Goal: Information Seeking & Learning: Learn about a topic

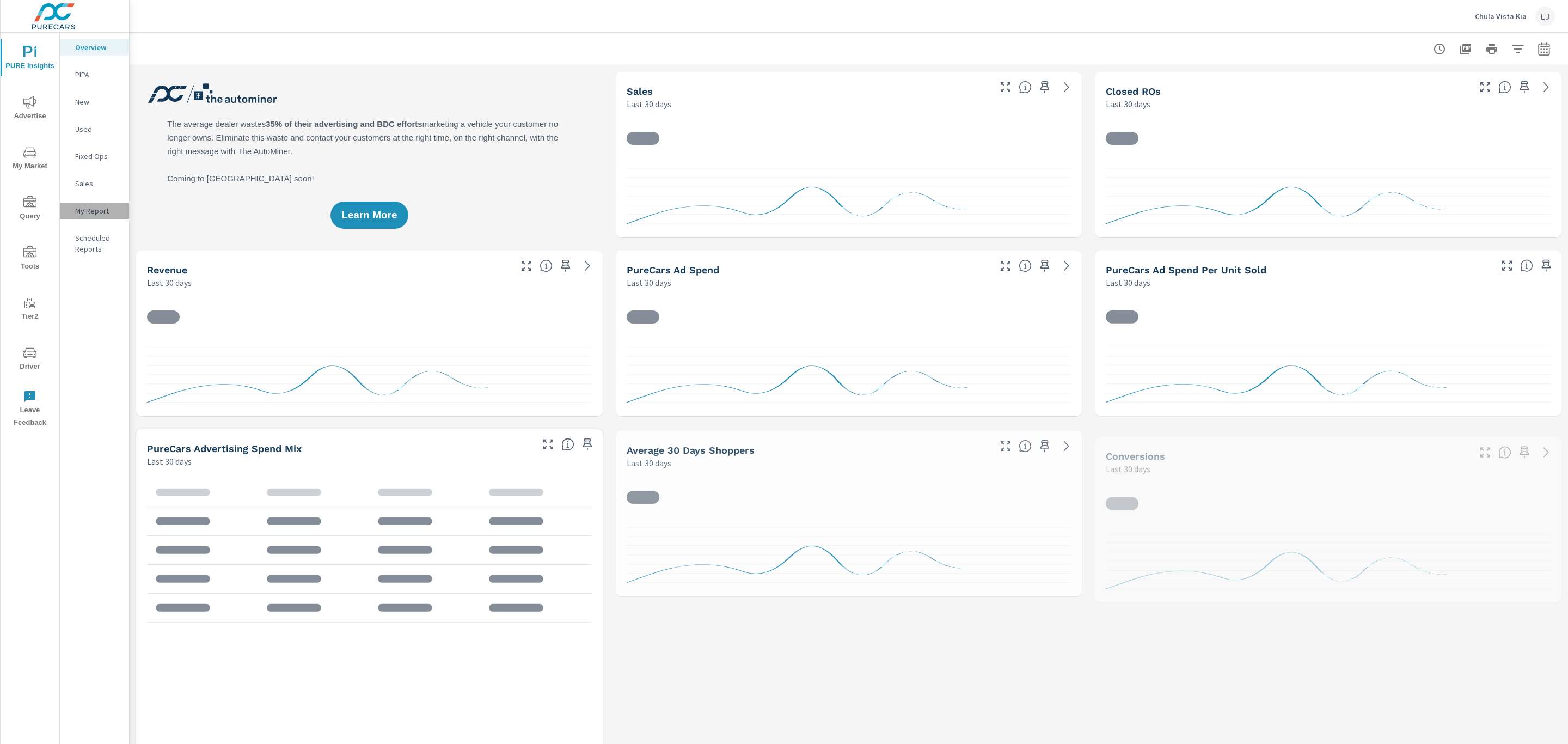
click at [100, 210] on p "My Report" at bounding box center [98, 211] width 45 height 11
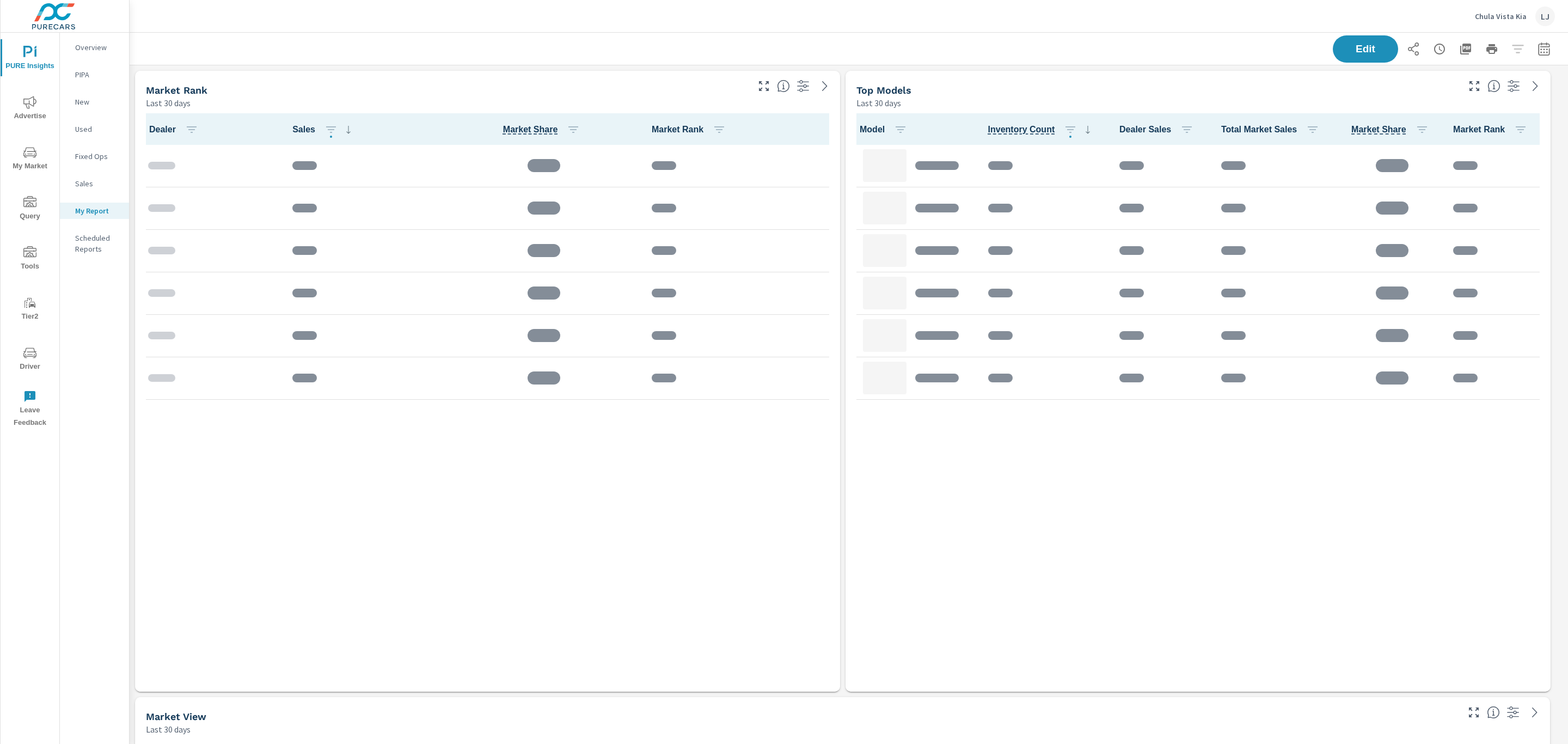
scroll to position [2912, 1451]
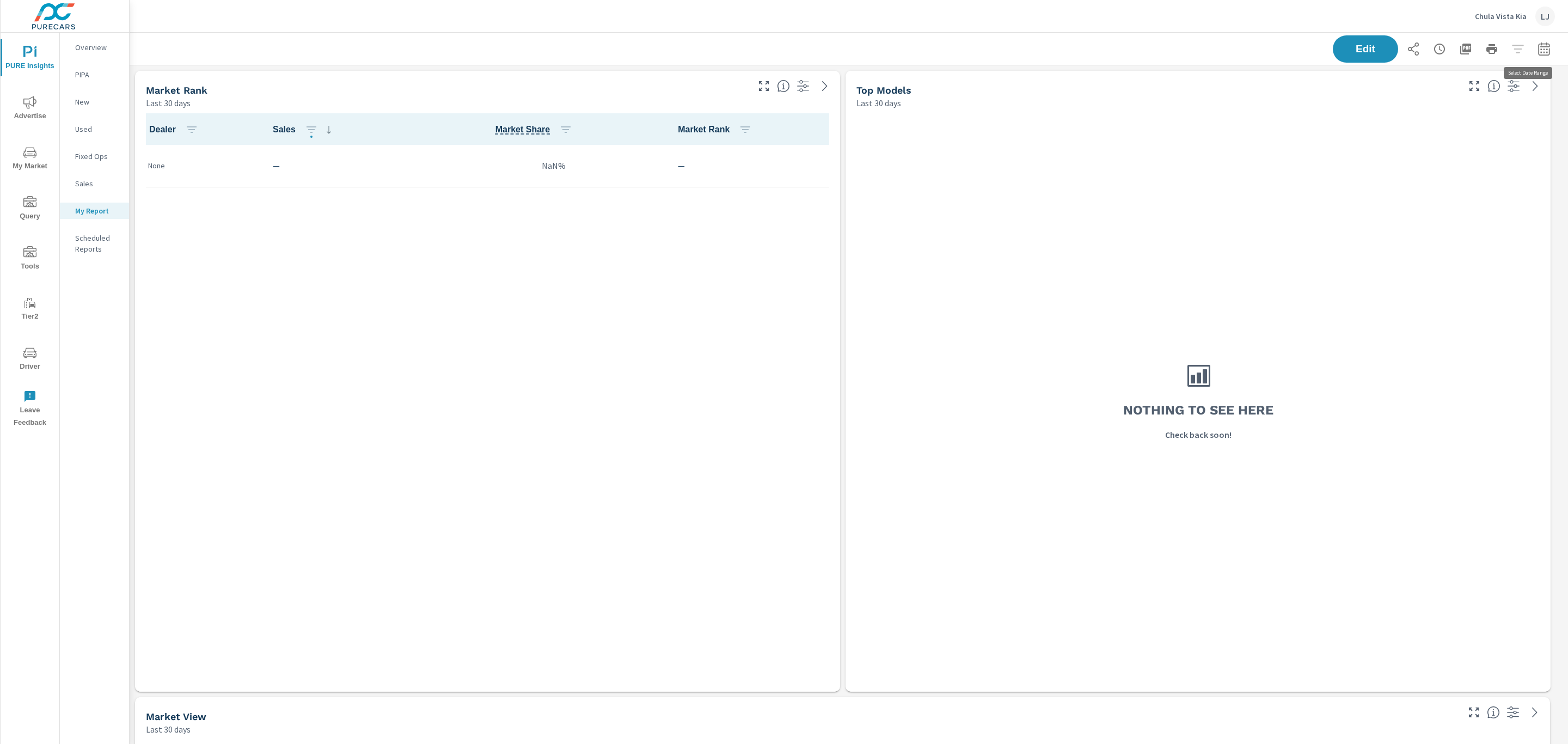
click at [1533, 56] on button "button" at bounding box center [1544, 49] width 22 height 22
select select "Last 30 days"
click at [1445, 118] on p "+ Add comparison" at bounding box center [1455, 122] width 140 height 13
select select "Previous period"
click at [1421, 186] on span "Apply" at bounding box center [1420, 184] width 45 height 10
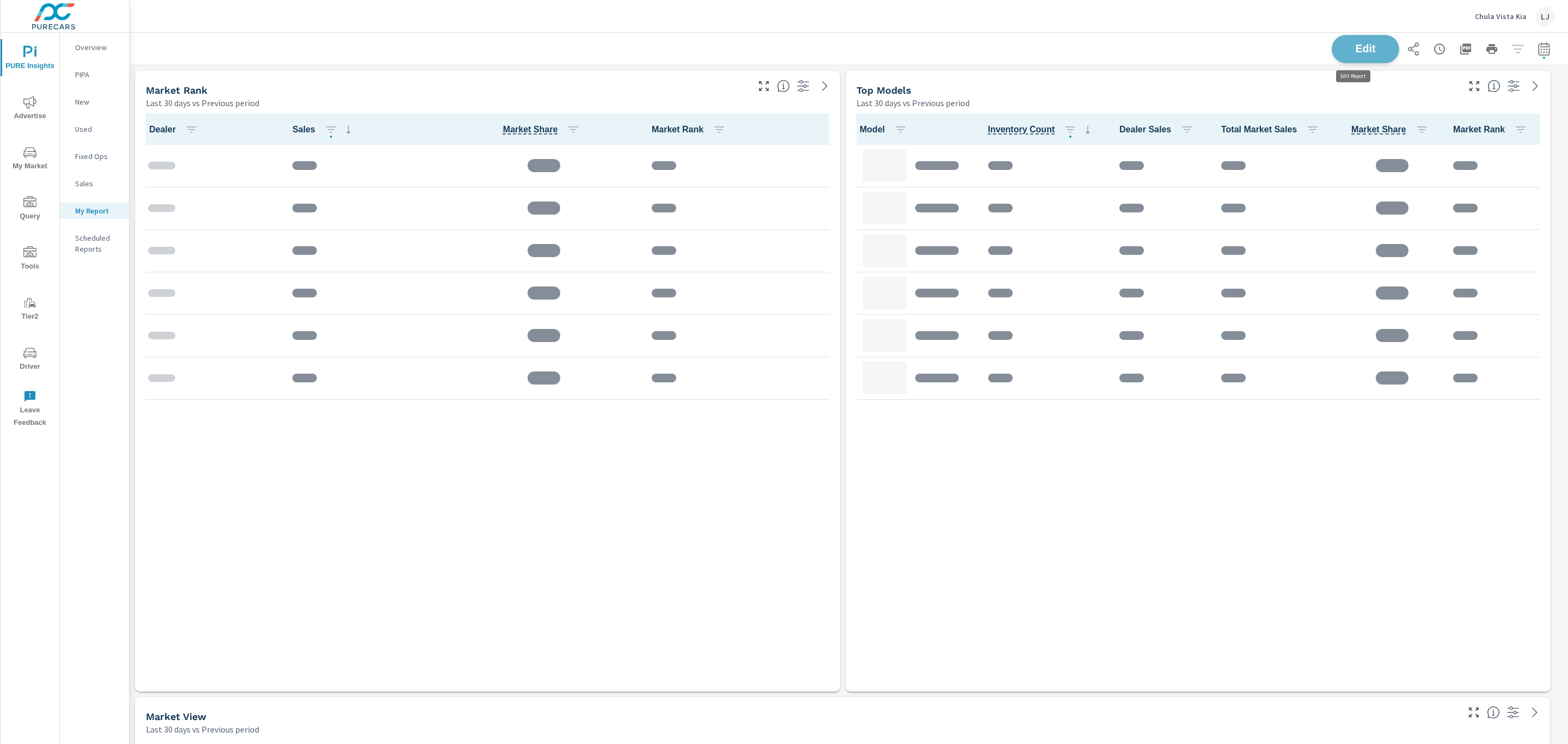
click at [1348, 53] on span "Edit" at bounding box center [1365, 49] width 45 height 10
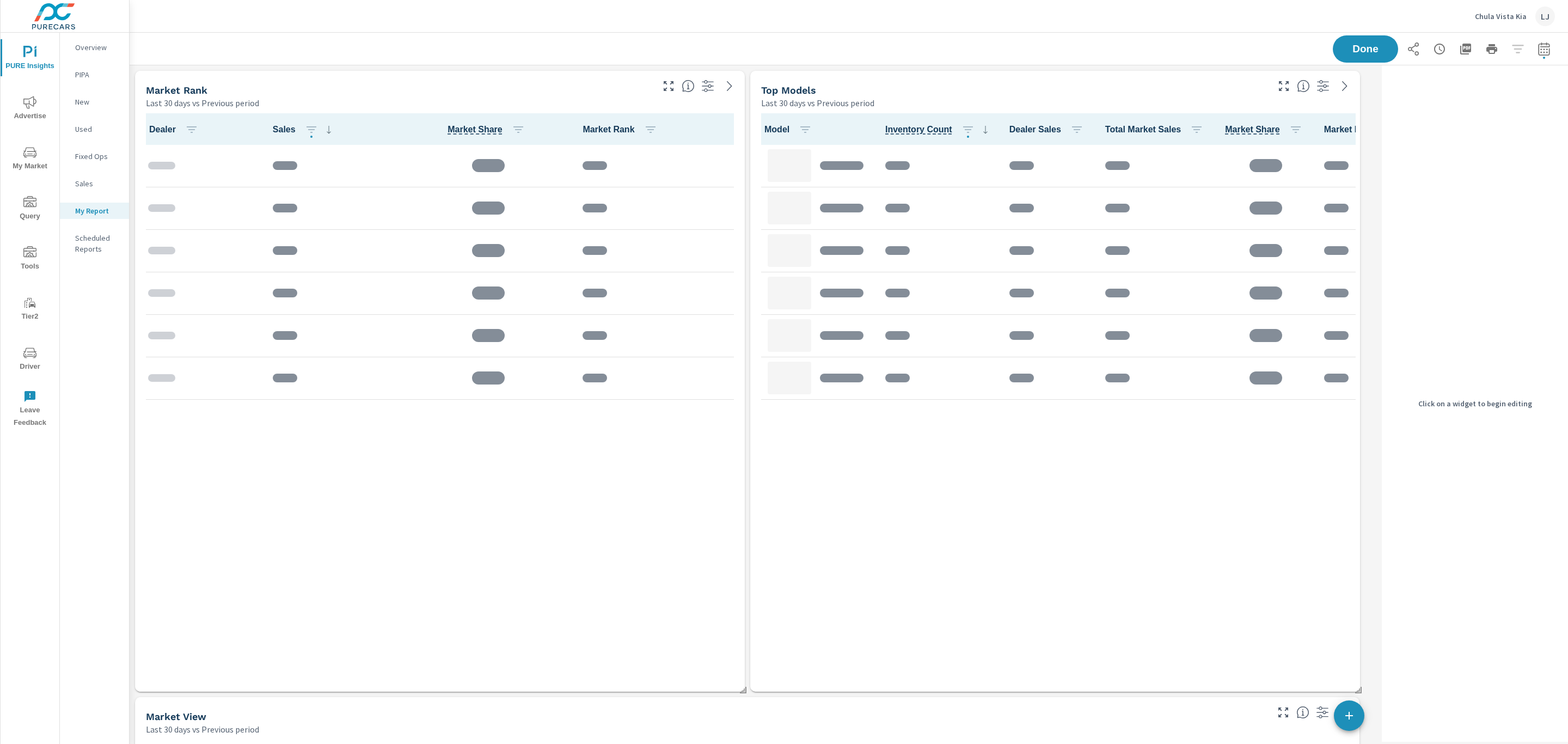
scroll to position [2912, 1261]
click at [556, 105] on div "Last 30 days vs Previous period" at bounding box center [399, 103] width 505 height 13
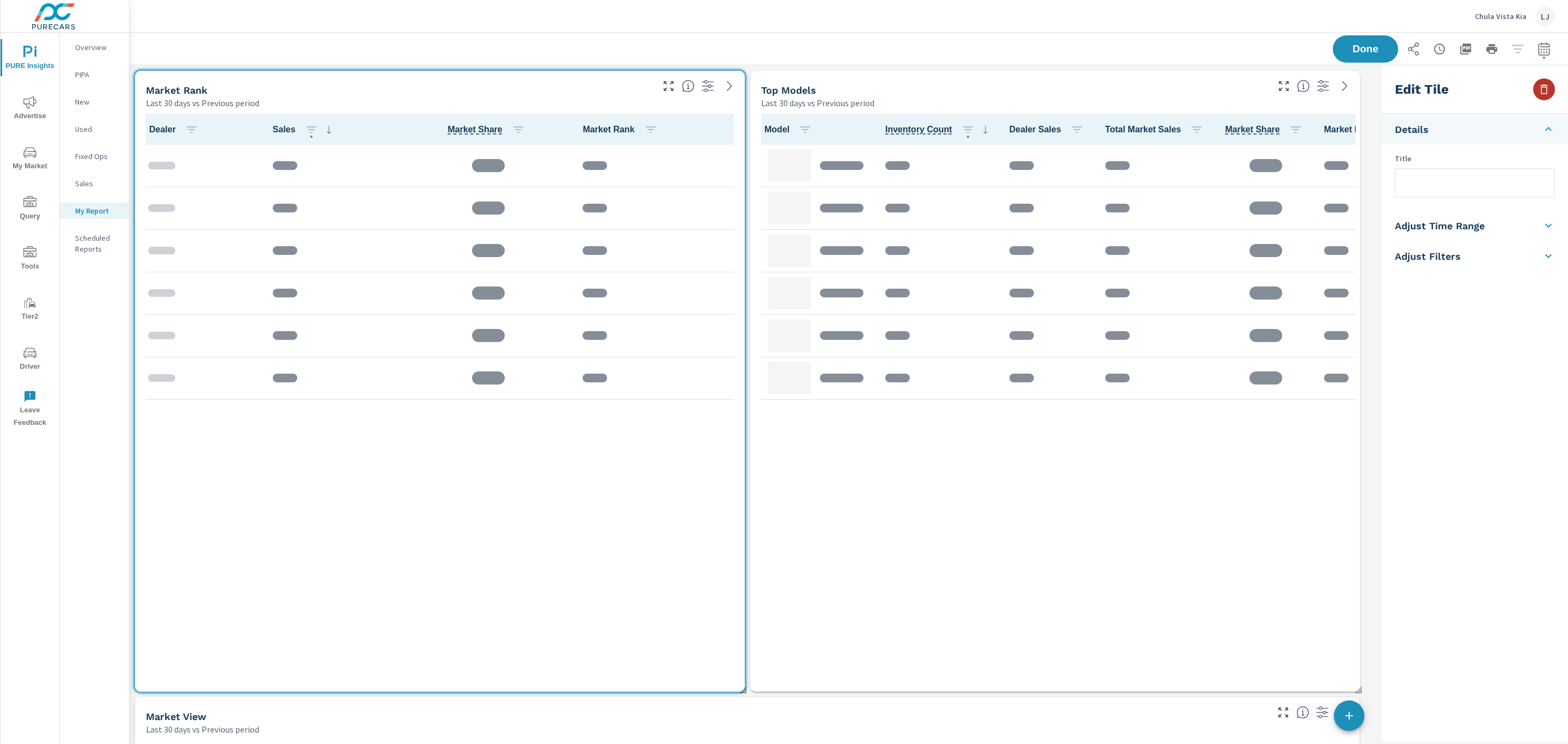
click at [1535, 84] on button "button" at bounding box center [1544, 89] width 22 height 22
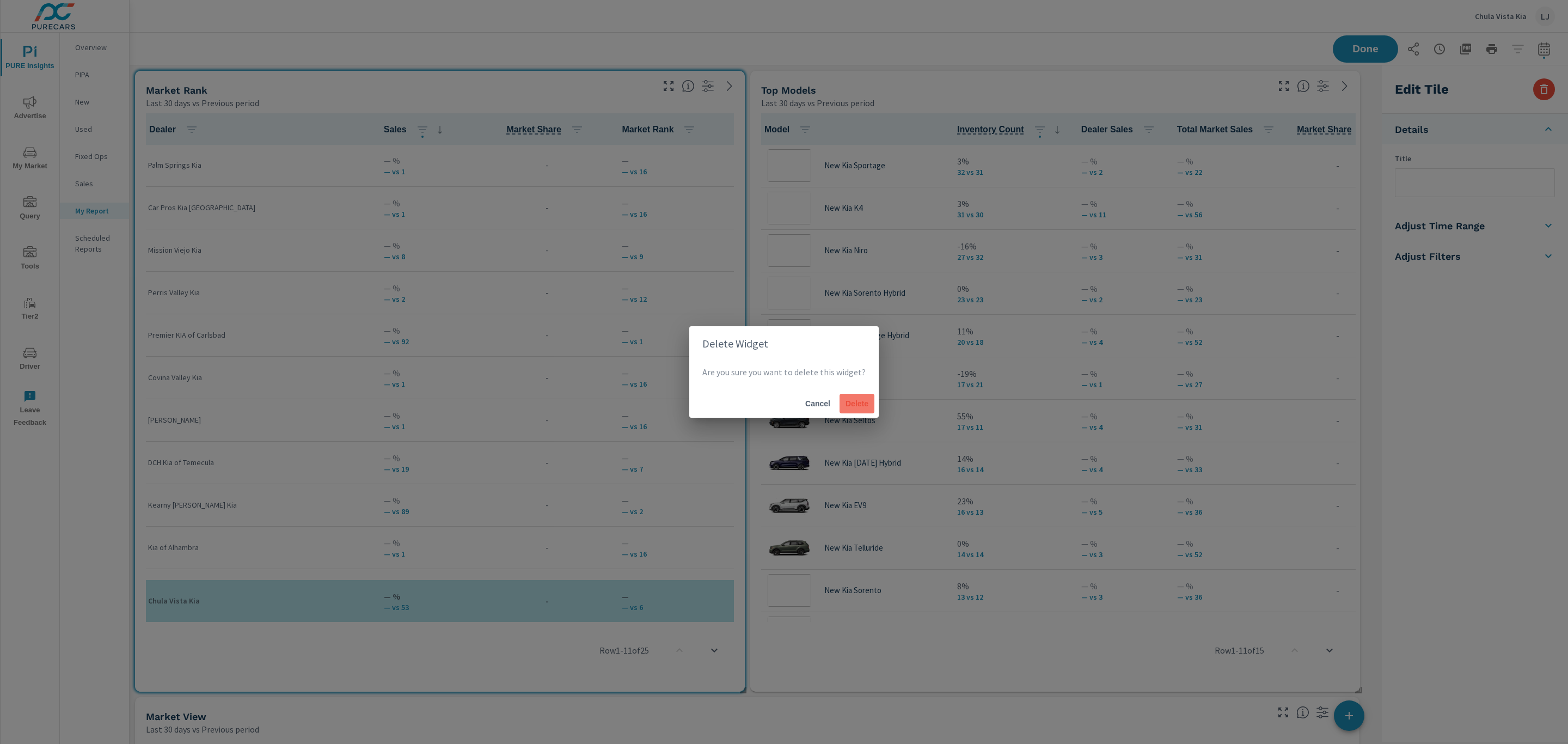
scroll to position [1, 0]
click at [857, 406] on span "Delete" at bounding box center [857, 404] width 26 height 10
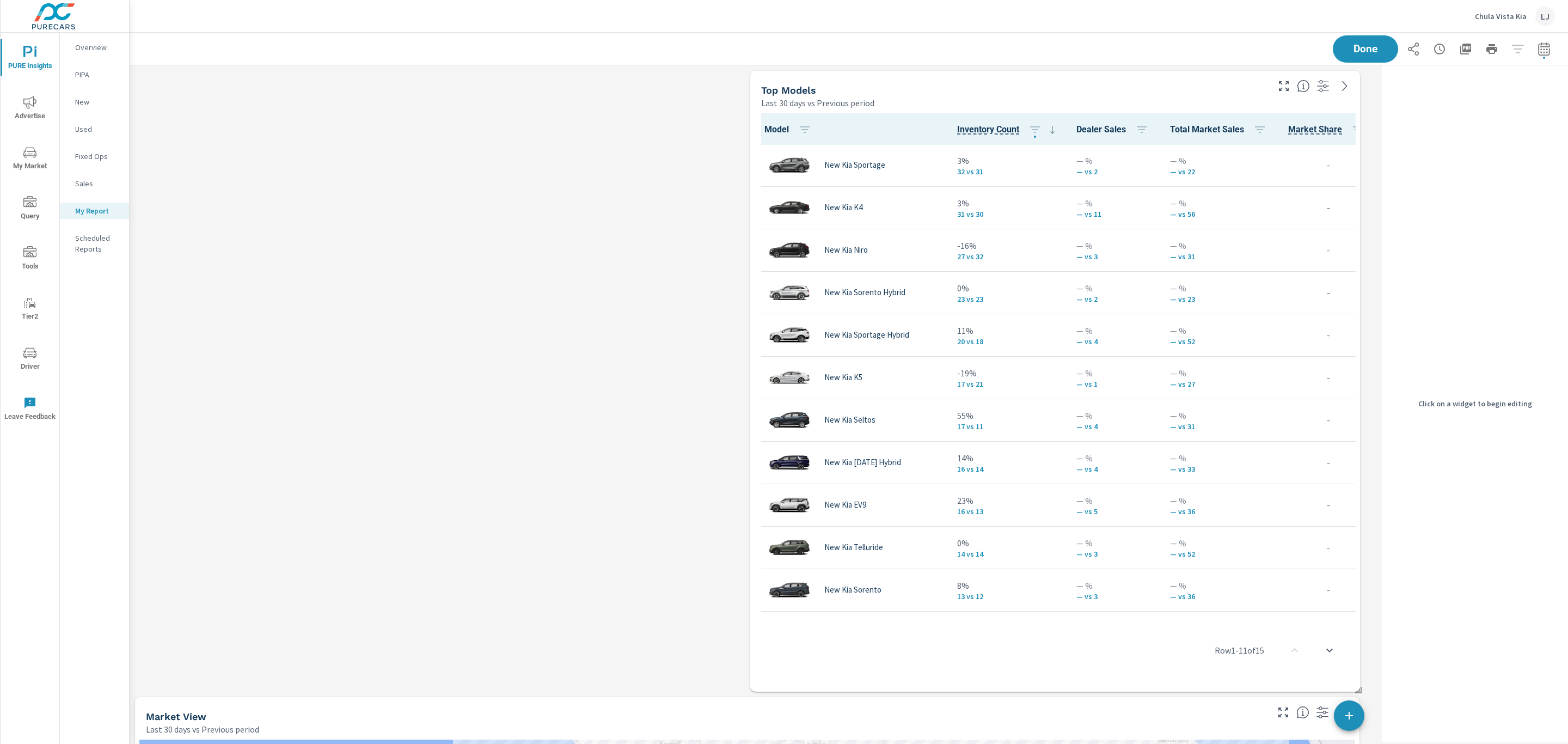
click at [1104, 103] on div "Last 30 days vs Previous period" at bounding box center [1013, 103] width 505 height 13
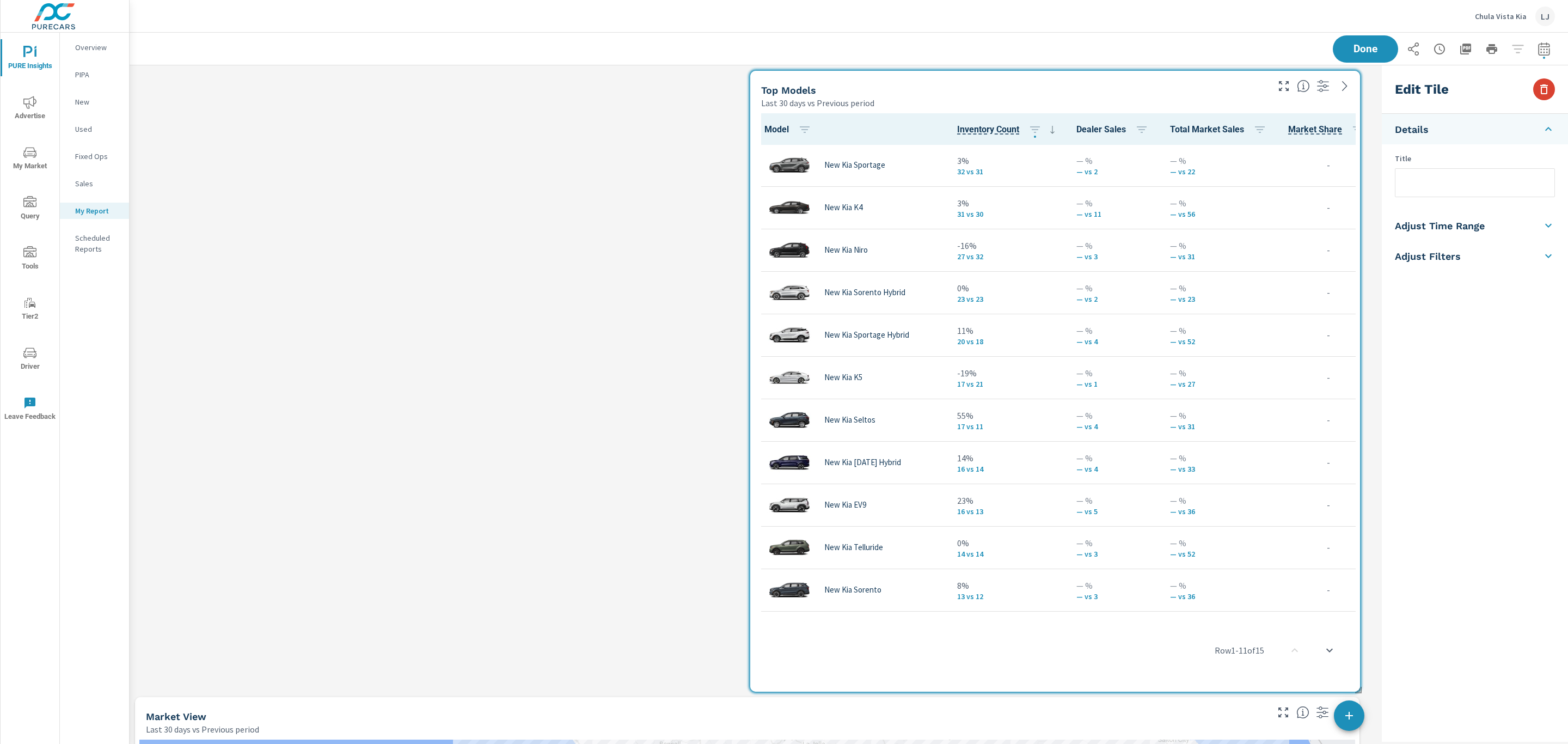
click at [1547, 87] on icon "button" at bounding box center [1543, 89] width 13 height 13
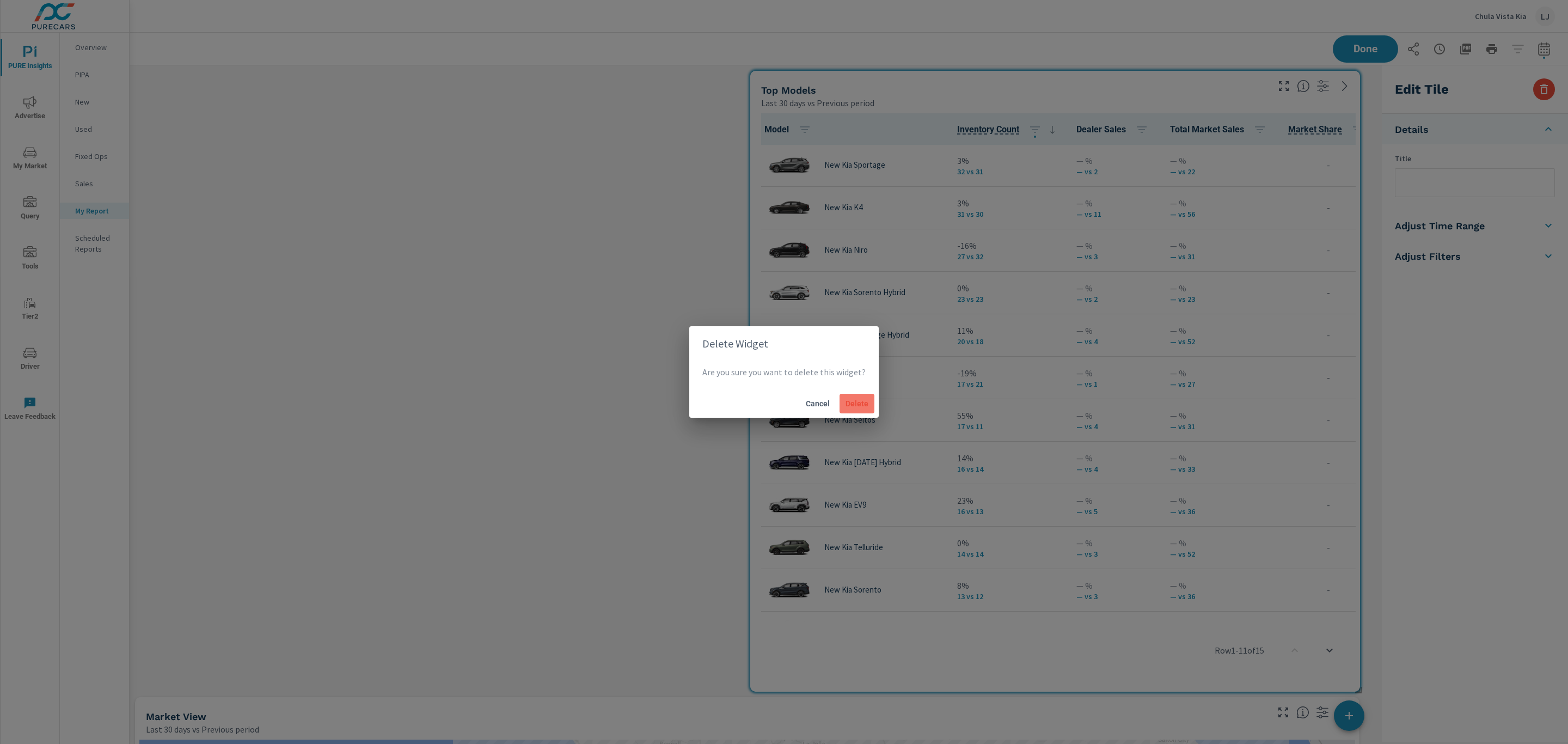
click at [861, 402] on span "Delete" at bounding box center [857, 404] width 26 height 10
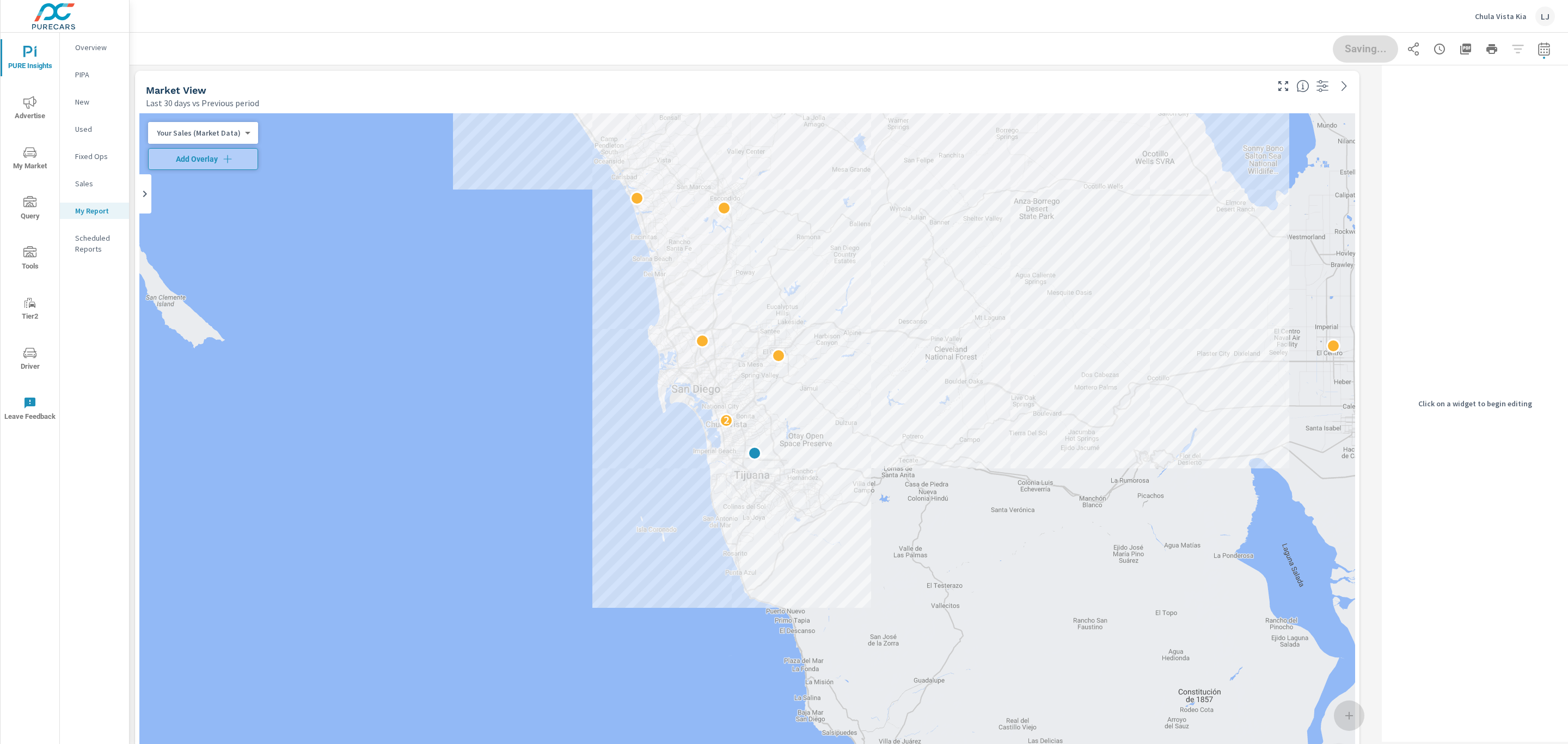
scroll to position [5, 5]
click at [557, 97] on div "Last 30 days vs Previous period" at bounding box center [705, 103] width 1120 height 13
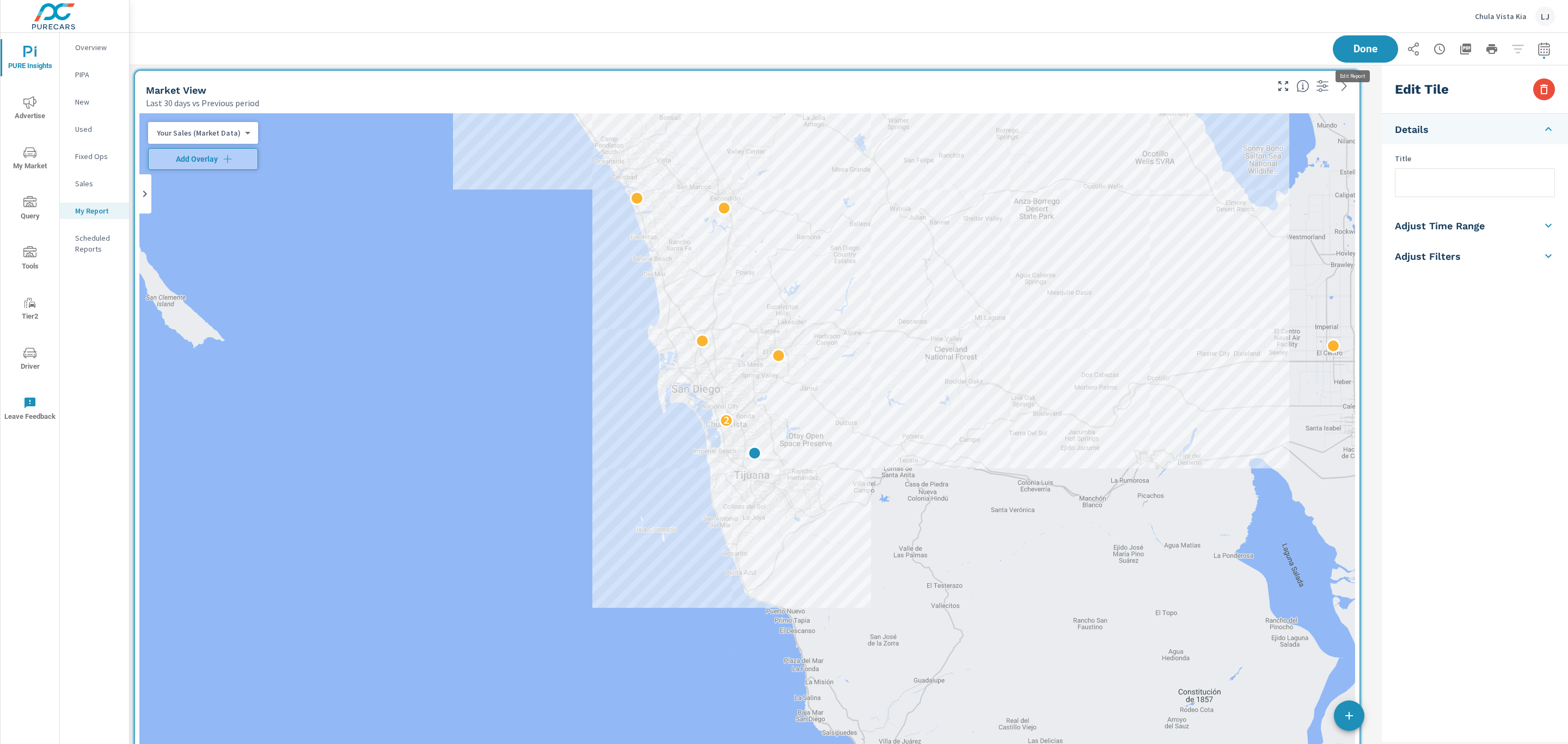
scroll to position [2286, 1261]
click at [1550, 89] on icon "button" at bounding box center [1543, 89] width 13 height 13
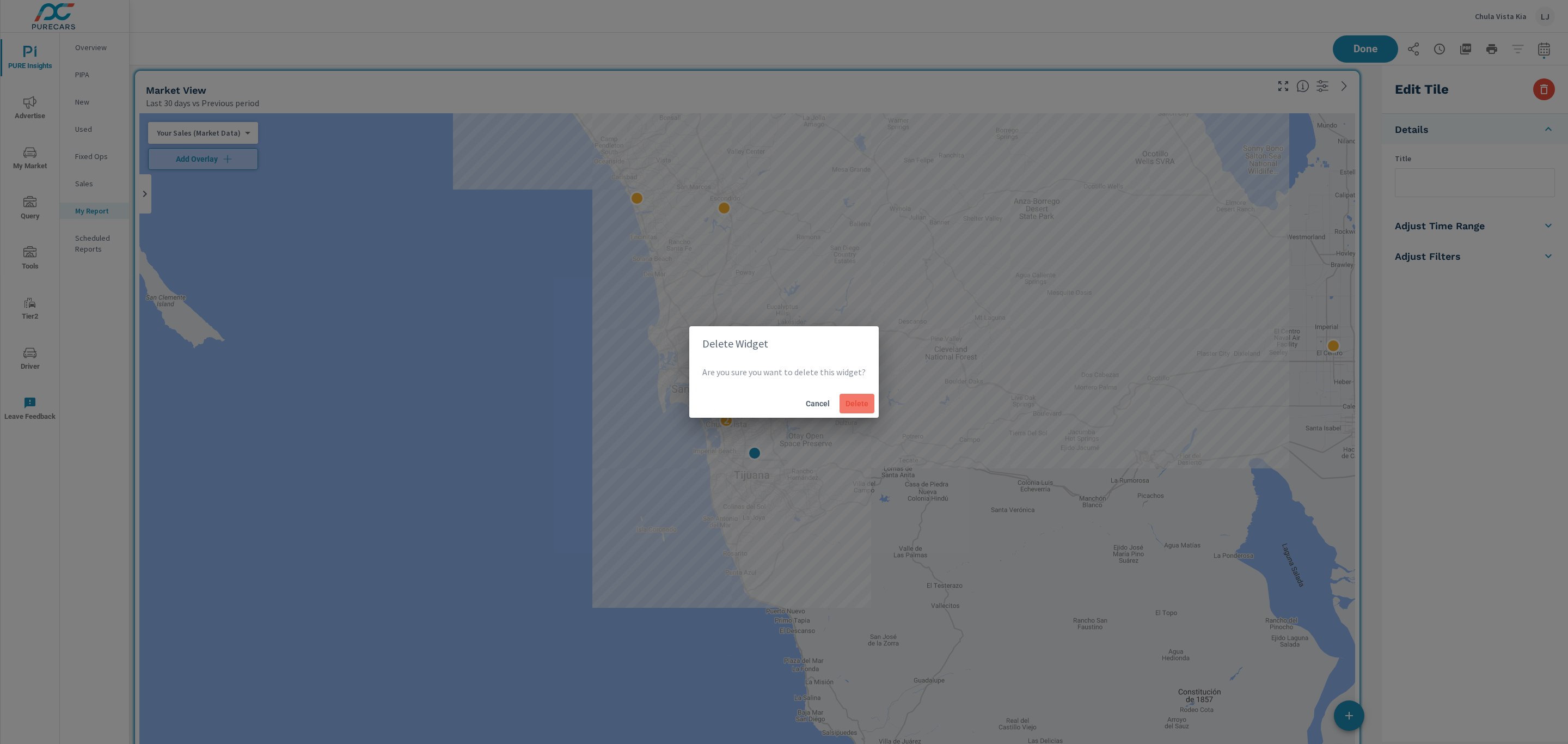
click at [861, 406] on span "Delete" at bounding box center [857, 404] width 26 height 10
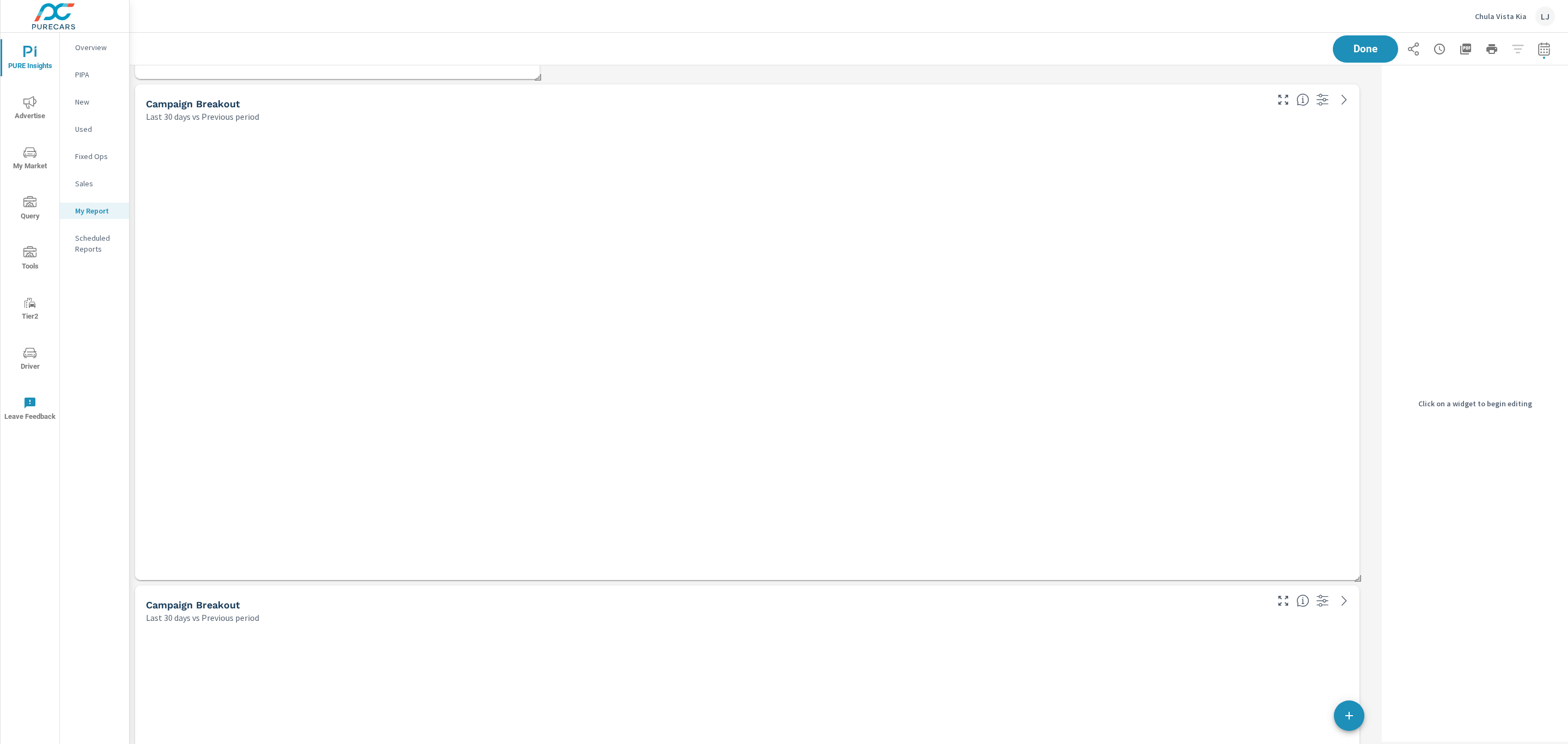
scroll to position [491, 0]
click at [632, 165] on div at bounding box center [747, 348] width 1215 height 449
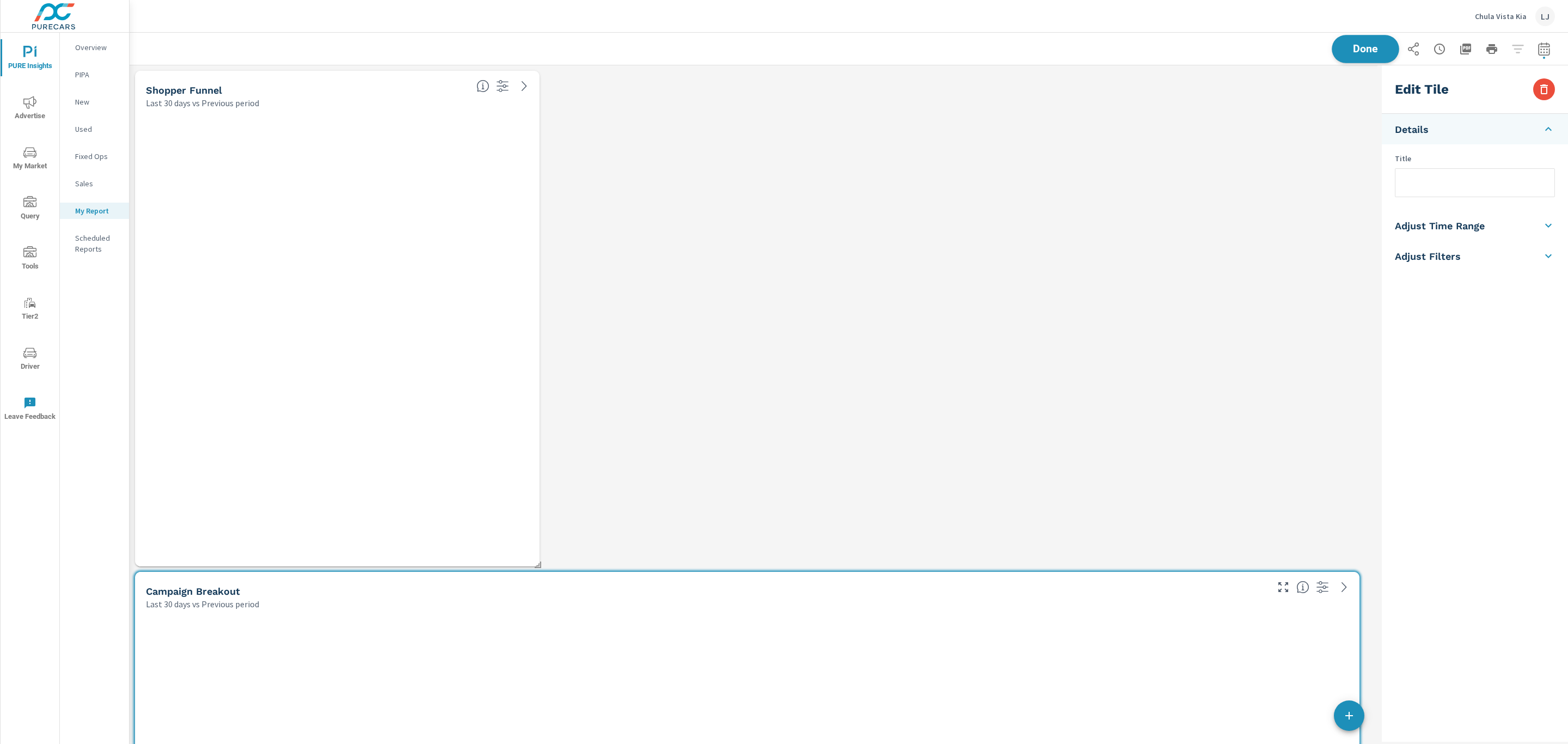
scroll to position [1535, 1261]
click at [1343, 51] on span "Done" at bounding box center [1365, 49] width 45 height 10
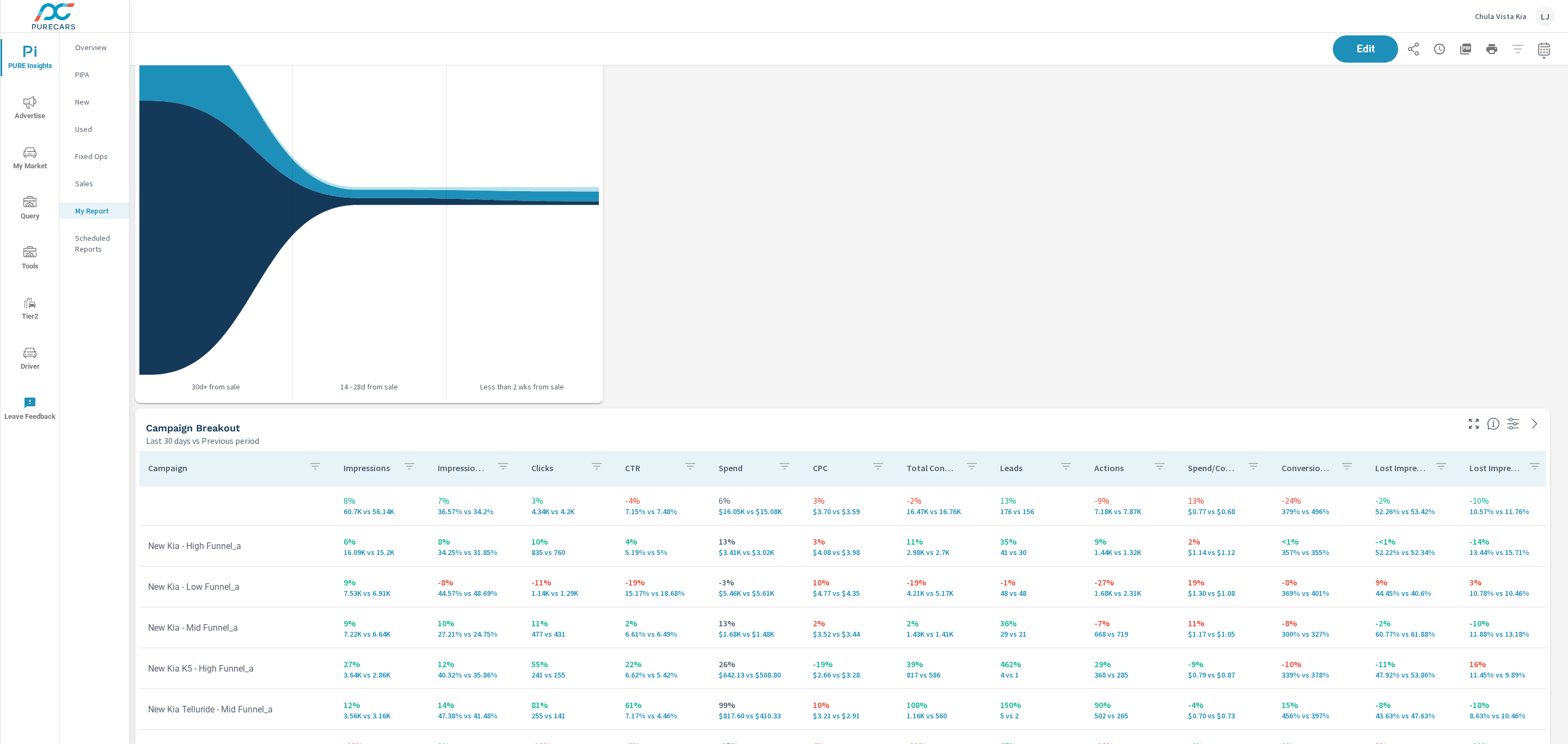
scroll to position [0, 0]
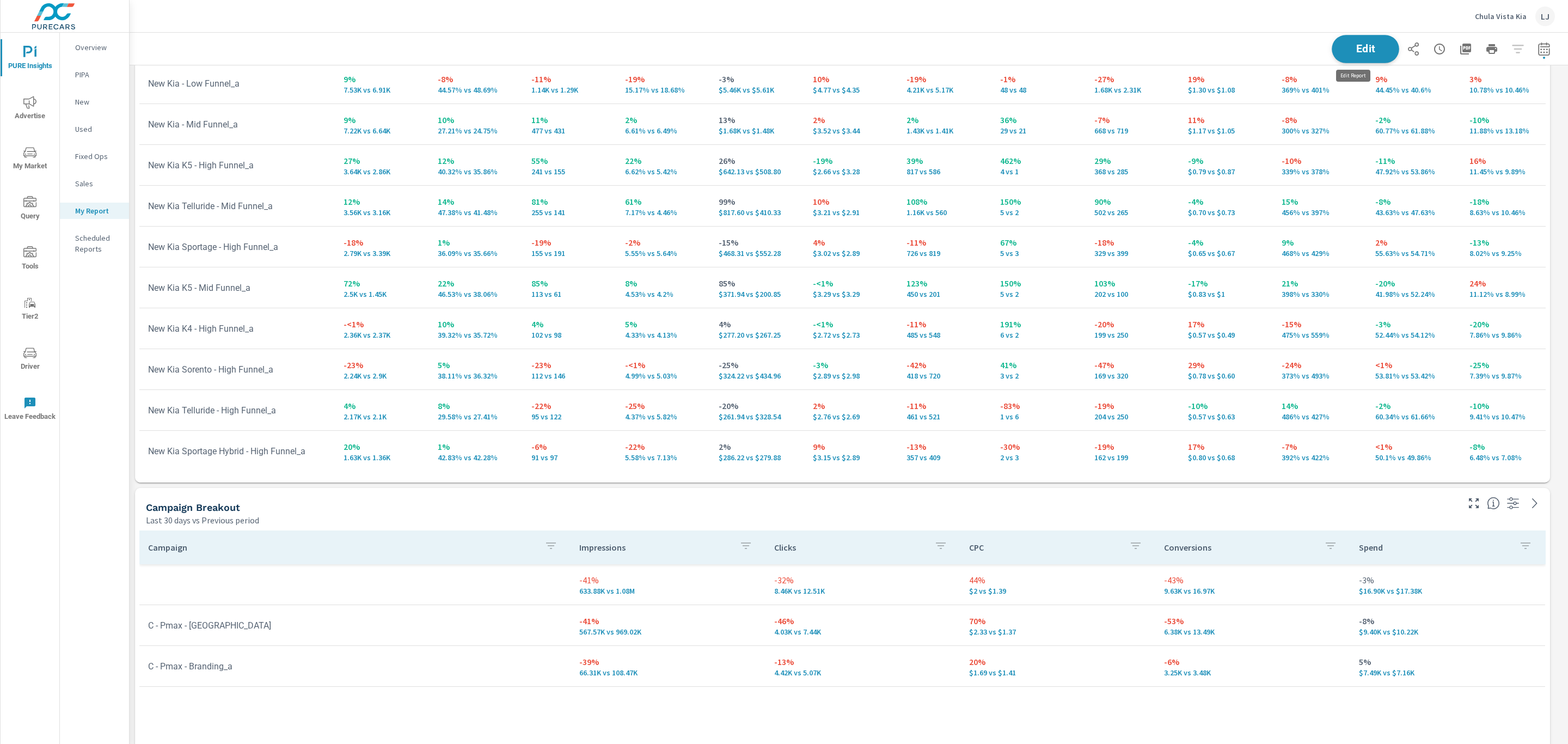
click at [1367, 51] on span "Edit" at bounding box center [1365, 49] width 45 height 10
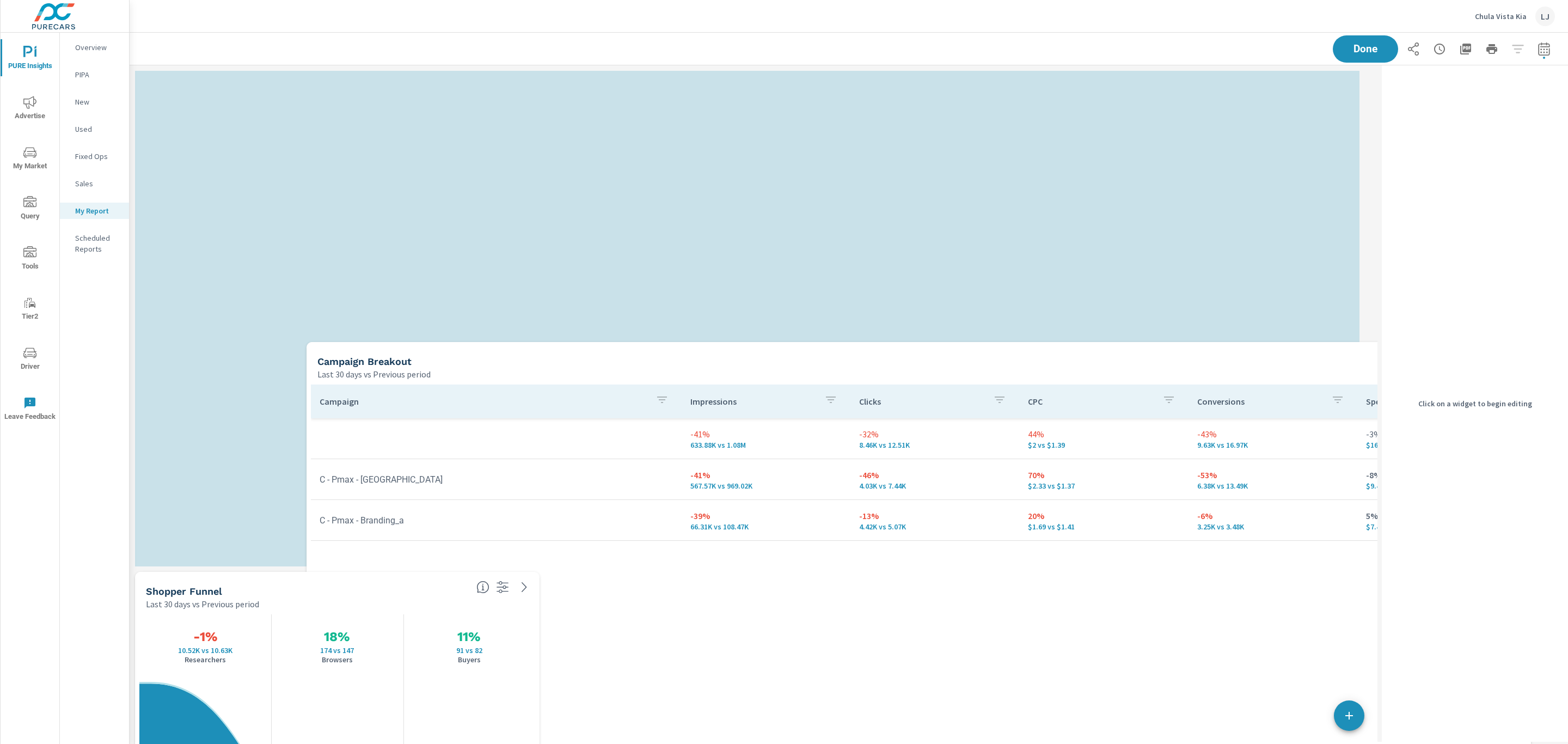
drag, startPoint x: 783, startPoint y: 495, endPoint x: 954, endPoint y: 349, distance: 224.8
click at [954, 349] on div "Campaign Breakout Last 30 days vs Previous period" at bounding box center [874, 361] width 1135 height 38
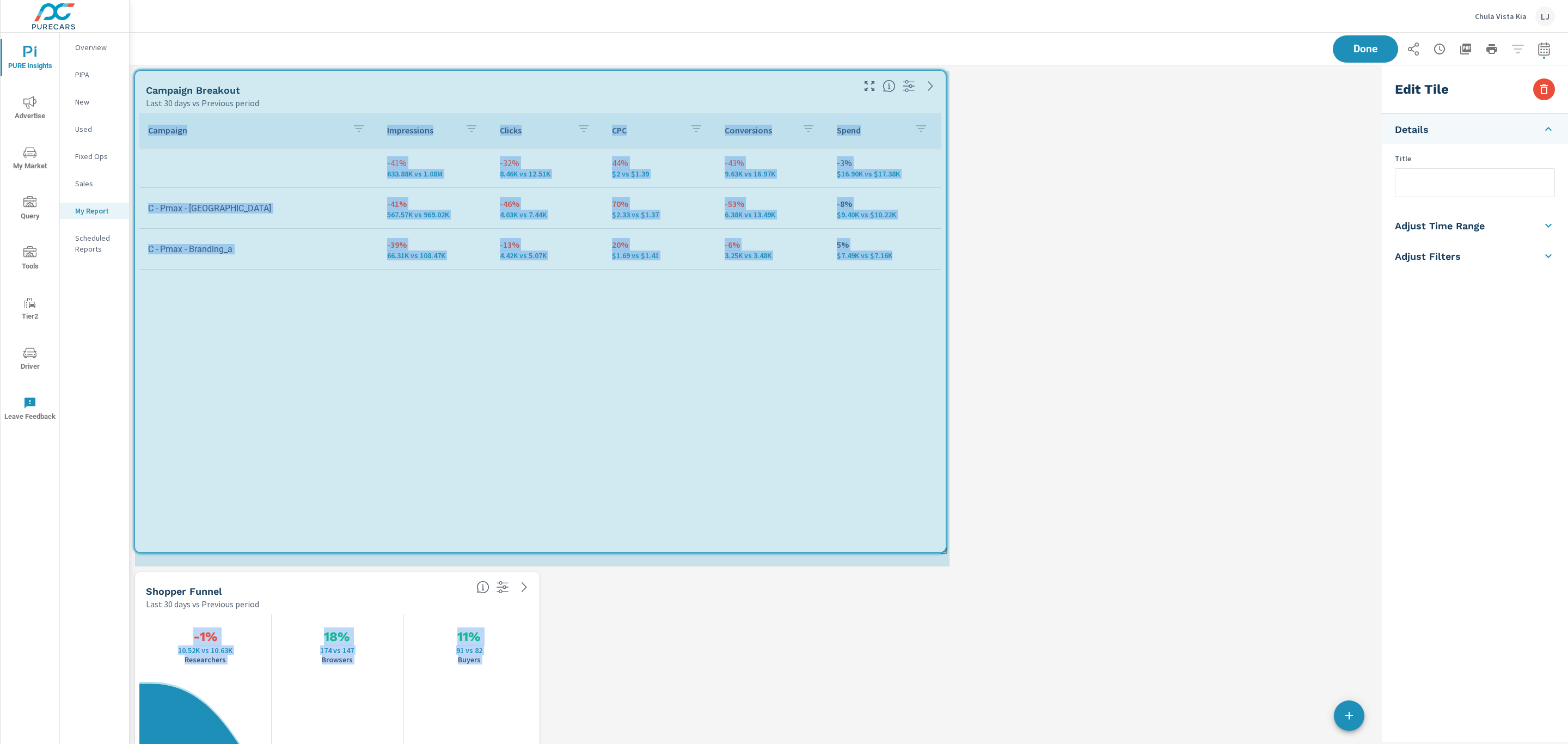
drag, startPoint x: 1357, startPoint y: 562, endPoint x: 991, endPoint y: 548, distance: 366.3
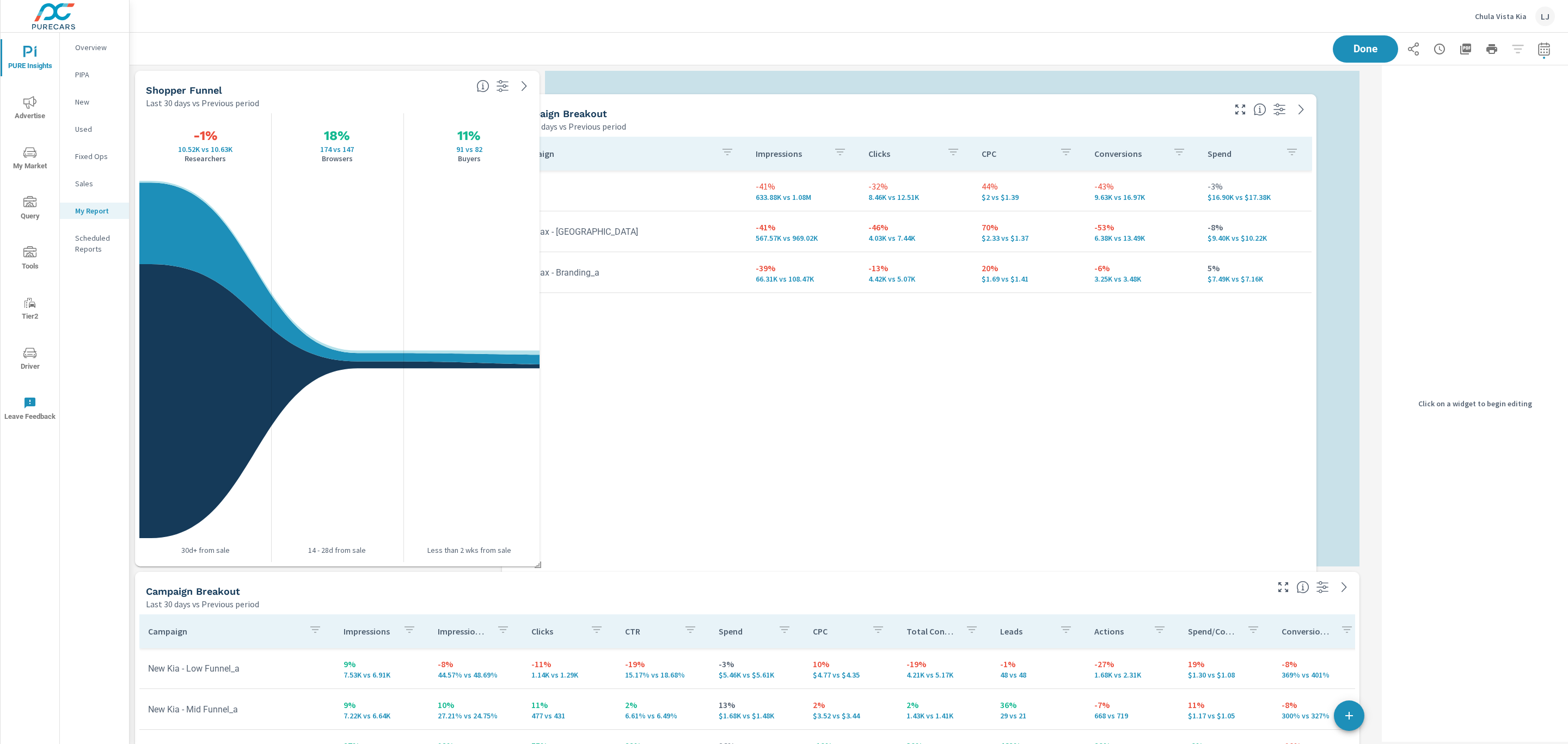
drag, startPoint x: 753, startPoint y: 98, endPoint x: 1122, endPoint y: 121, distance: 369.7
click at [1122, 121] on div "Last 30 days vs Previous period" at bounding box center [868, 126] width 710 height 13
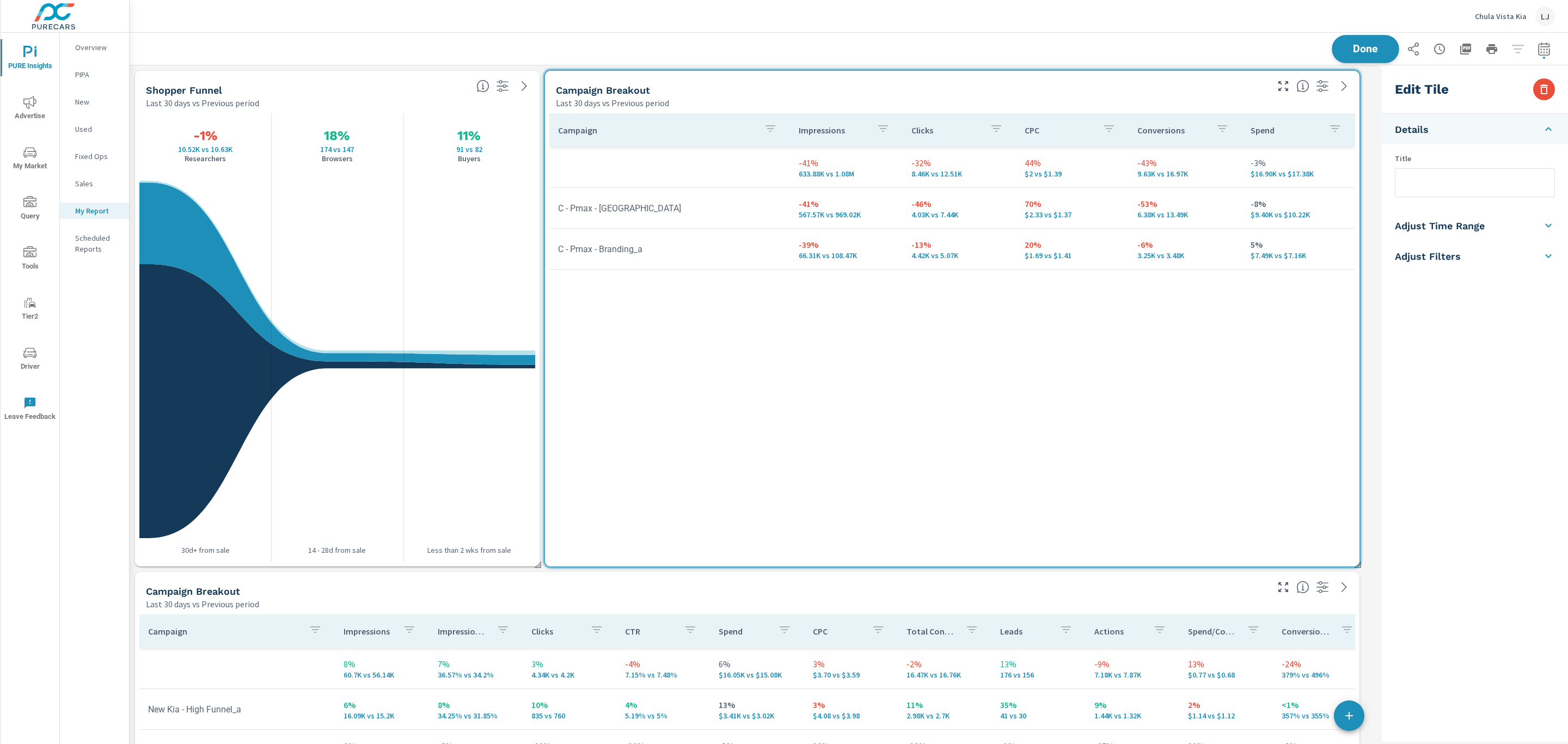
click at [1348, 49] on span "Done" at bounding box center [1365, 49] width 45 height 10
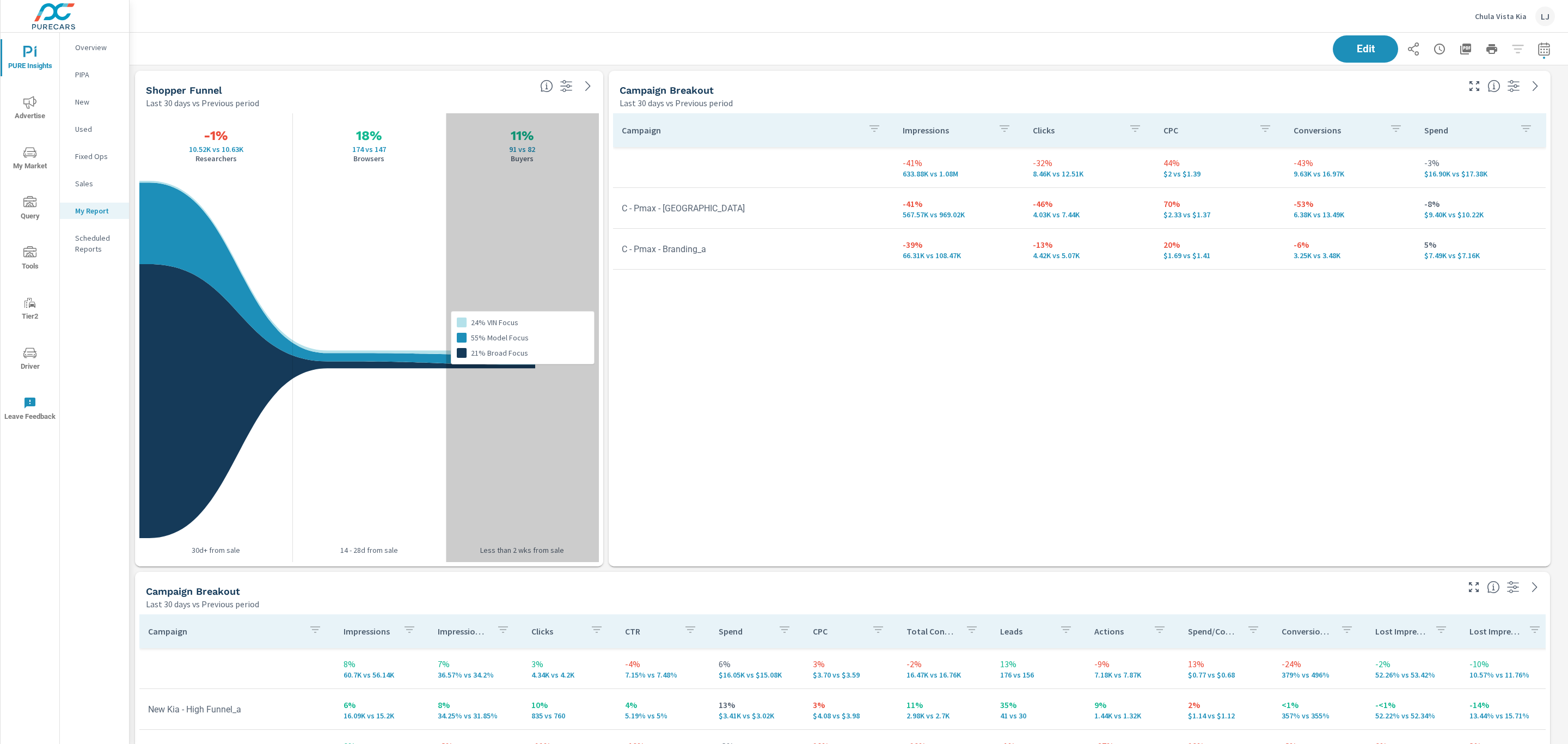
click at [611, 508] on div "Shopper Funnel Last 30 days vs Previous period -1% 10.52K vs 10.63K Researchers…" at bounding box center [848, 569] width 1438 height 1008
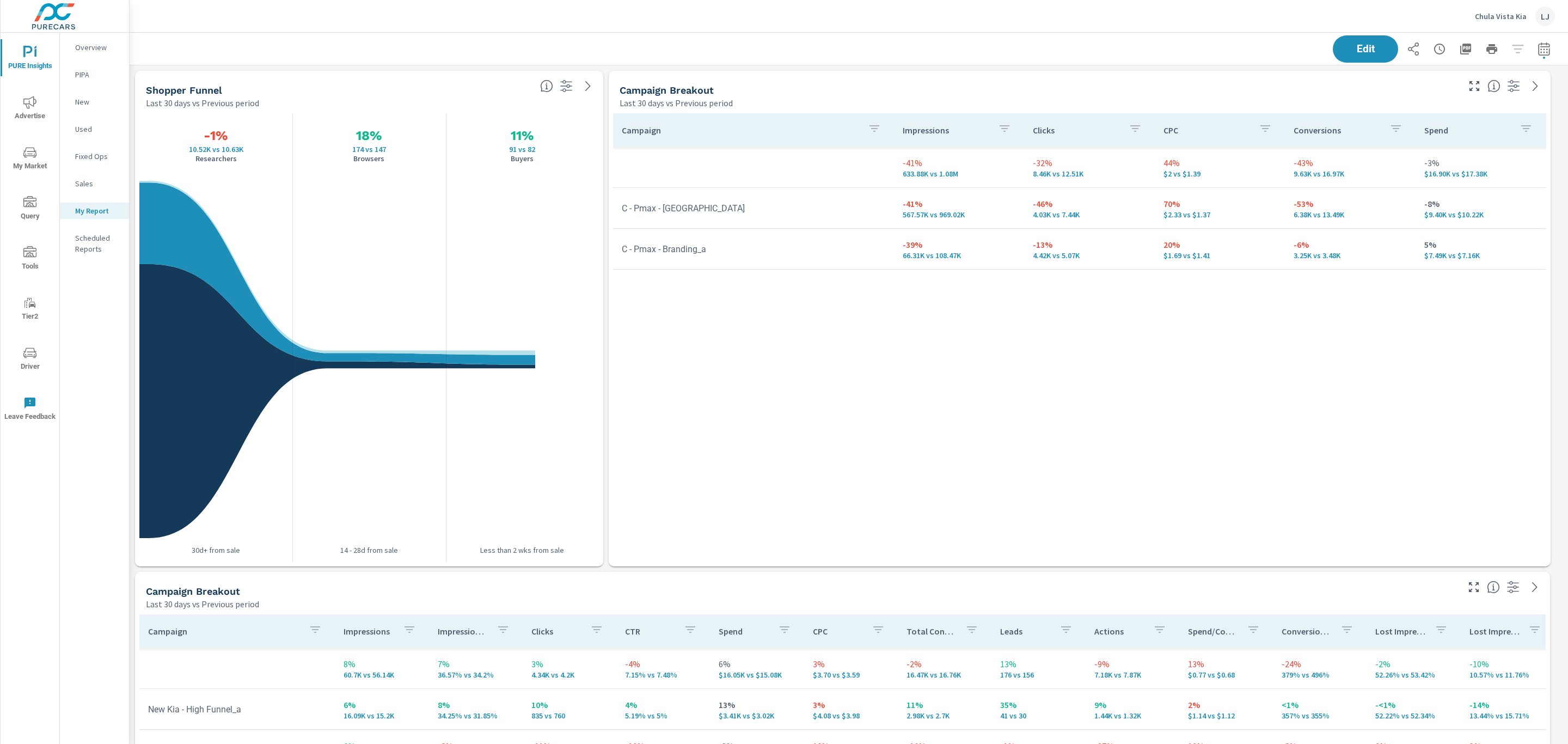
click at [124, 419] on div "Overview PIPA New Used Fixed Ops Sales My Report Scheduled Reports" at bounding box center [94, 388] width 69 height 711
click at [28, 349] on icon "nav menu" at bounding box center [29, 353] width 13 height 13
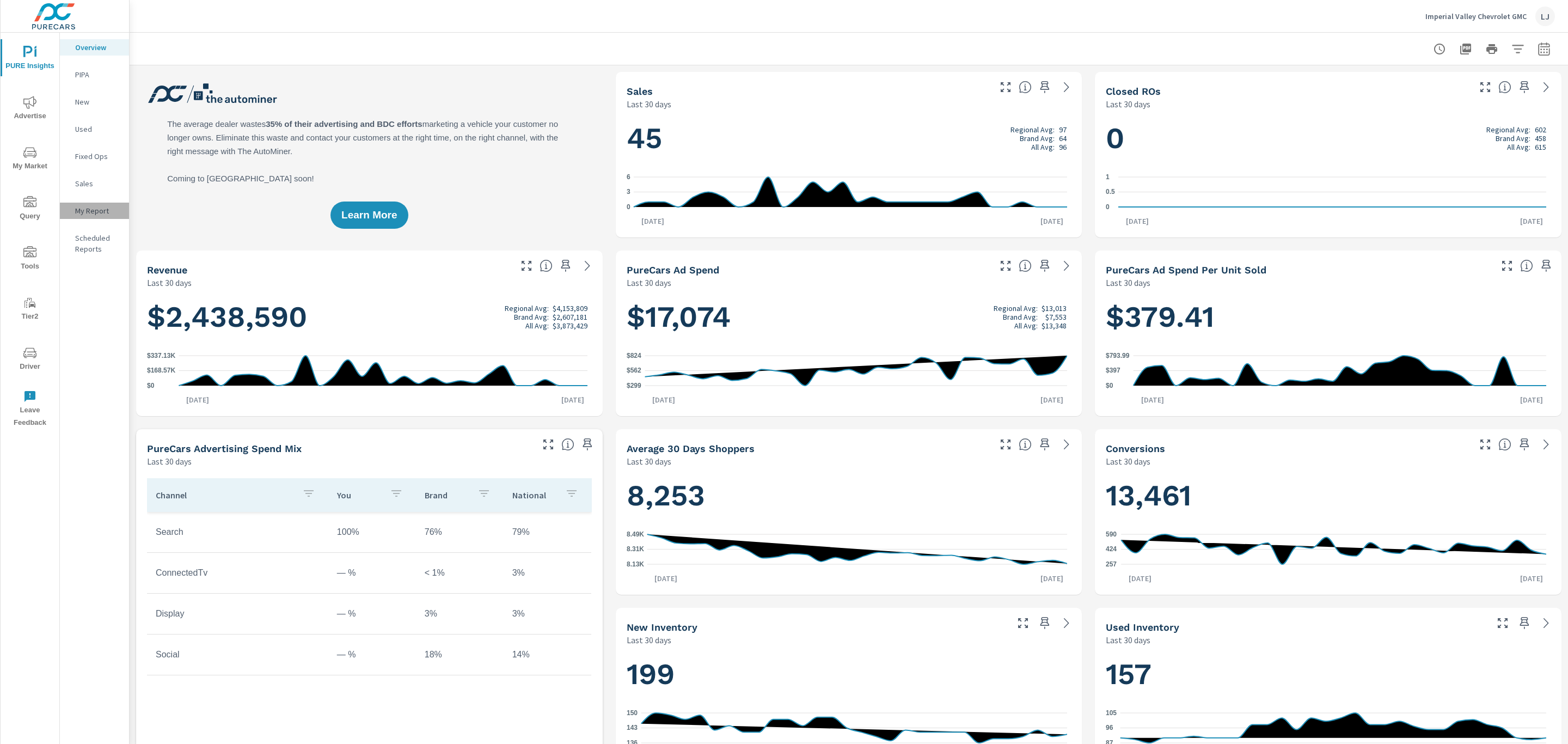
click at [86, 213] on p "My Report" at bounding box center [98, 211] width 45 height 11
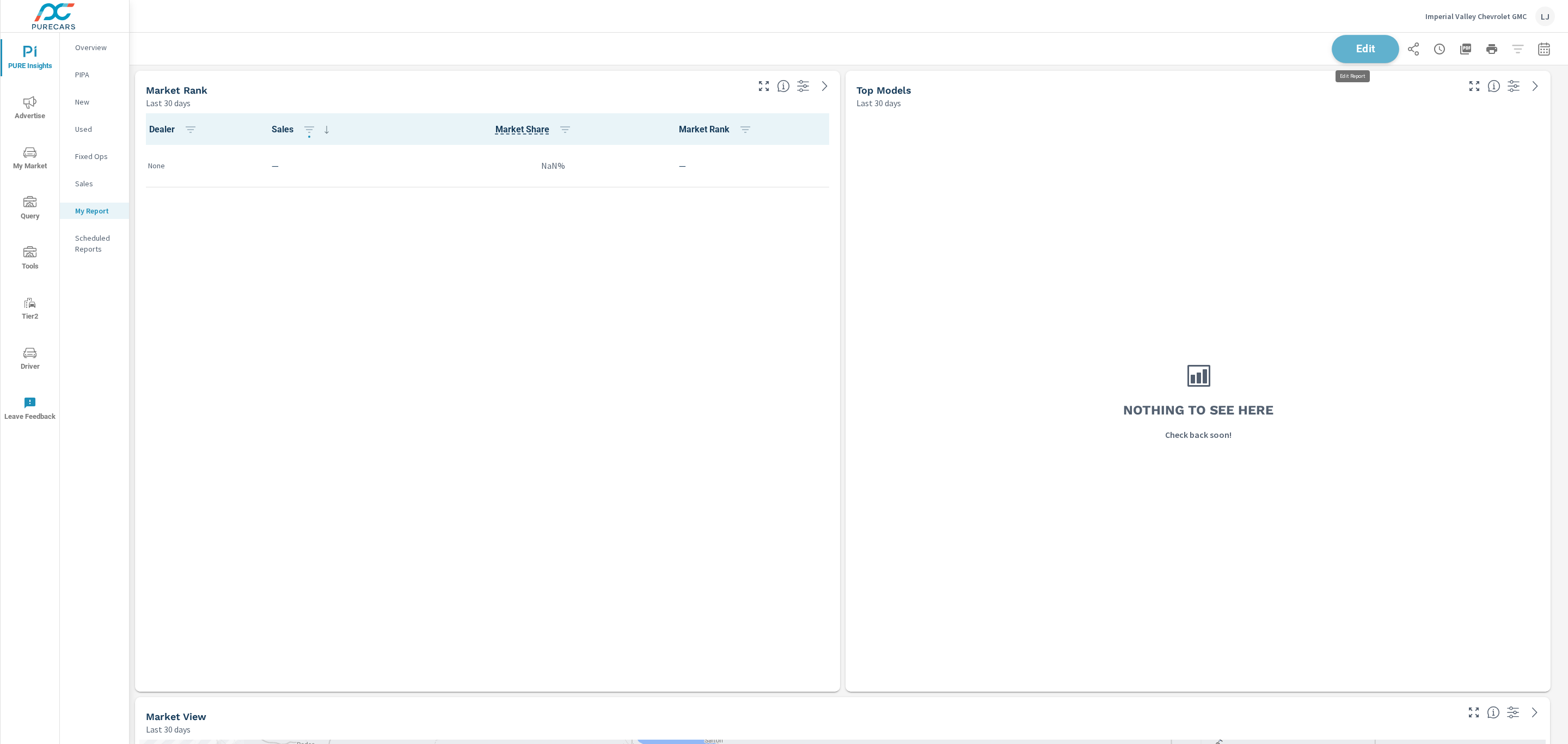
click at [1349, 53] on span "Edit" at bounding box center [1365, 49] width 45 height 10
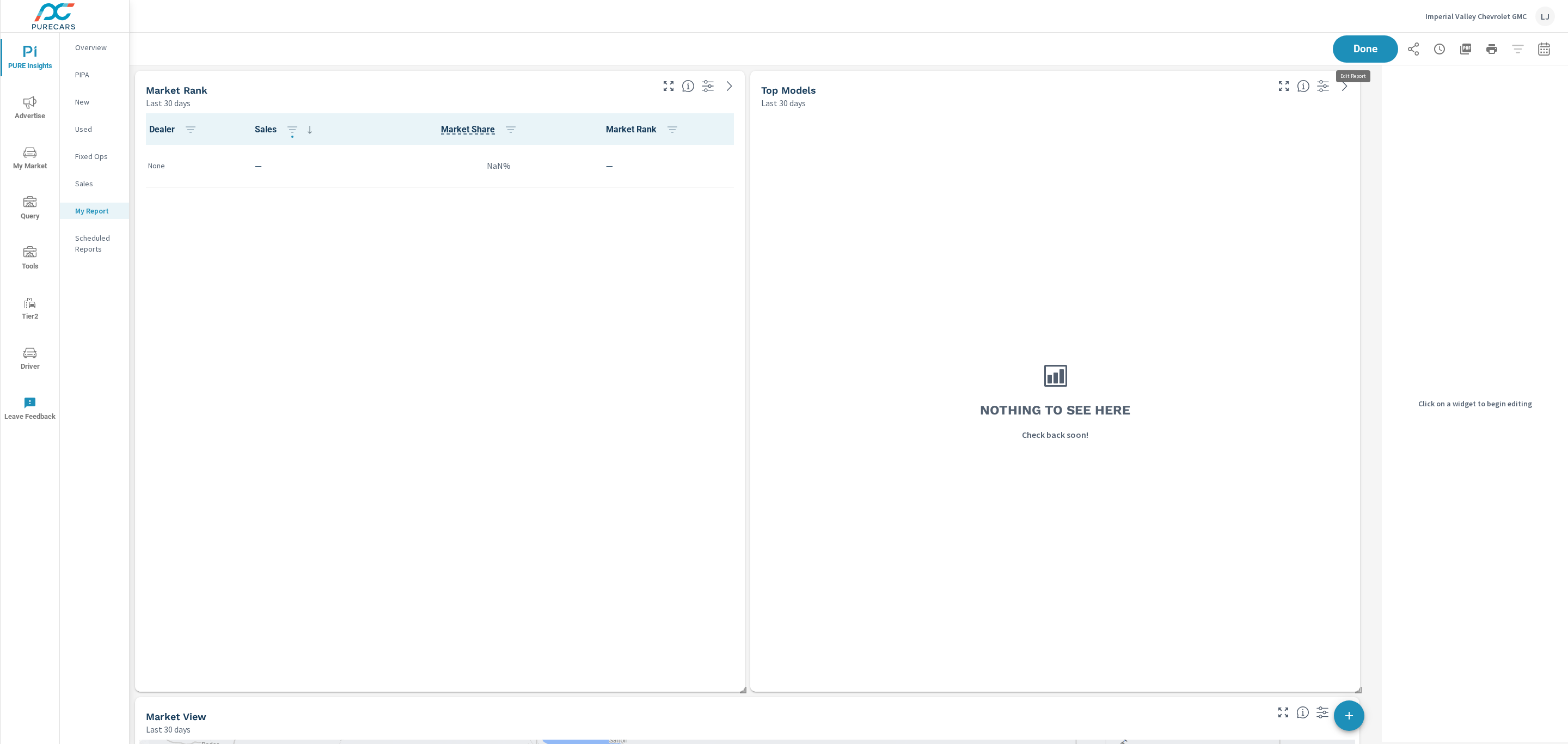
scroll to position [5, 5]
click at [538, 102] on div "Last 30 days" at bounding box center [399, 103] width 505 height 13
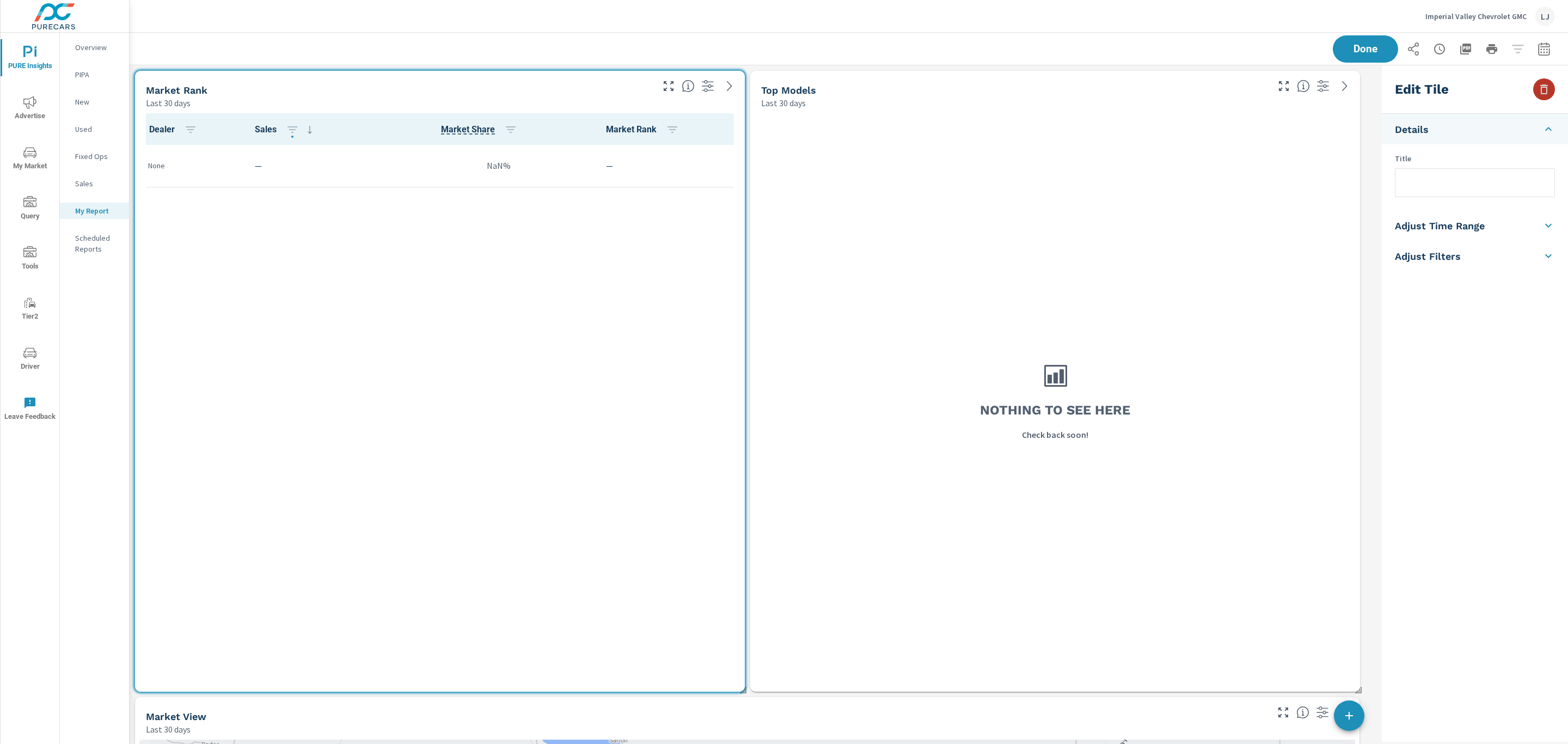
click at [1550, 90] on icon "button" at bounding box center [1543, 89] width 13 height 13
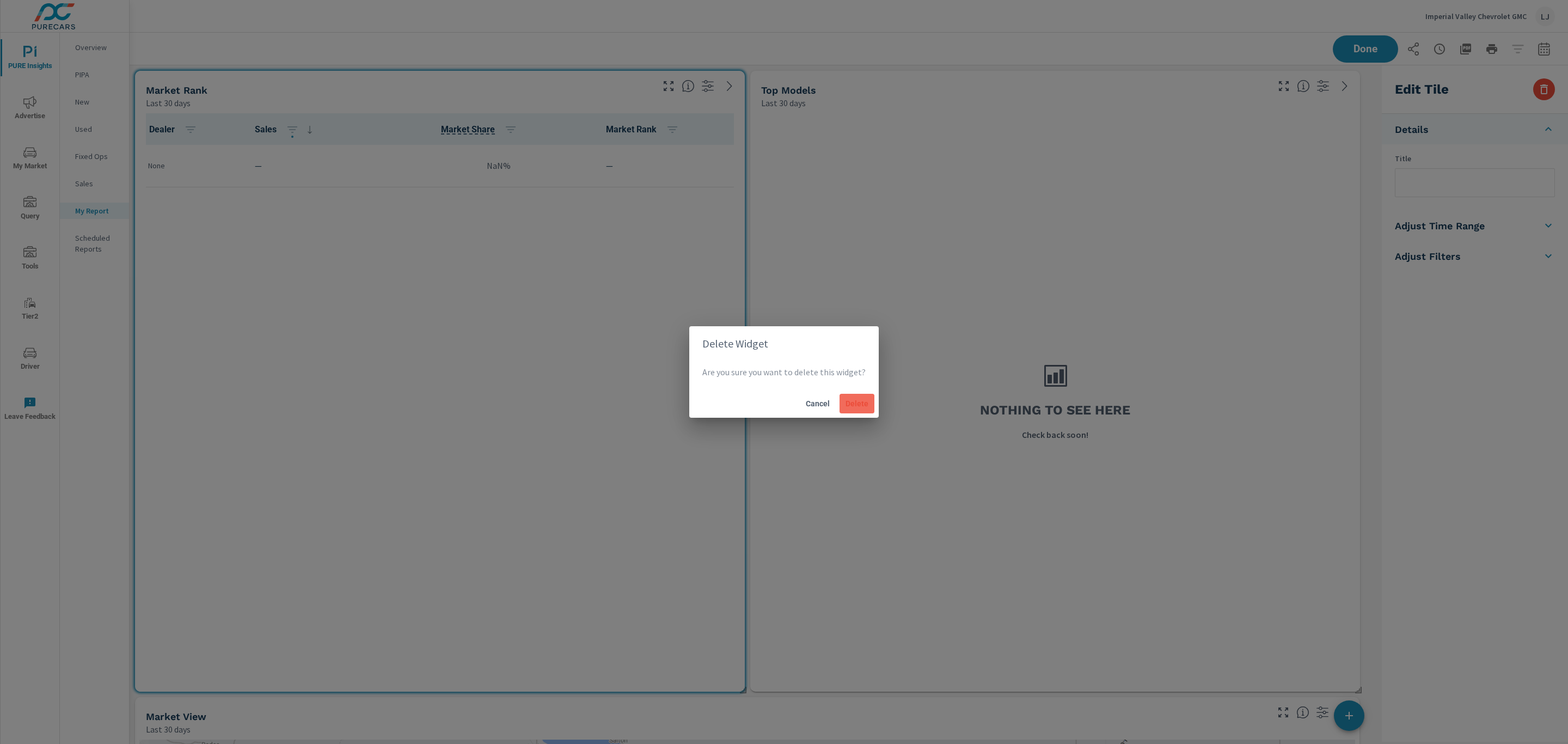
click at [858, 399] on span "Delete" at bounding box center [857, 404] width 26 height 10
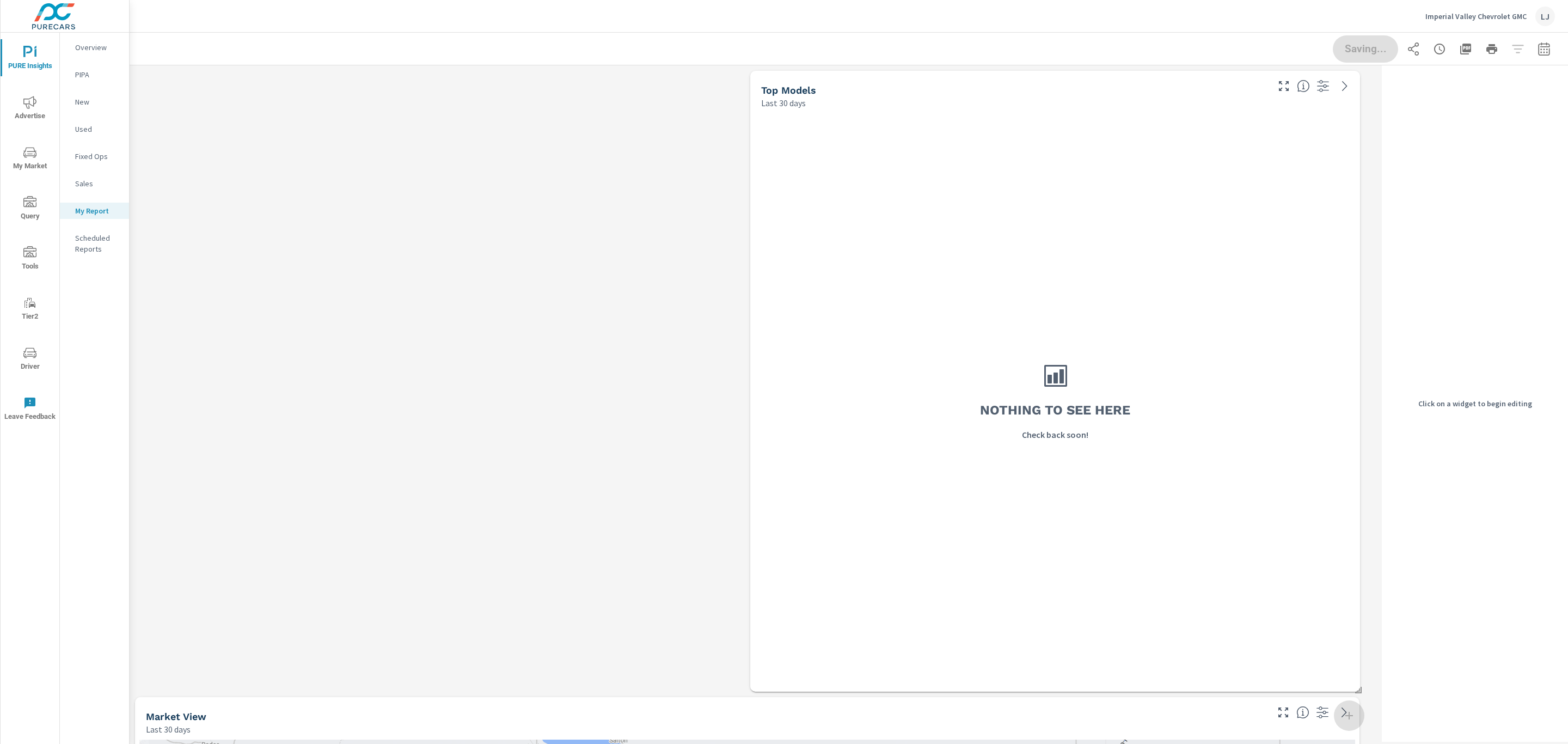
click at [844, 99] on div "Last 30 days" at bounding box center [1013, 103] width 505 height 13
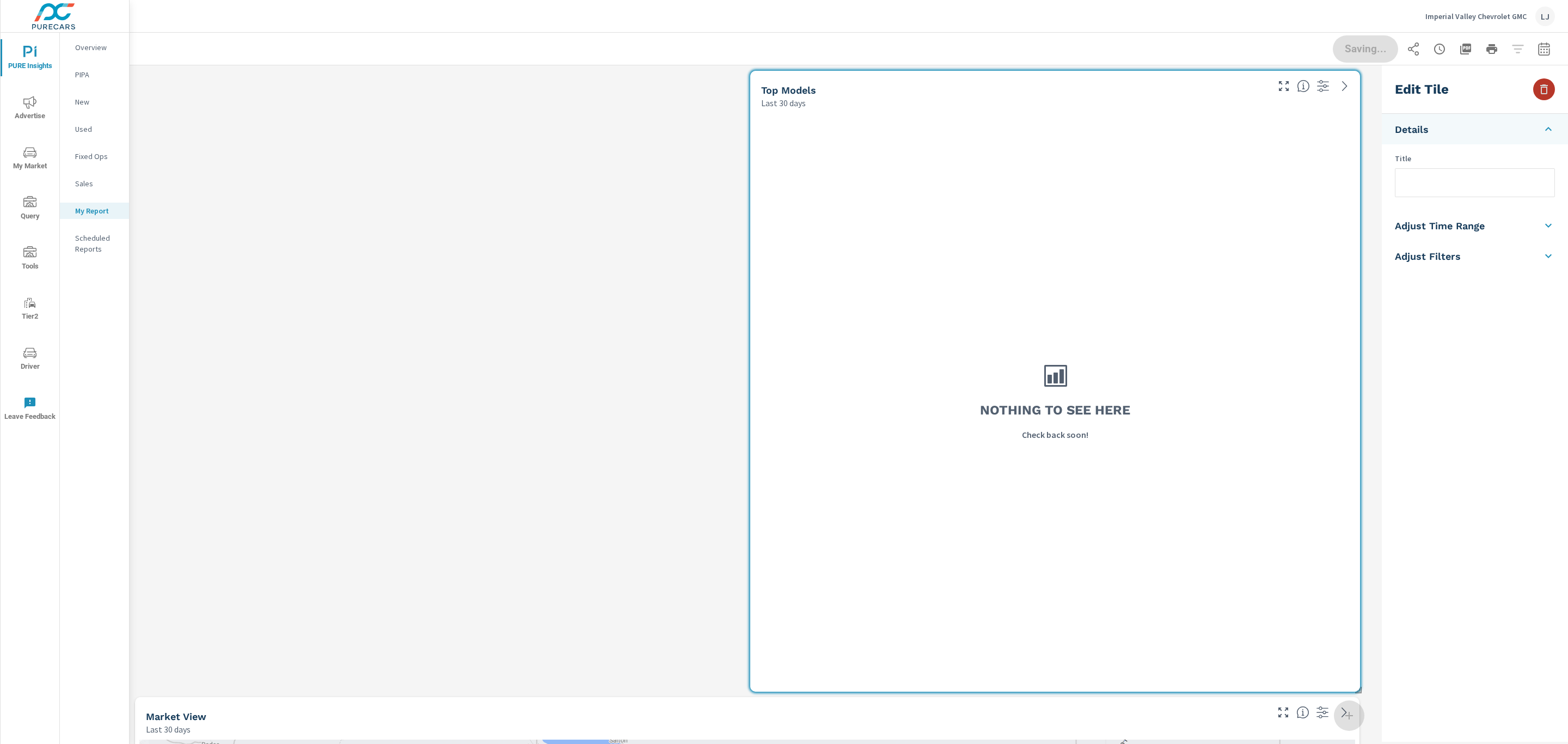
click at [1537, 88] on button "button" at bounding box center [1544, 89] width 22 height 22
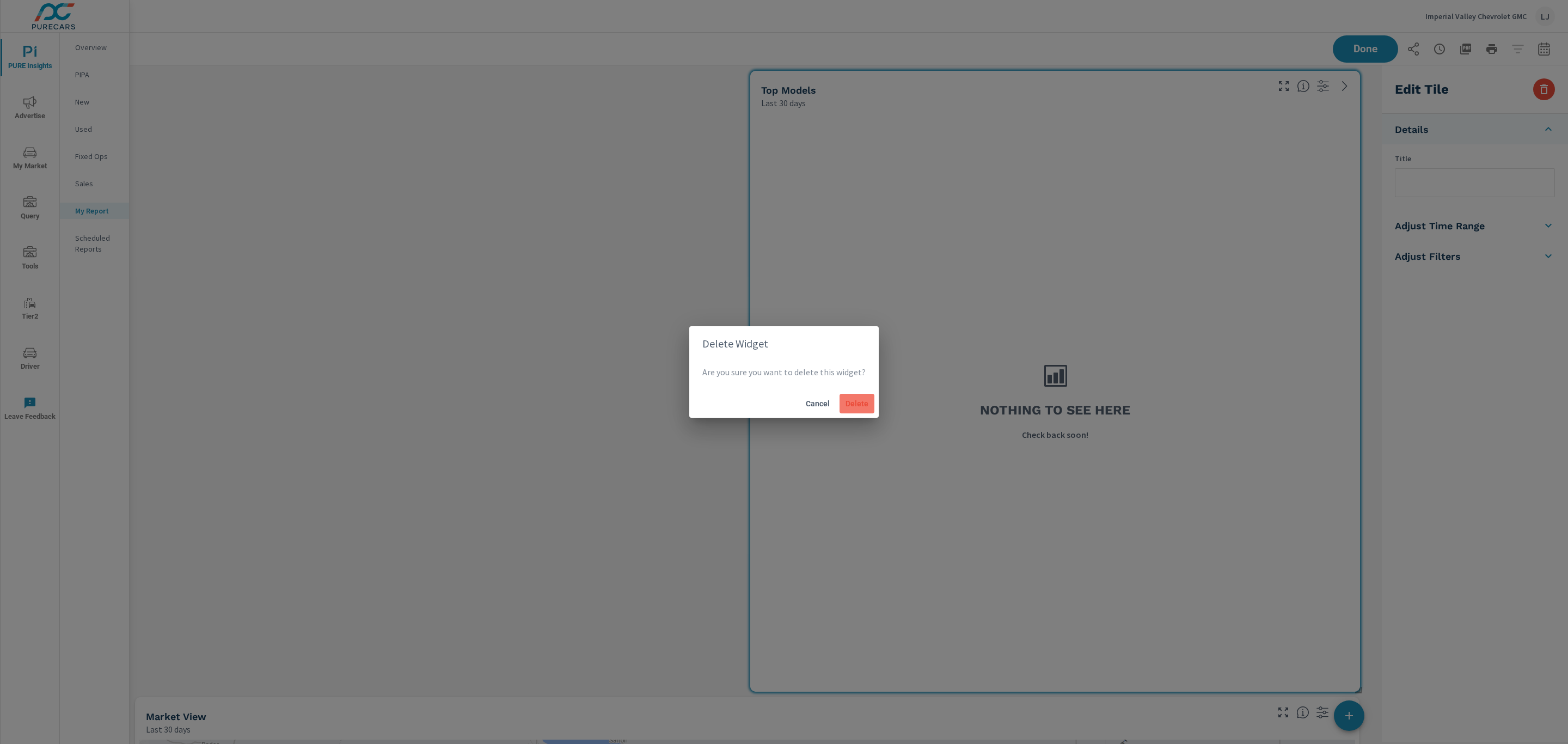
click at [862, 405] on span "Delete" at bounding box center [857, 404] width 26 height 10
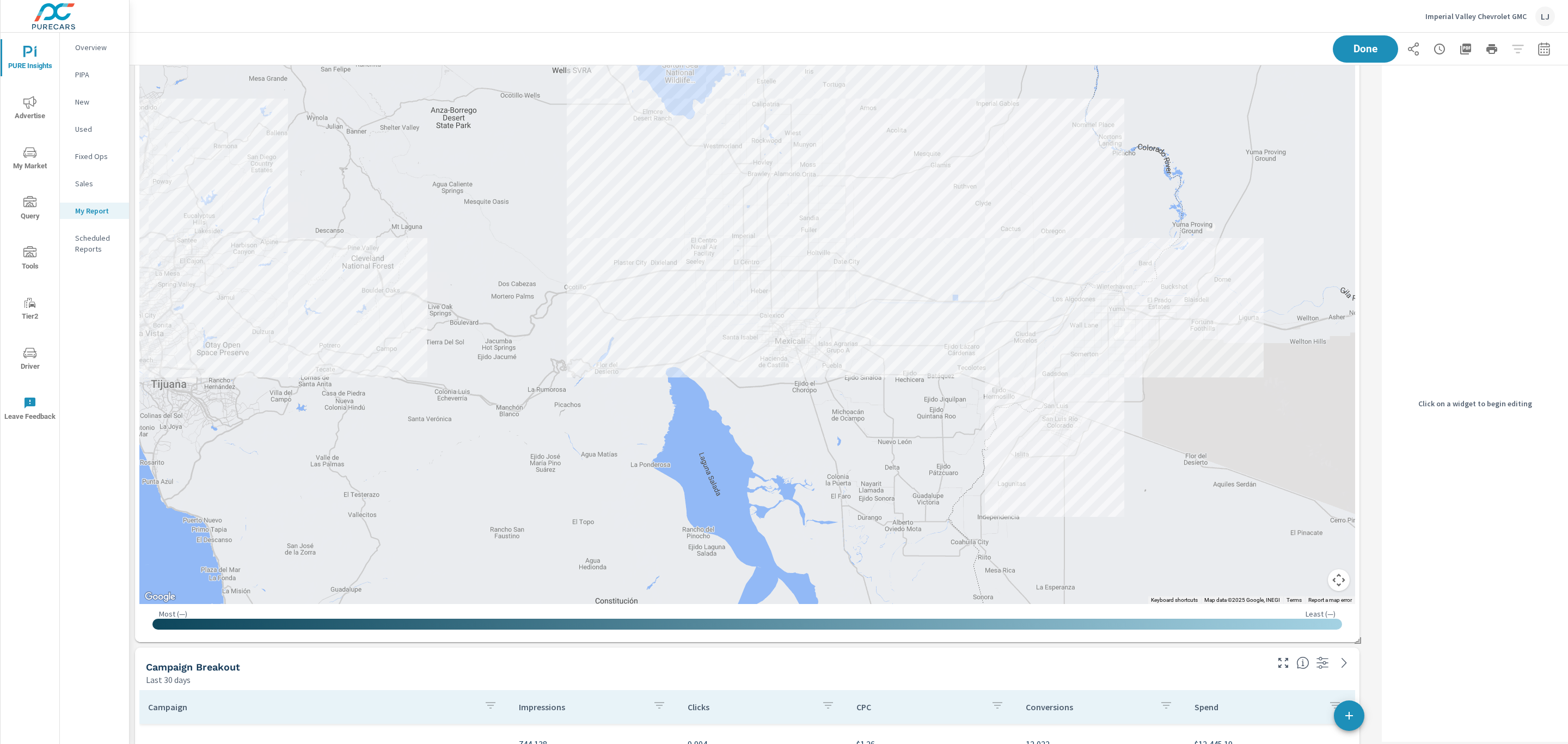
scroll to position [245, 0]
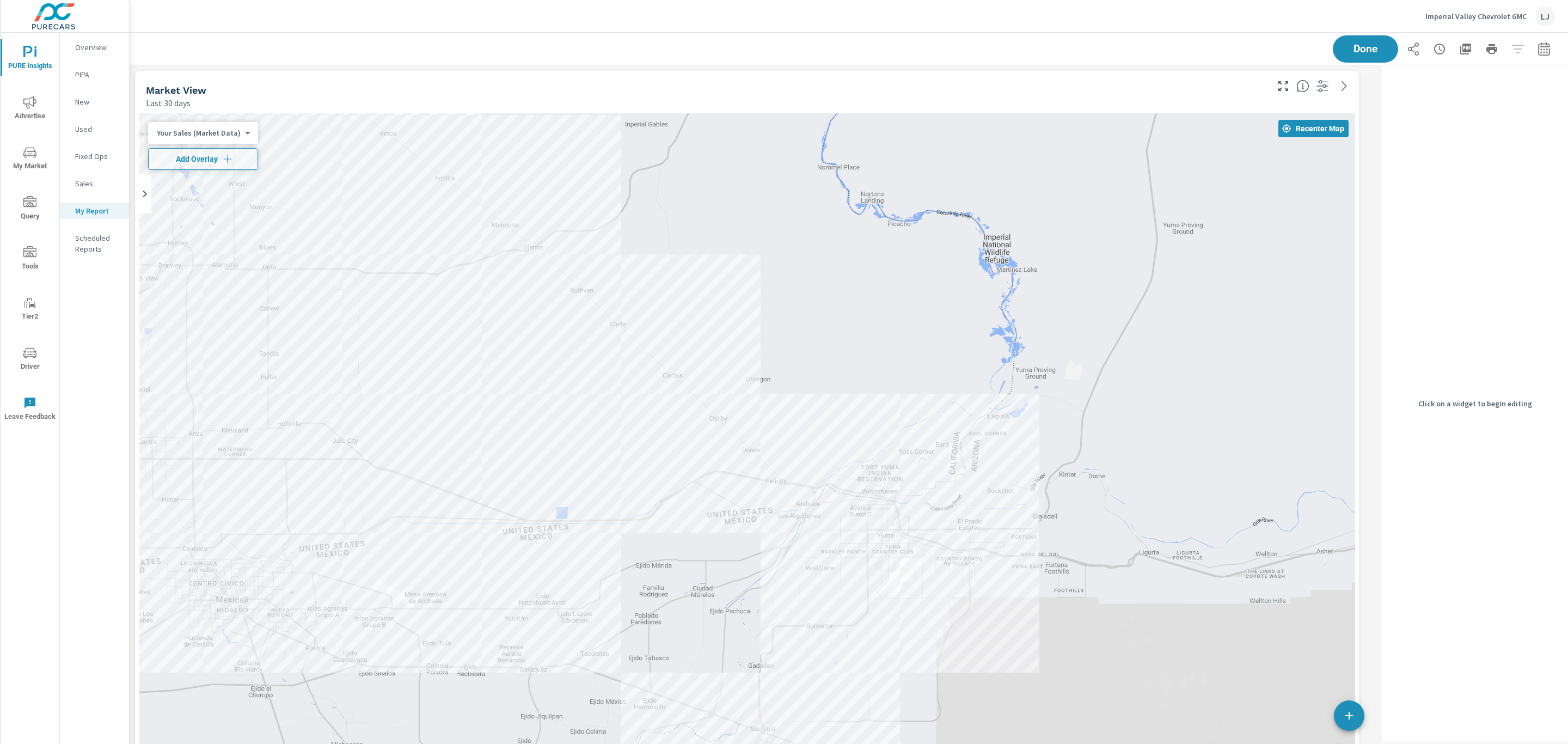
click at [1159, 80] on div "Market View Last 30 days" at bounding box center [703, 90] width 1135 height 38
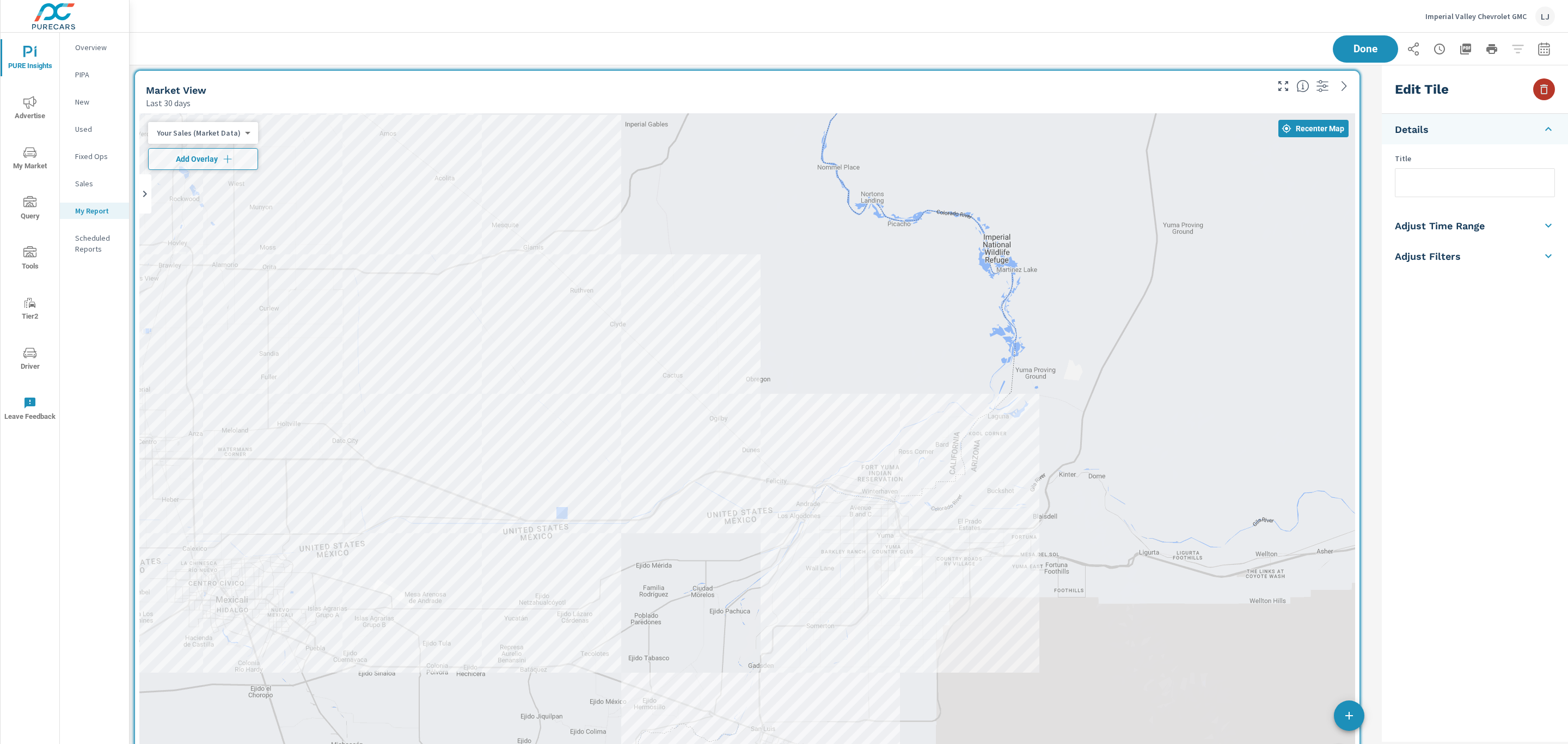
click at [1537, 84] on icon "button" at bounding box center [1543, 89] width 13 height 13
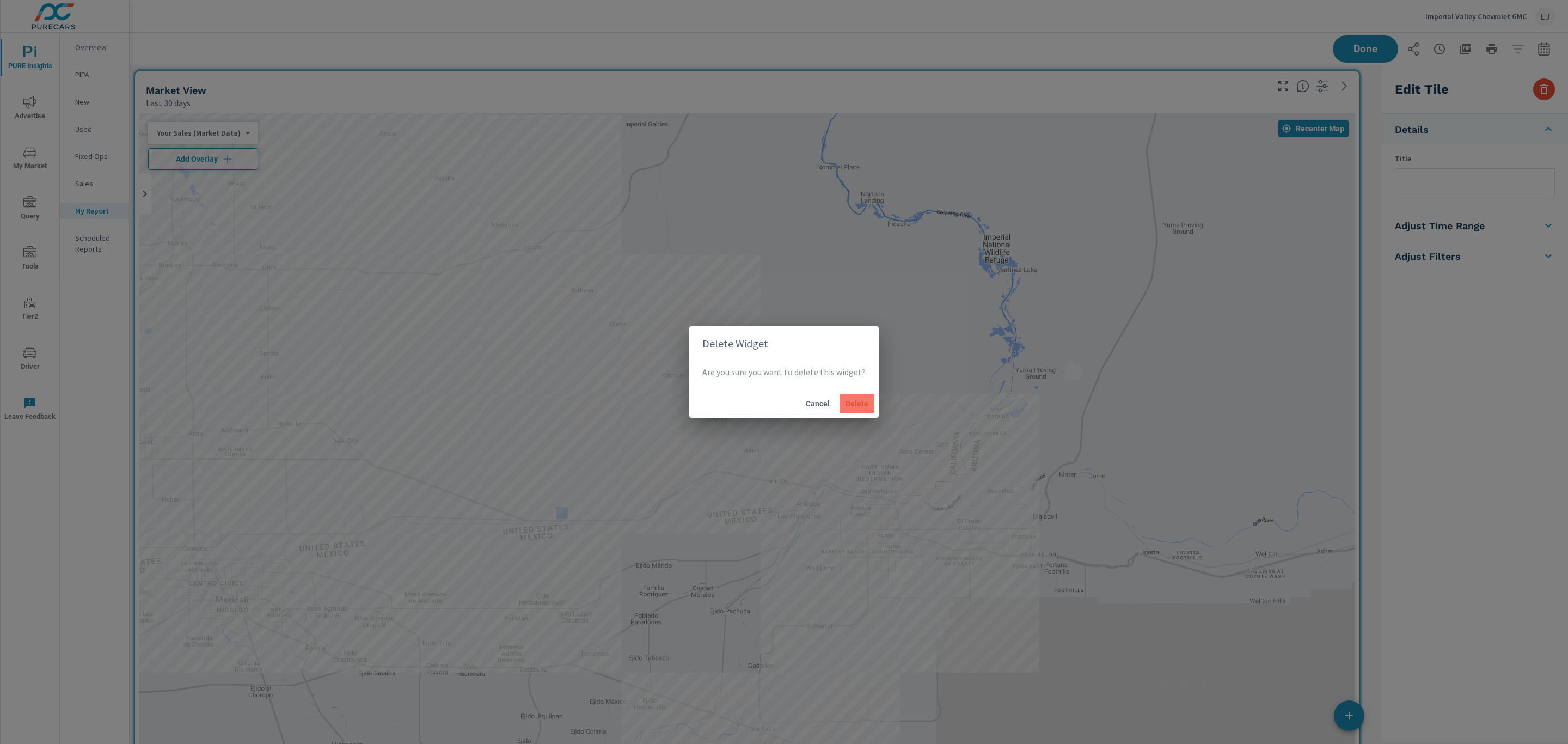
click at [848, 410] on button "Delete" at bounding box center [857, 404] width 35 height 20
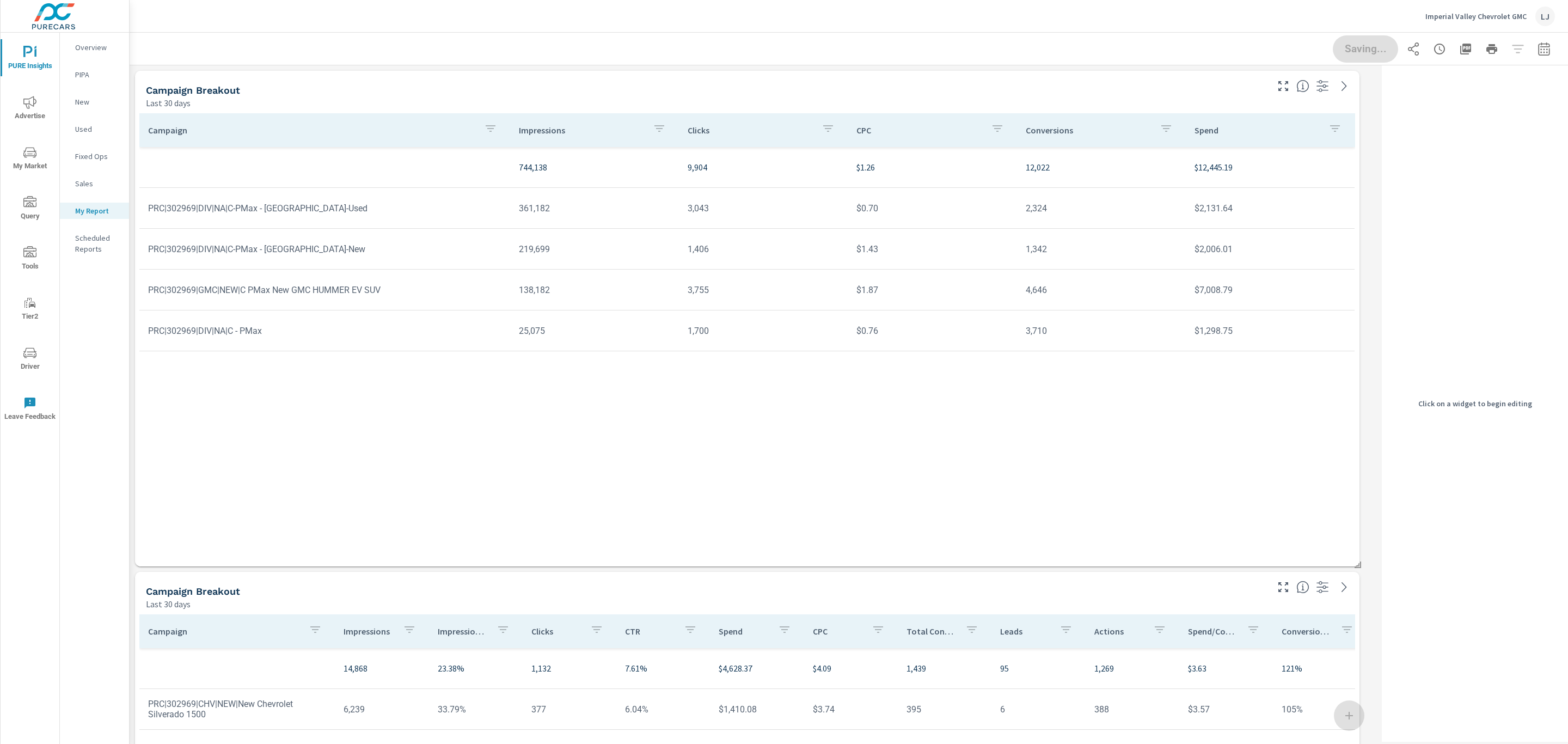
scroll to position [5, 5]
click at [1186, 504] on div "Campaign Impressions Clicks CPC Conversions Spend 744,138 9,904 $1.26 12,022 $1…" at bounding box center [747, 329] width 1215 height 432
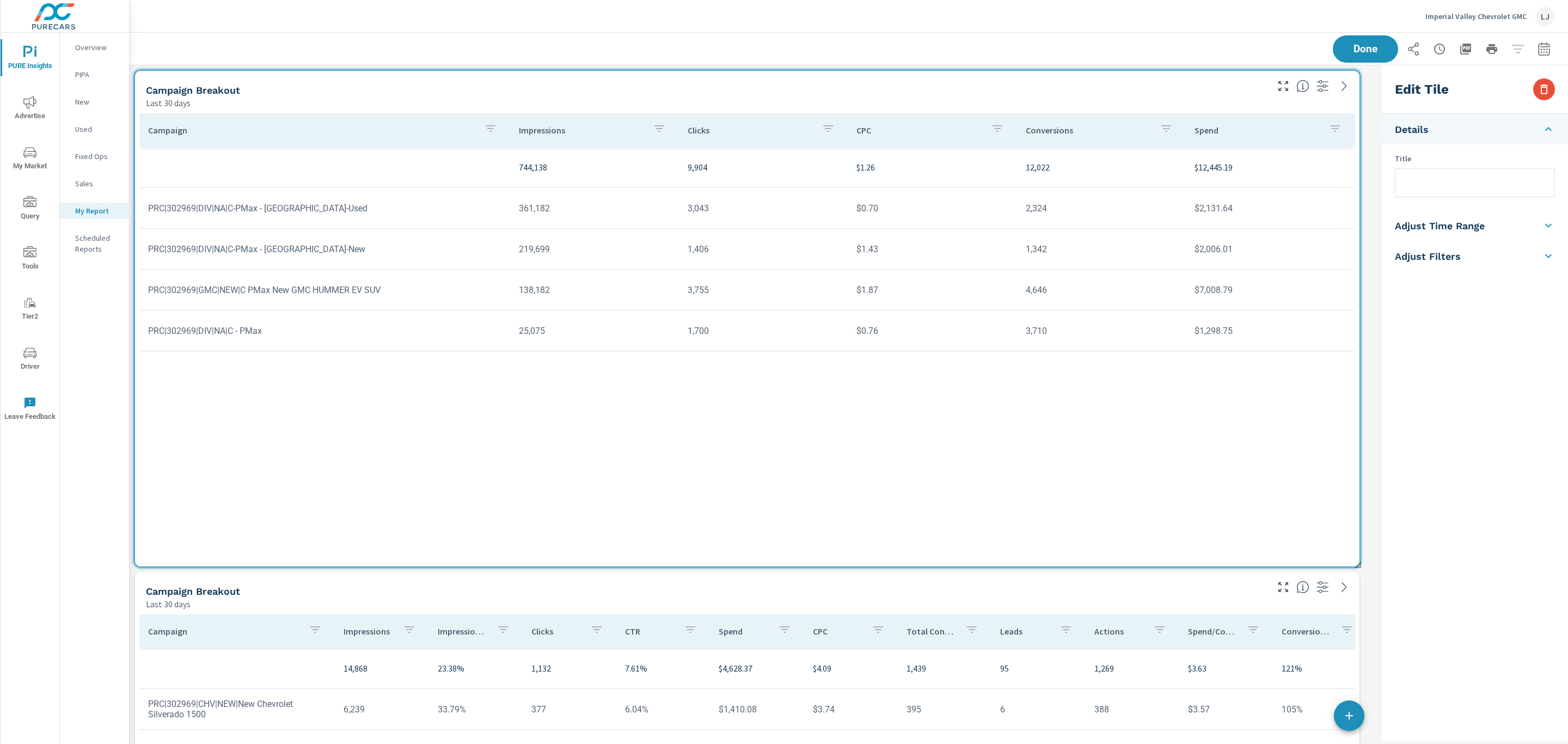
click at [1538, 51] on icon "button" at bounding box center [1543, 48] width 12 height 13
select select "Last 30 days"
click at [1417, 121] on p "+ Add comparison" at bounding box center [1455, 122] width 140 height 13
select select "Previous period"
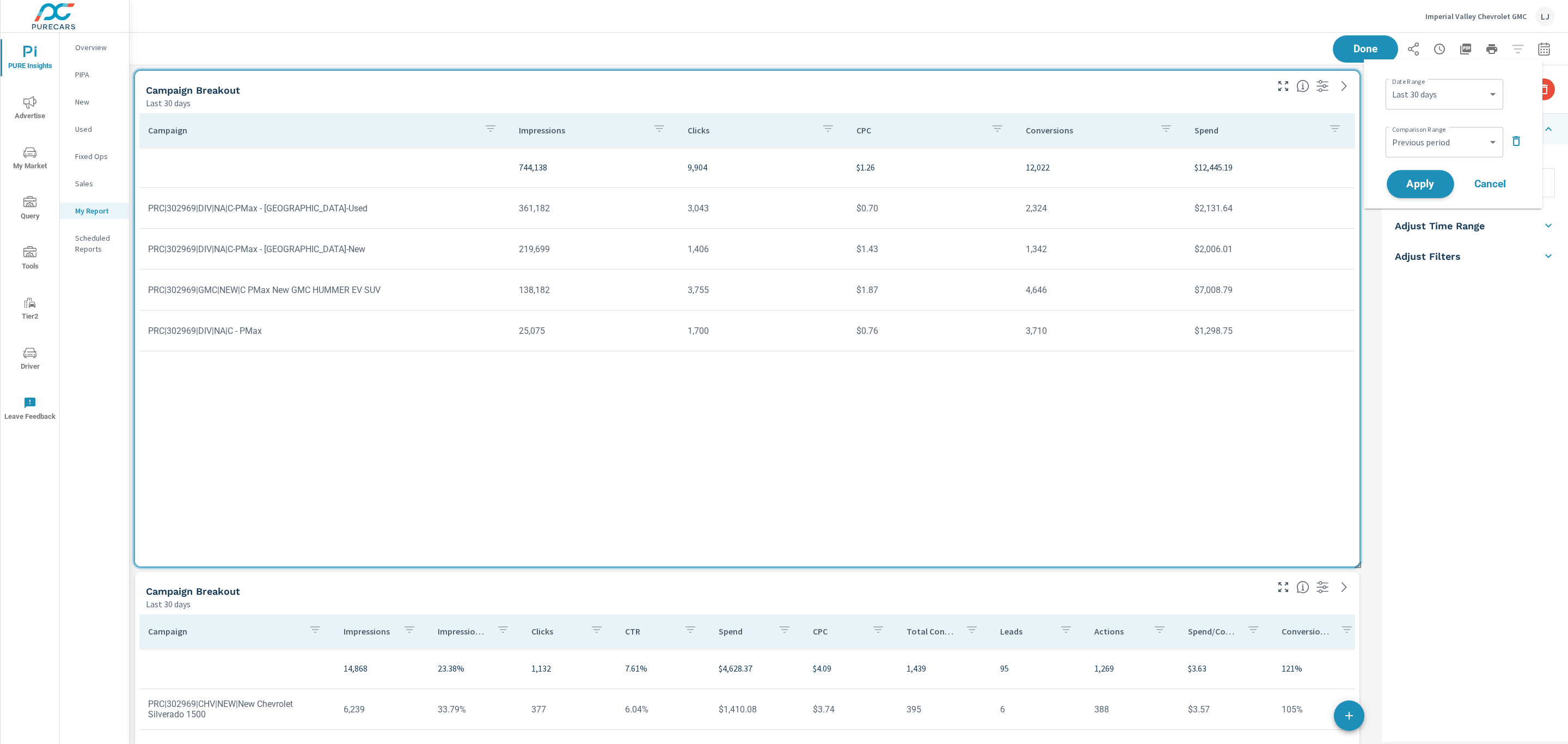
click at [1431, 185] on span "Apply" at bounding box center [1420, 184] width 45 height 10
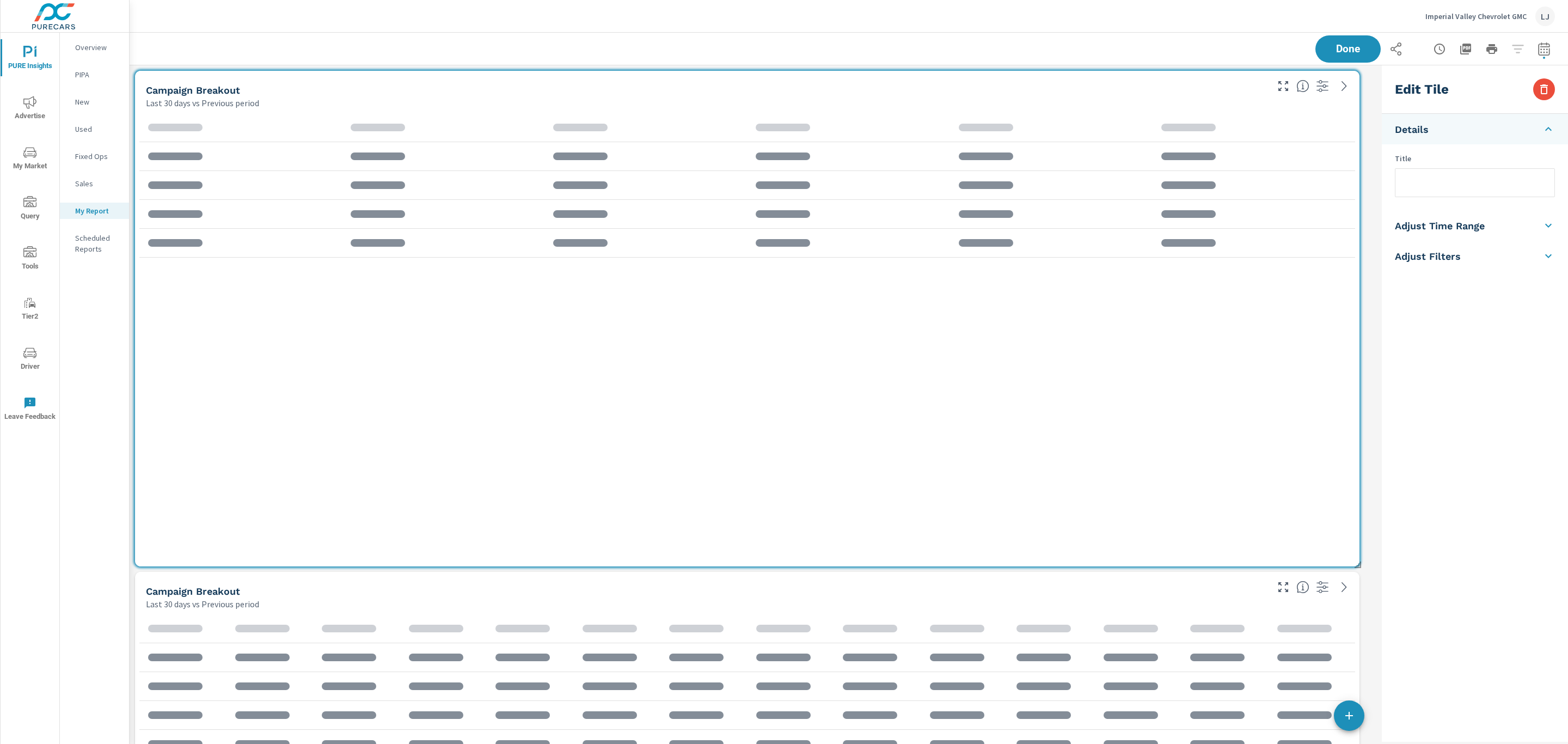
scroll to position [1535, 1261]
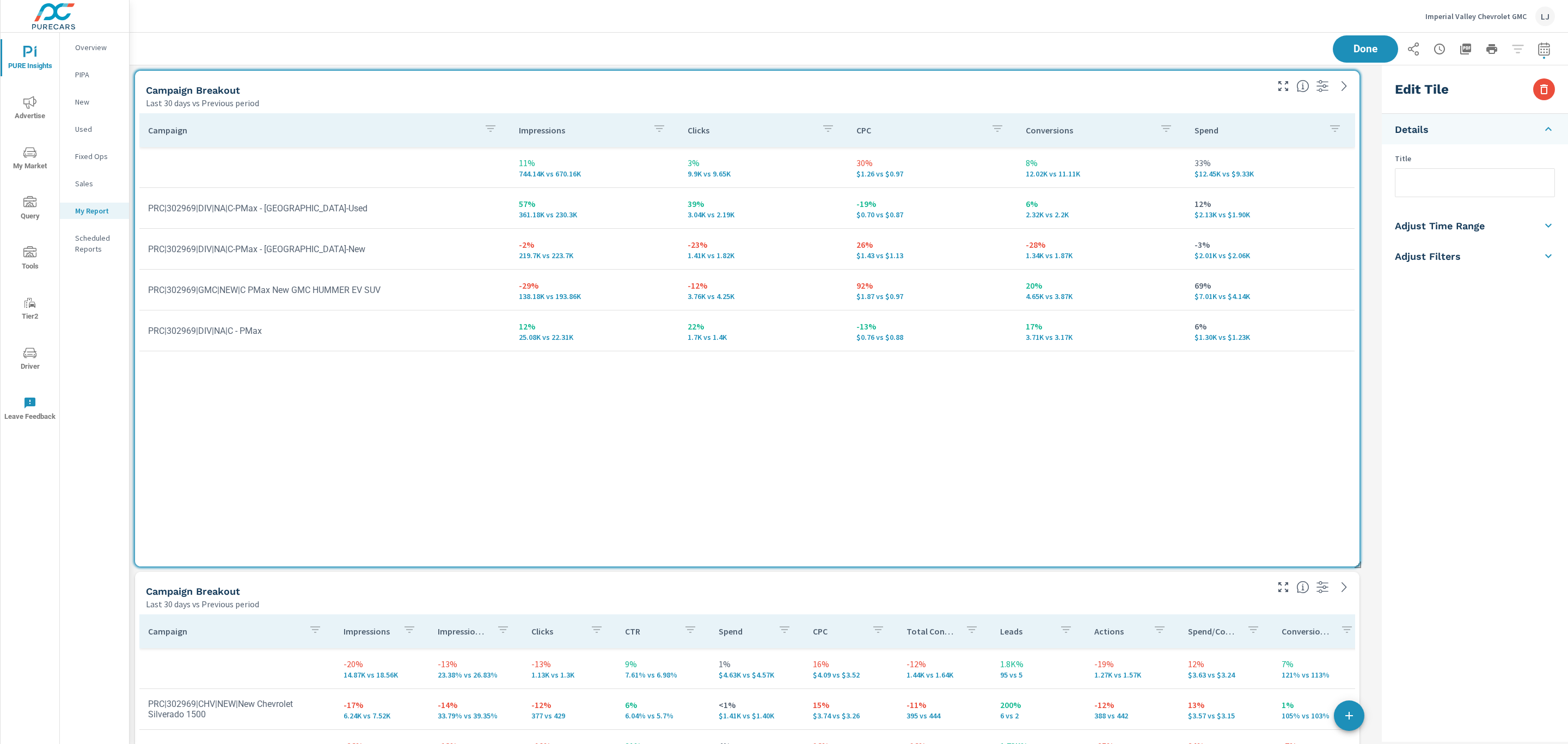
click at [570, 450] on div "Campaign Impressions Clicks CPC Conversions Spend 11% 744.14K vs 670.16K 3% 9.9…" at bounding box center [747, 329] width 1215 height 432
drag, startPoint x: 1384, startPoint y: 387, endPoint x: 1380, endPoint y: 304, distance: 83.1
click at [1384, 386] on div "Edit Tile Details Title Adjust Time Range Fixed Dates Date Period Last 30 Days …" at bounding box center [1475, 403] width 186 height 676
click at [1358, 58] on button "Done" at bounding box center [1365, 49] width 68 height 28
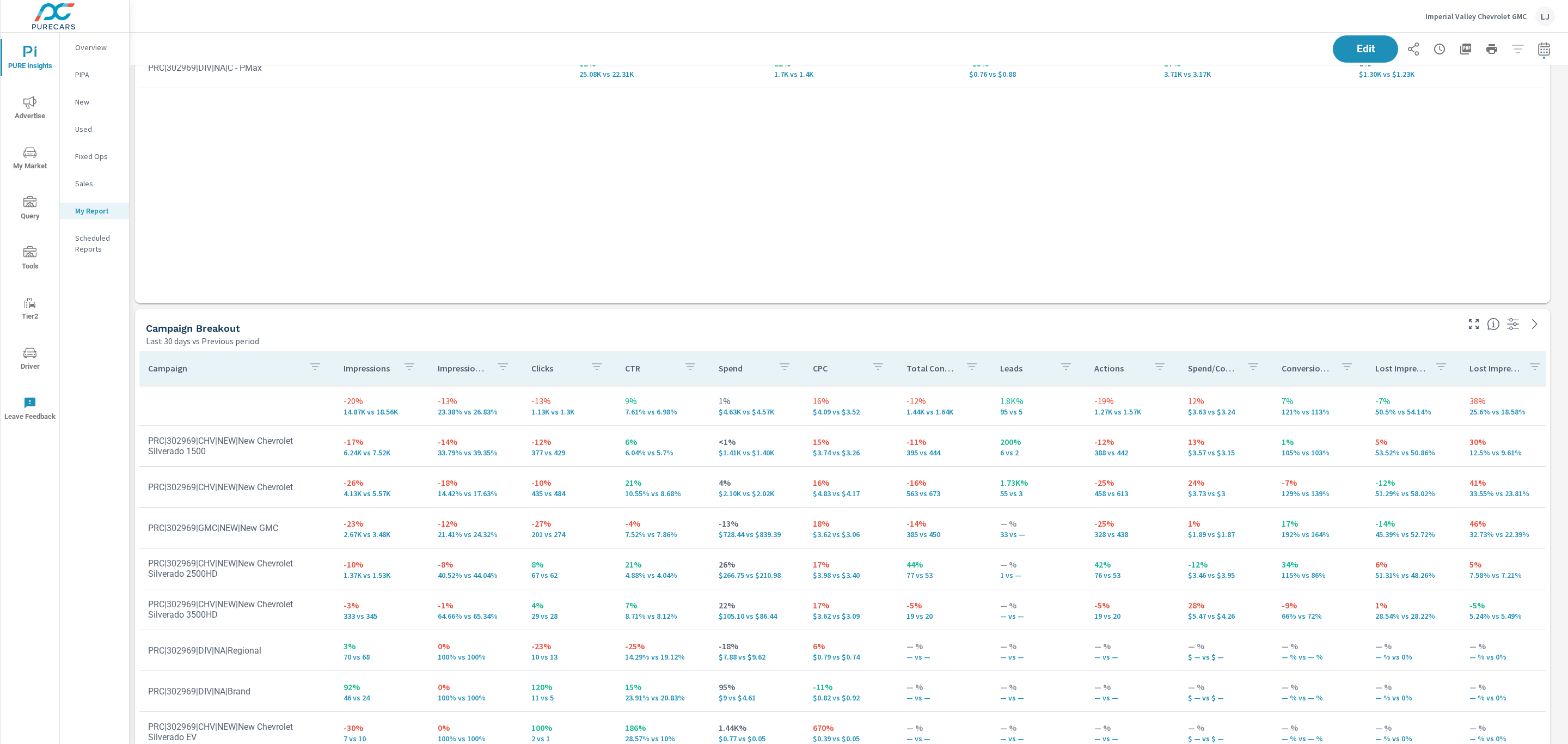
scroll to position [408, 0]
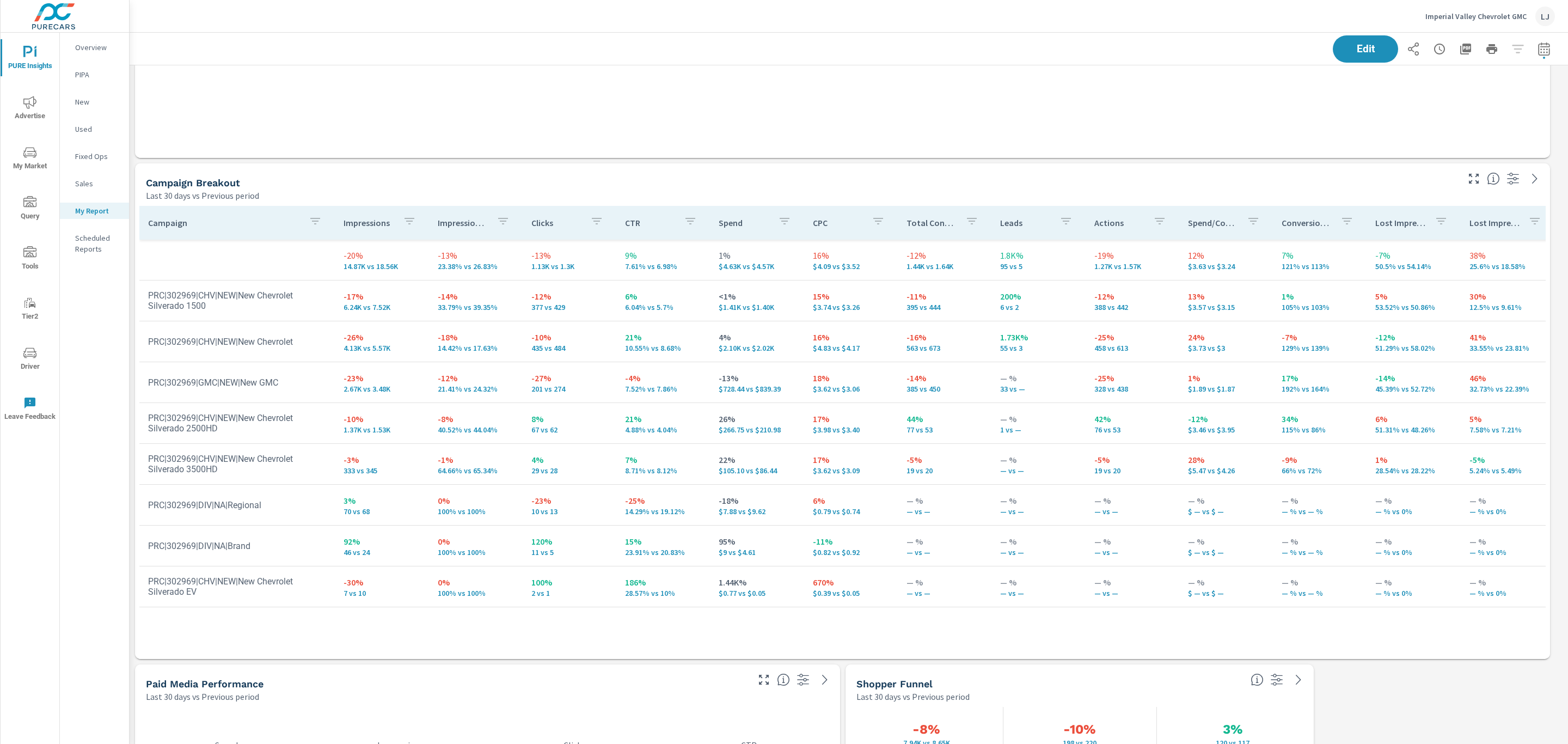
click at [632, 219] on p "CTR" at bounding box center [650, 223] width 50 height 11
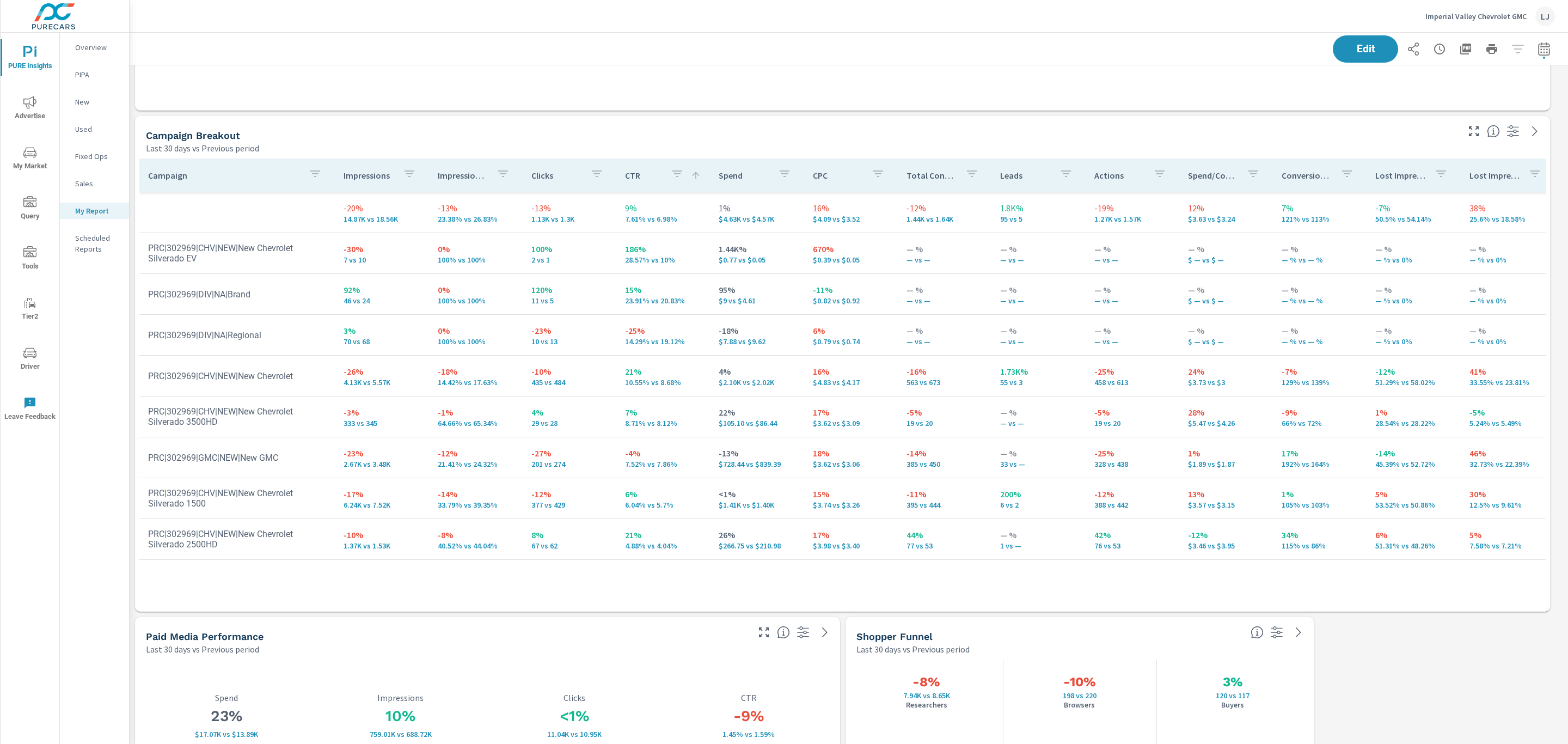
scroll to position [463, 0]
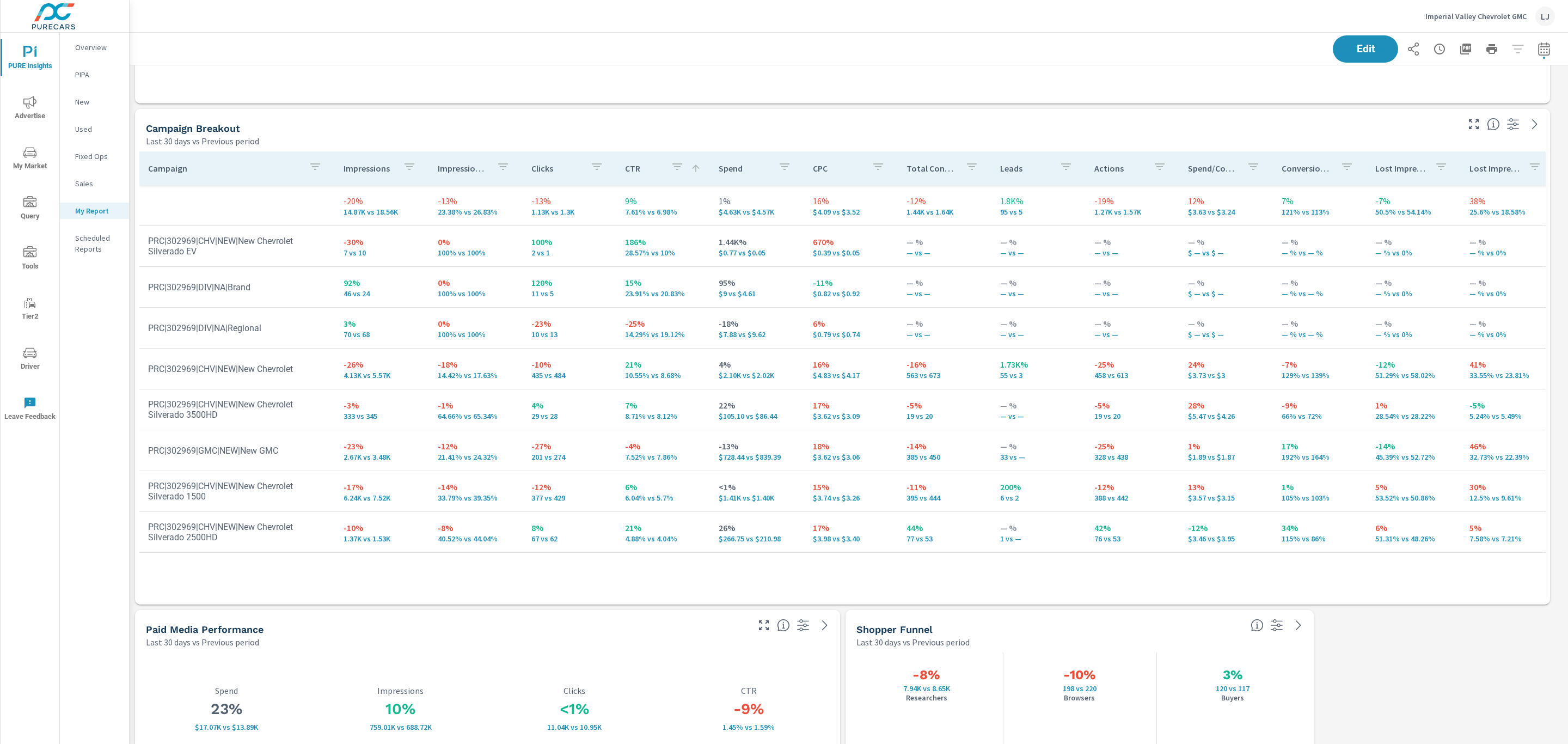
click at [368, 169] on p "Impressions" at bounding box center [368, 169] width 50 height 11
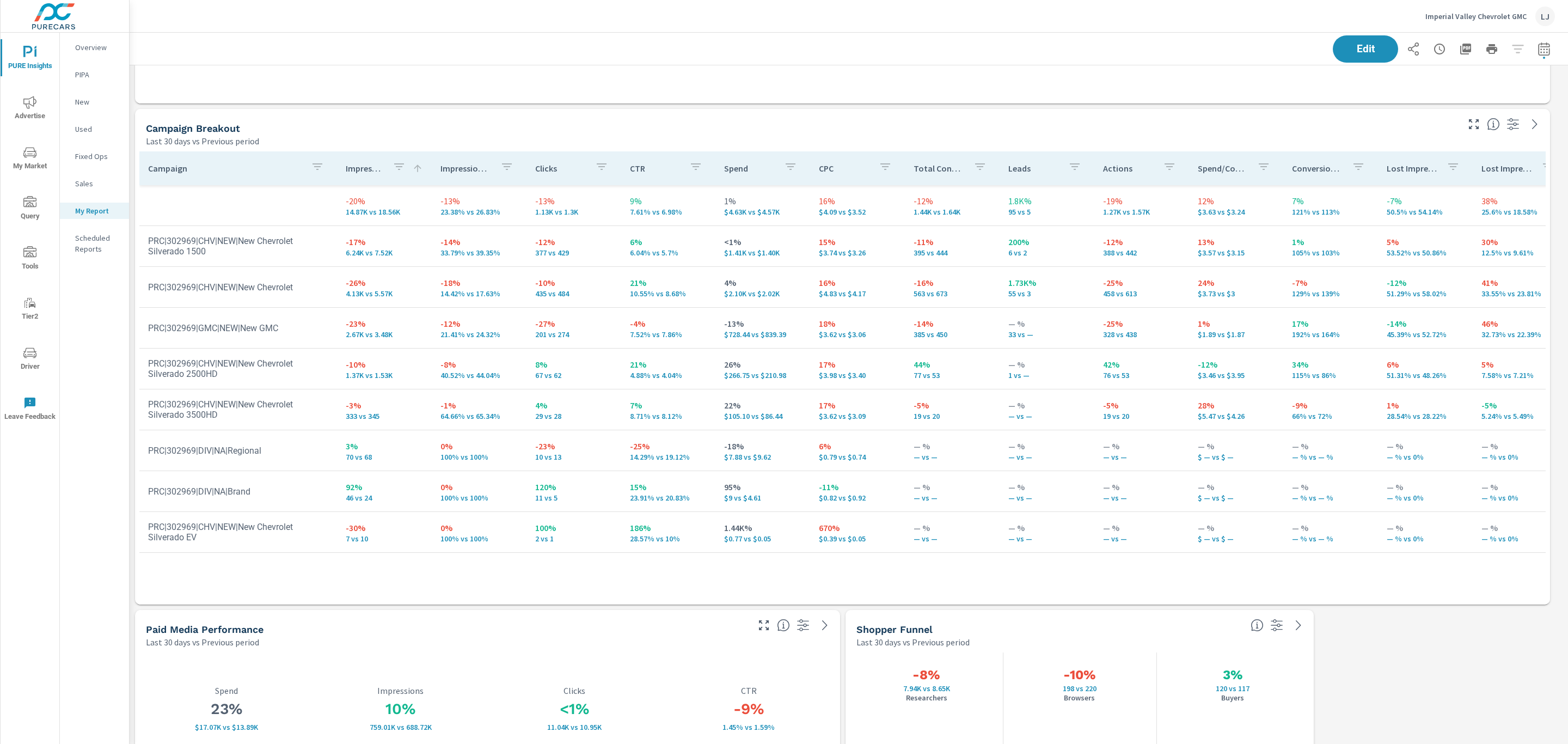
click at [368, 169] on p "Impressions" at bounding box center [365, 169] width 38 height 11
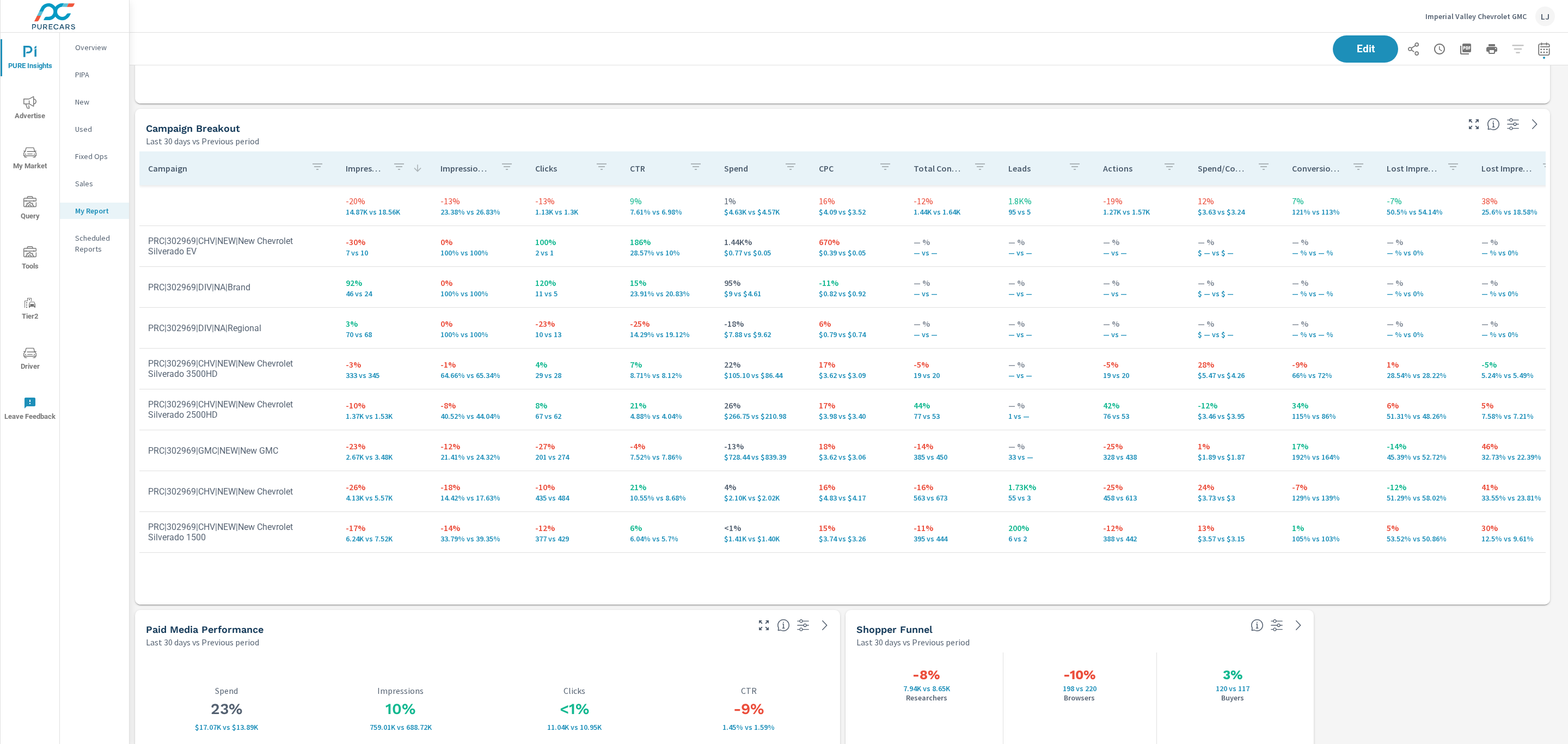
click at [368, 169] on p "Impressions" at bounding box center [365, 169] width 38 height 11
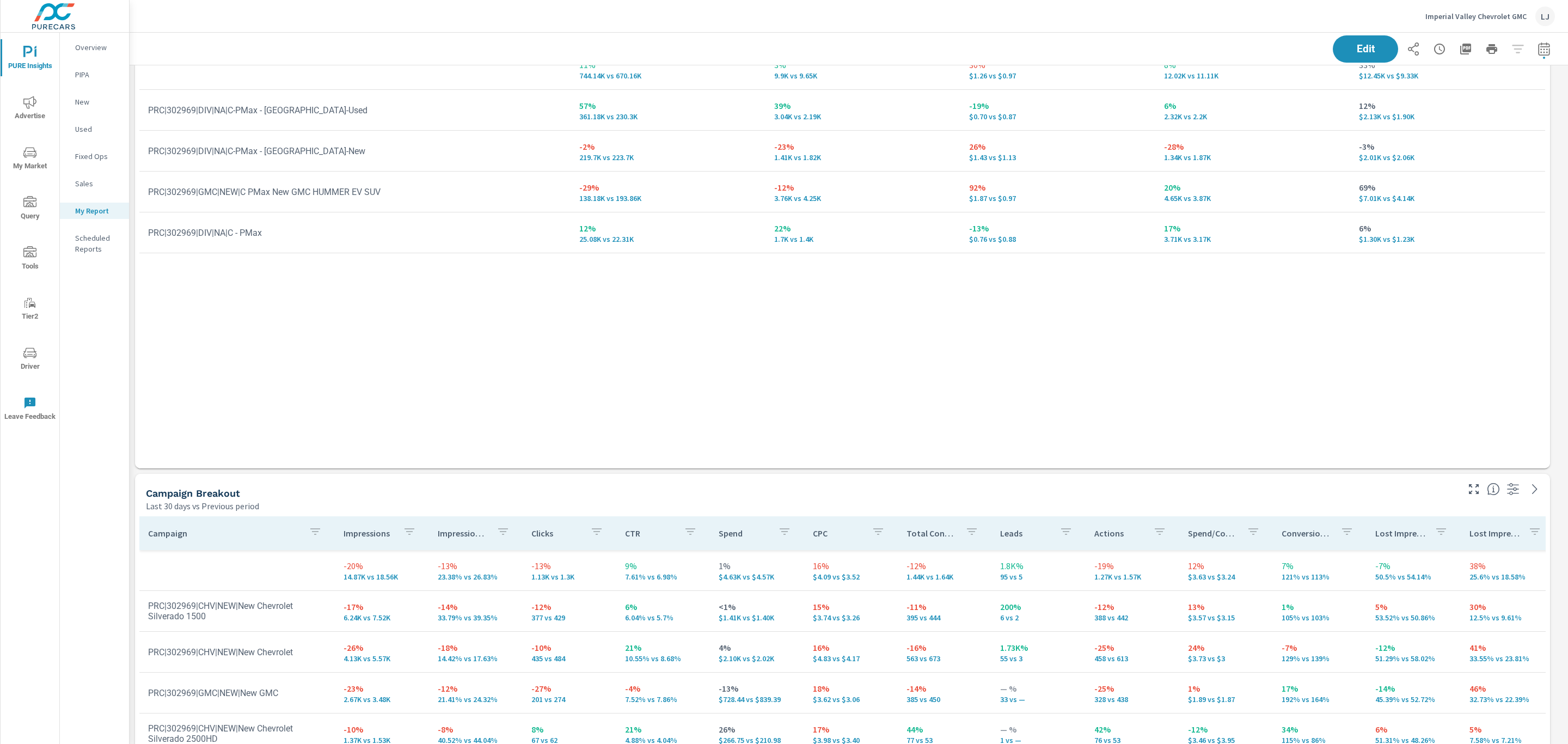
scroll to position [28, 0]
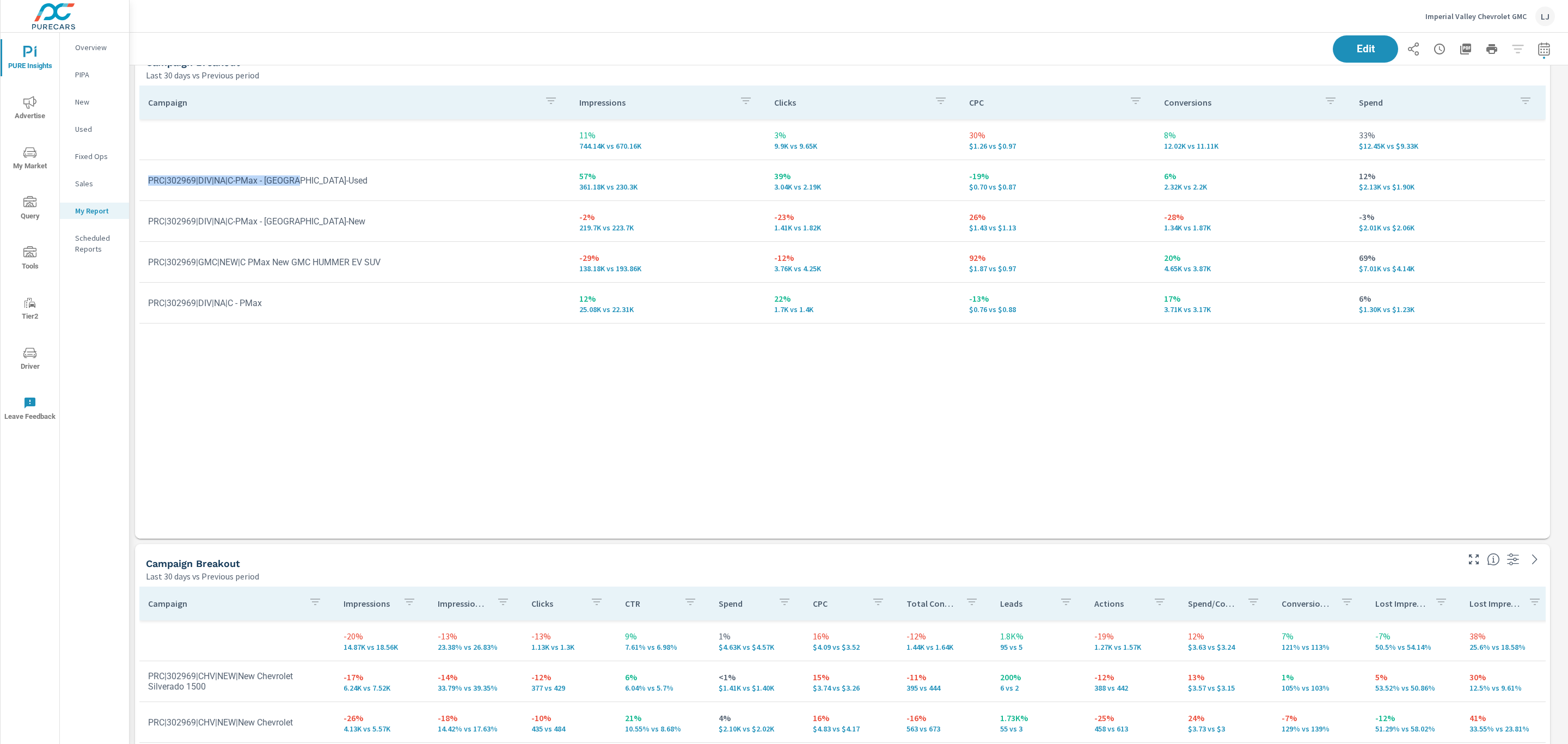
drag, startPoint x: 335, startPoint y: 174, endPoint x: 141, endPoint y: 174, distance: 194.0
click at [141, 174] on td "PRC|302969|DIV|NA|C-PMax - [GEOGRAPHIC_DATA]-Used" at bounding box center [355, 180] width 431 height 28
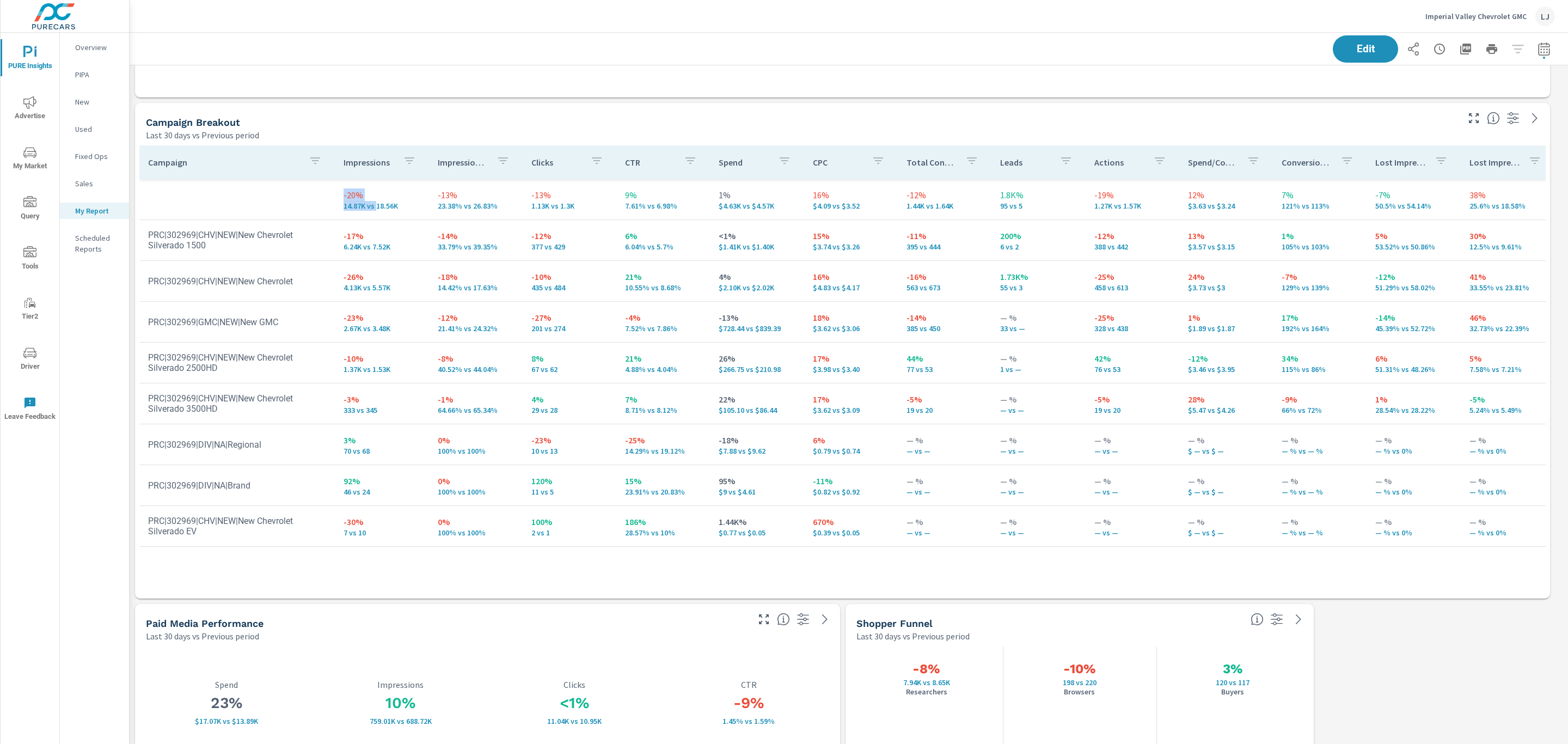
scroll to position [1535, 1451]
drag, startPoint x: 306, startPoint y: 195, endPoint x: 1517, endPoint y: 197, distance: 1211.0
click at [1517, 197] on tr "-20% 14.87K vs 18.56K -13% 23.38% vs 26.83% -13% 1.13K vs 1.3K 9% 7.61% vs 6.98…" at bounding box center [847, 200] width 1415 height 41
click at [270, 201] on td at bounding box center [237, 199] width 195 height 17
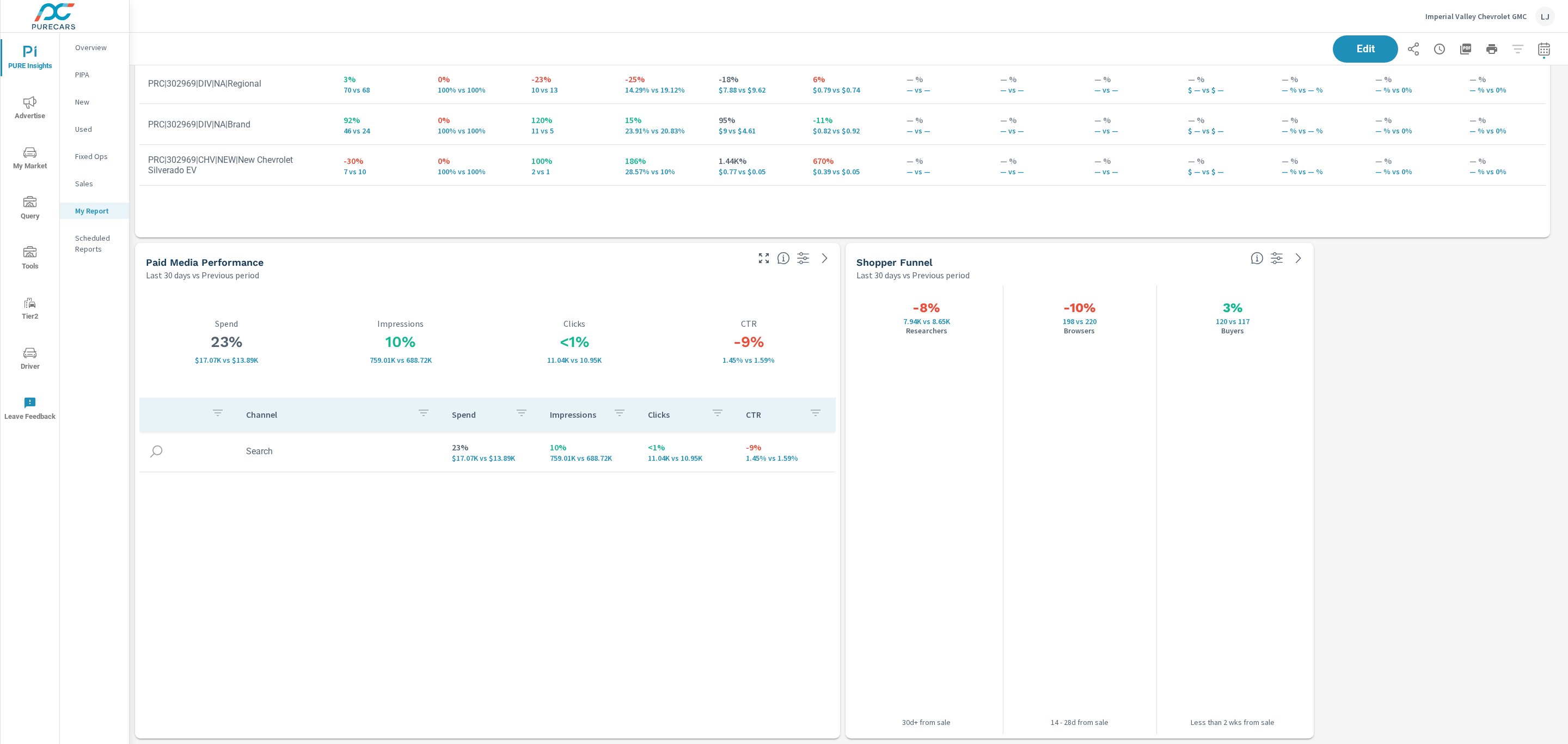
scroll to position [618, 0]
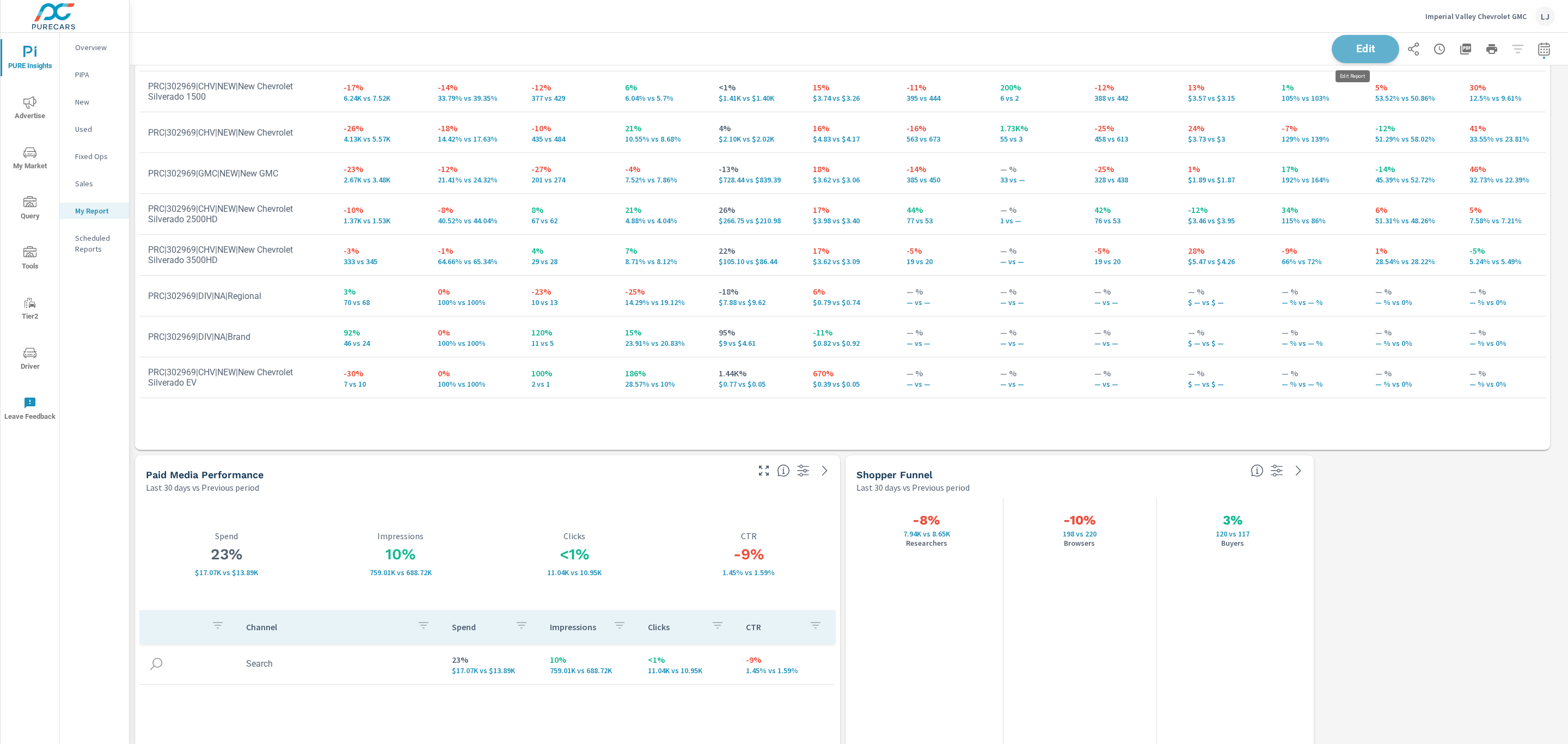
click at [1343, 52] on span "Edit" at bounding box center [1365, 49] width 45 height 10
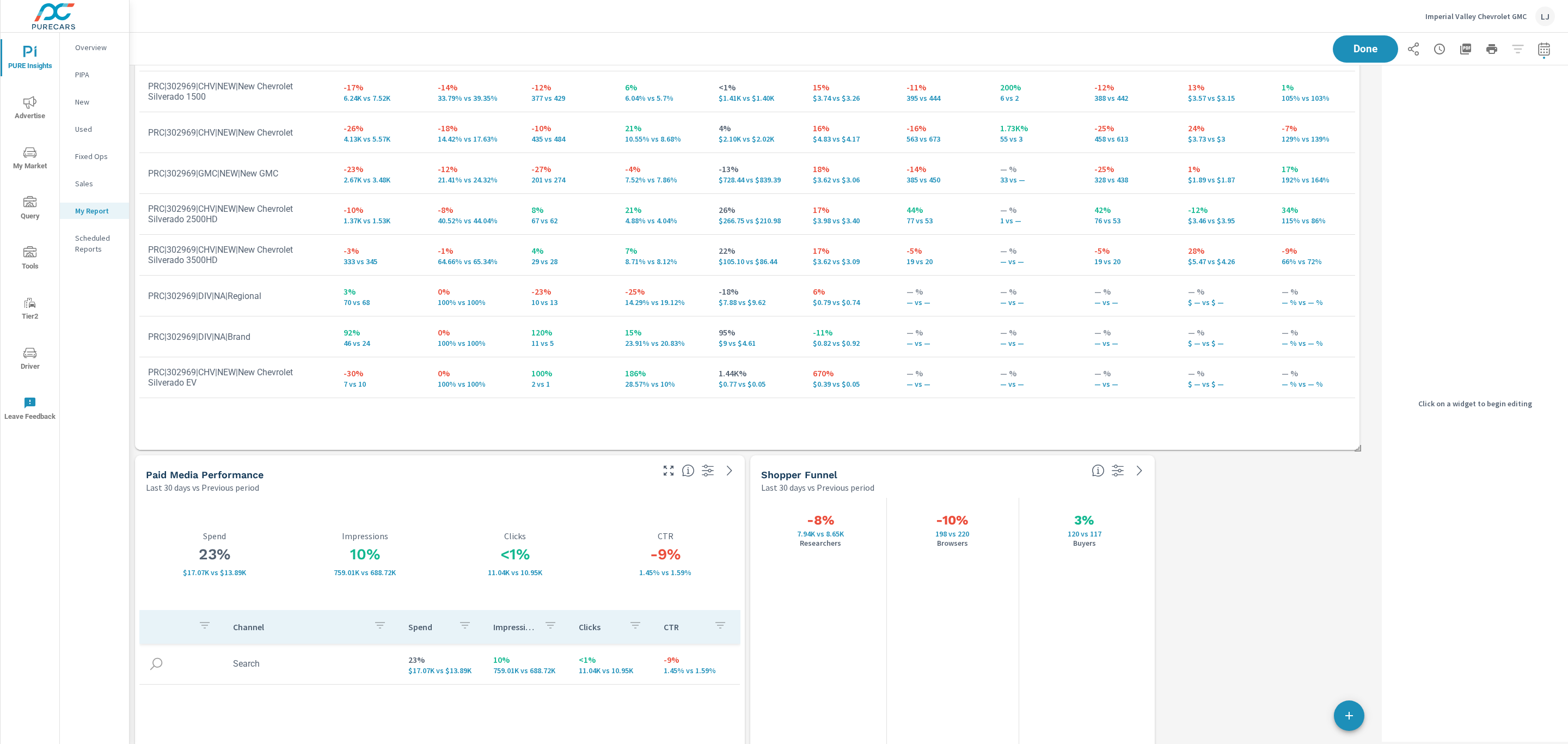
scroll to position [5, 5]
click at [528, 488] on div "Last 30 days vs Previous period" at bounding box center [399, 487] width 505 height 13
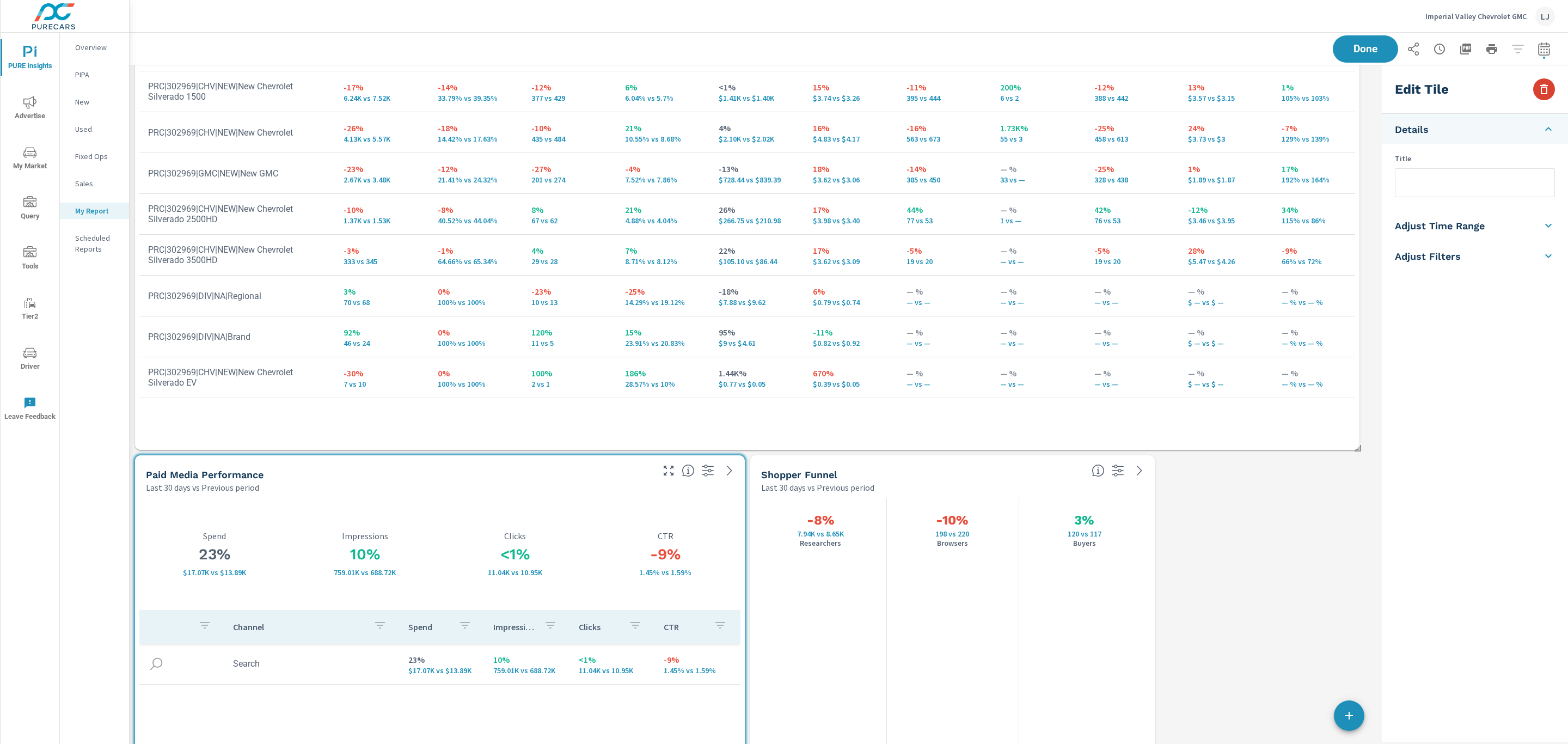
click at [1547, 86] on icon "button" at bounding box center [1543, 89] width 8 height 10
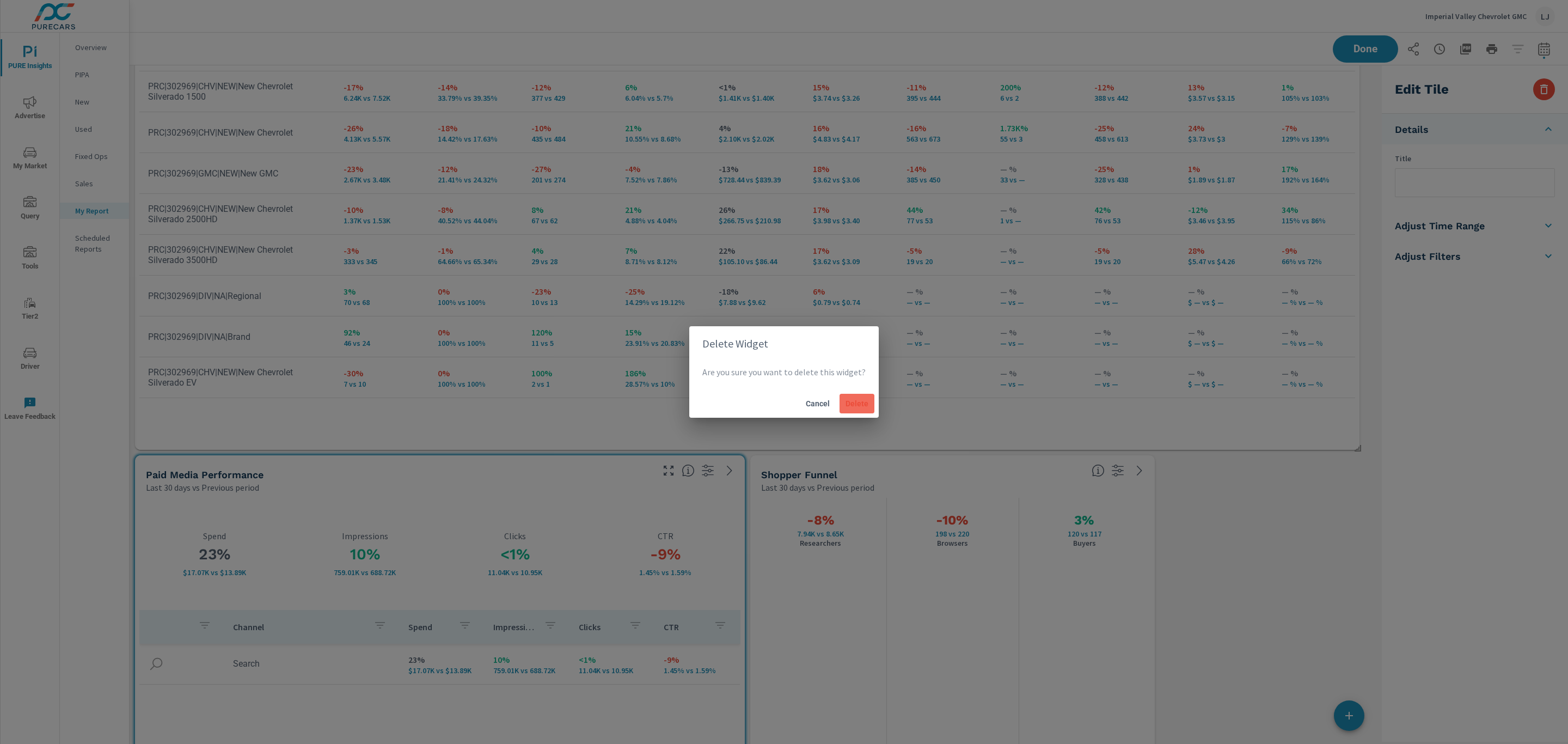
click at [851, 401] on span "Delete" at bounding box center [857, 404] width 26 height 10
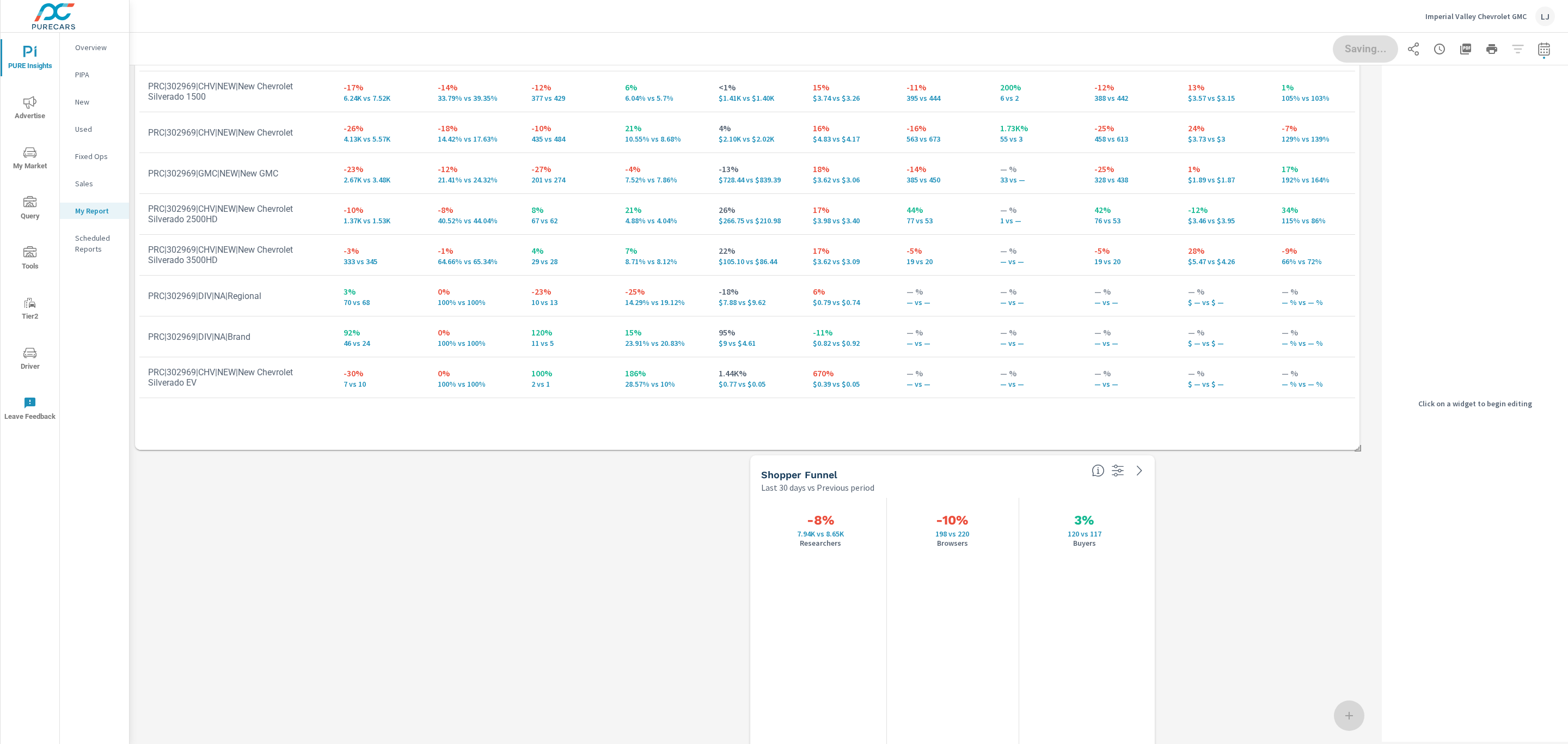
click at [899, 484] on div "Last 30 days vs Previous period" at bounding box center [922, 487] width 322 height 13
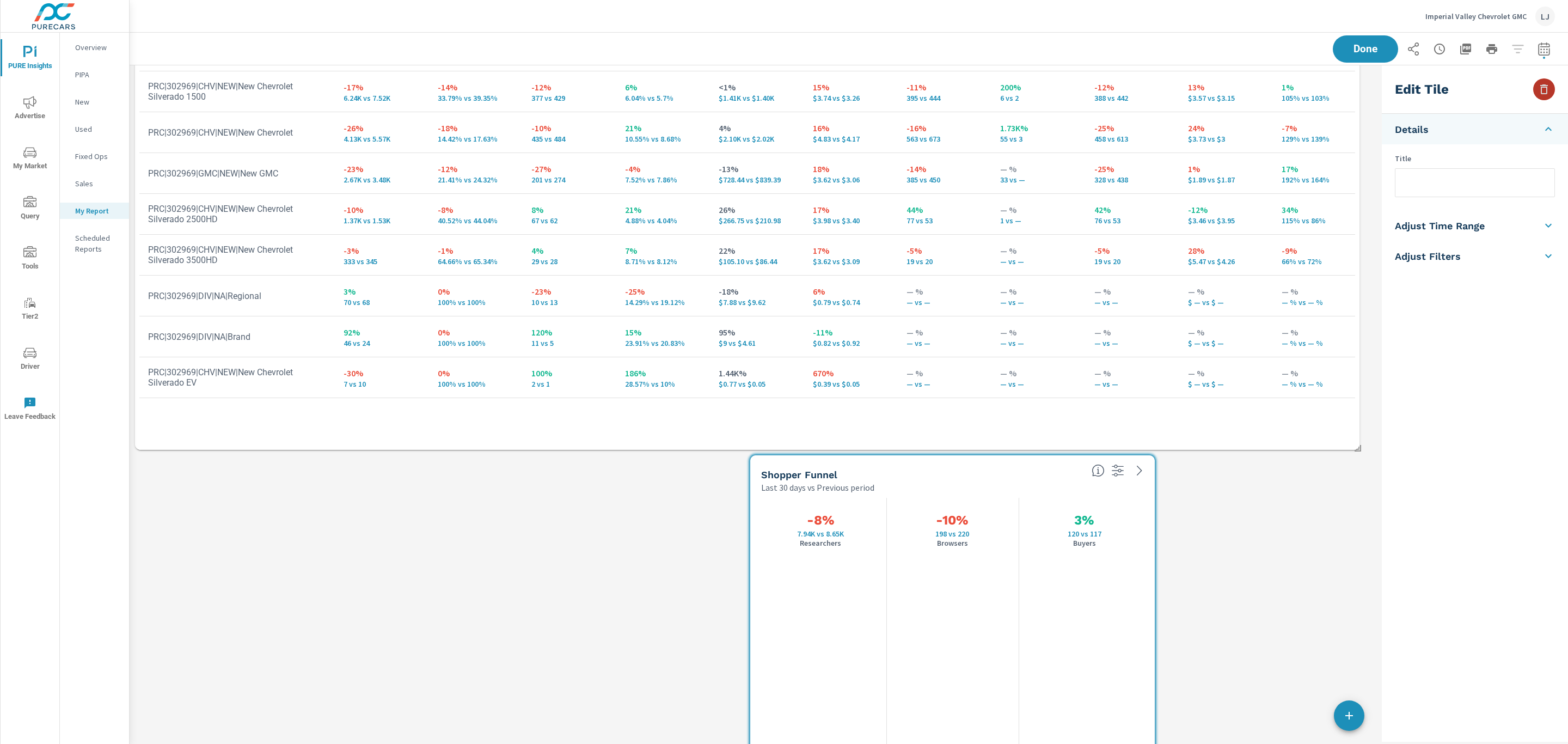
click at [1552, 90] on button "button" at bounding box center [1544, 89] width 22 height 22
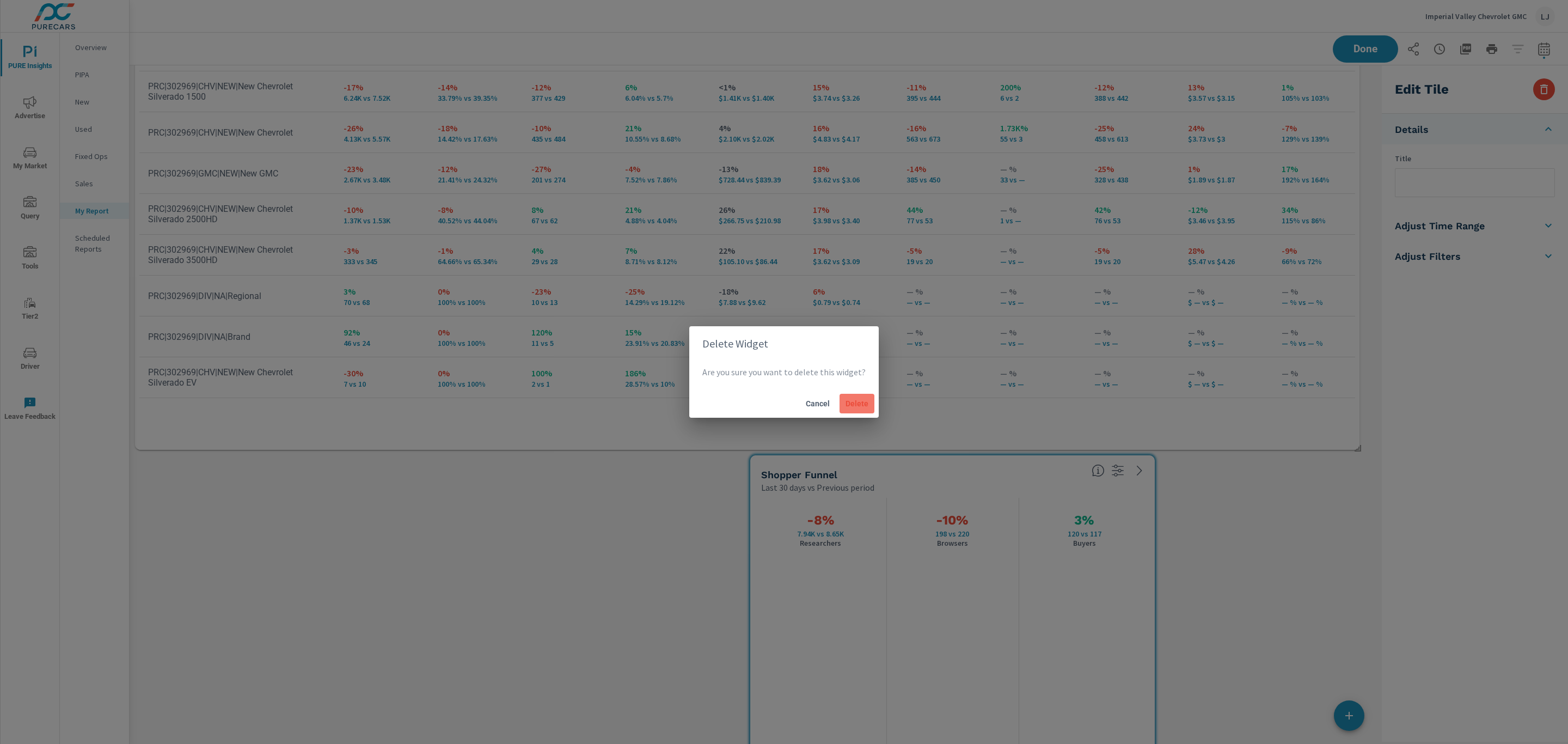
click at [852, 408] on span "Delete" at bounding box center [857, 404] width 26 height 10
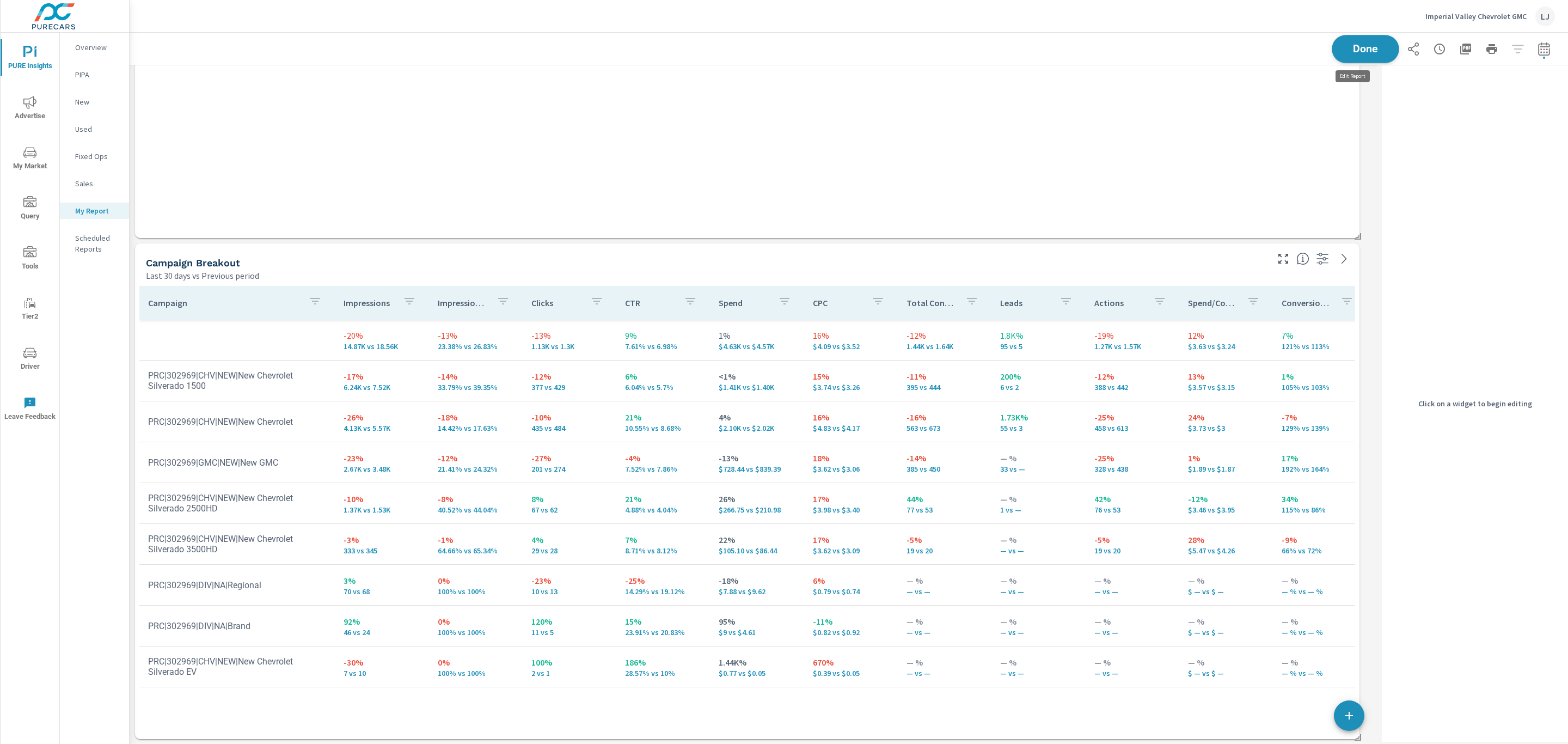
scroll to position [1032, 1261]
click at [1361, 40] on button "Done" at bounding box center [1365, 49] width 68 height 28
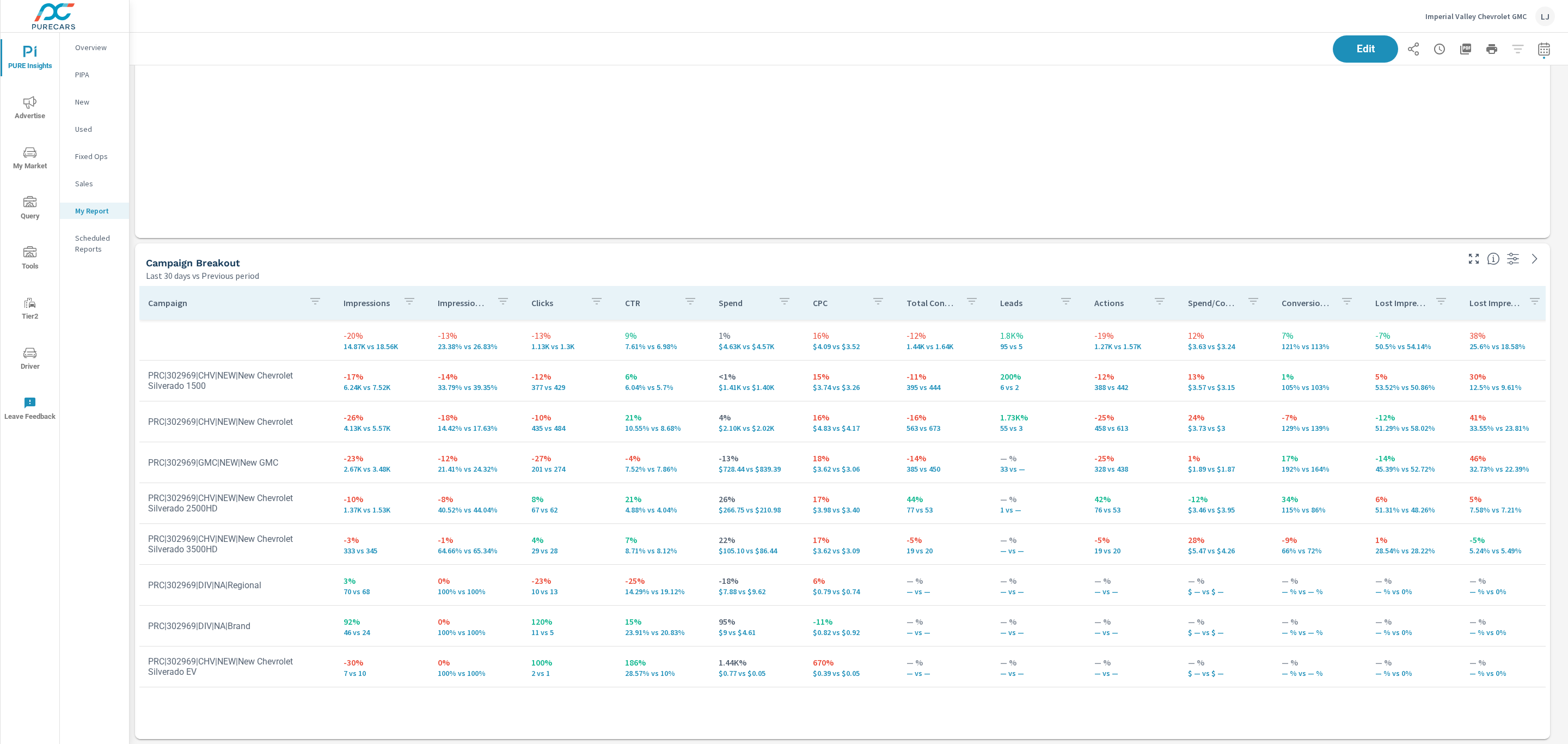
scroll to position [1032, 1451]
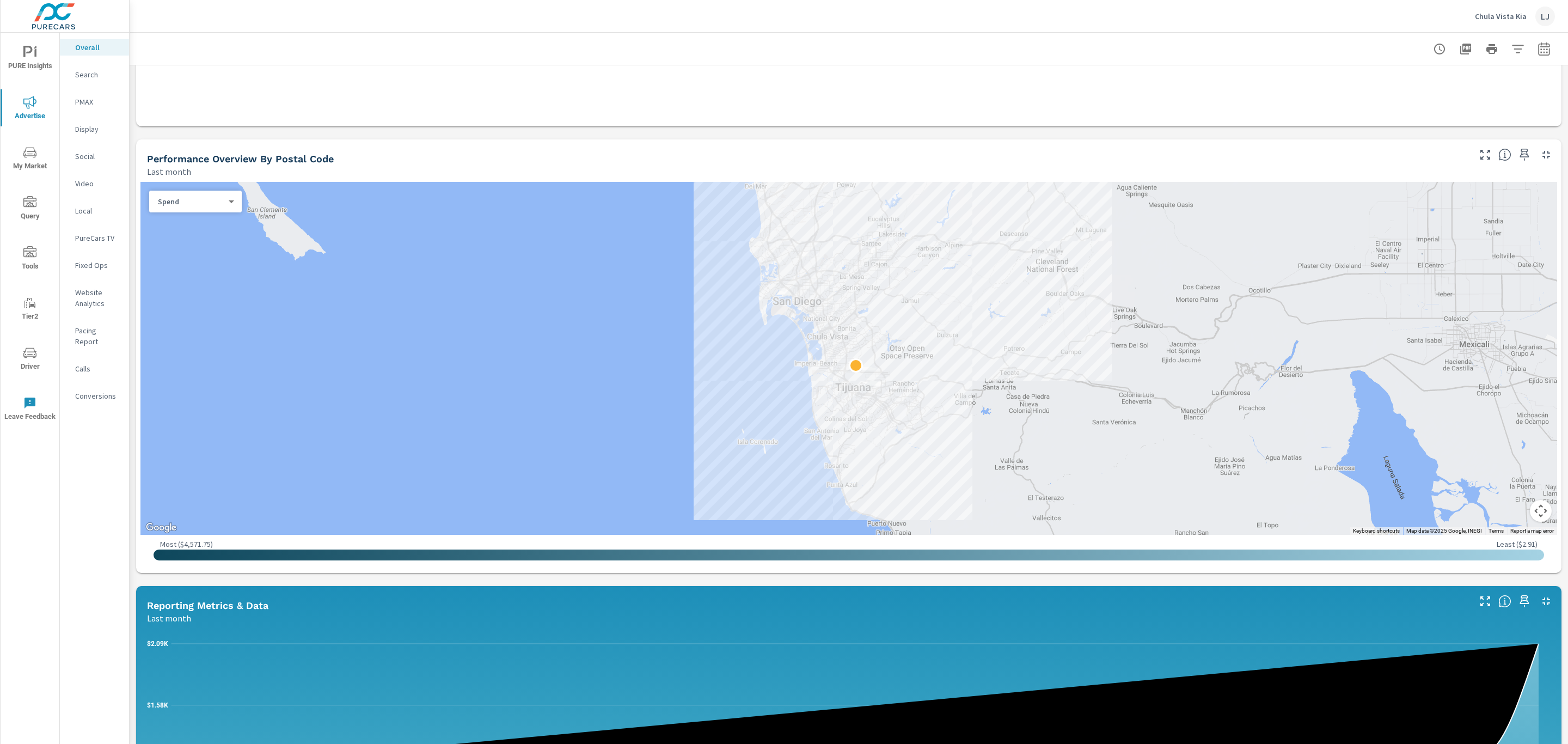
scroll to position [327, 0]
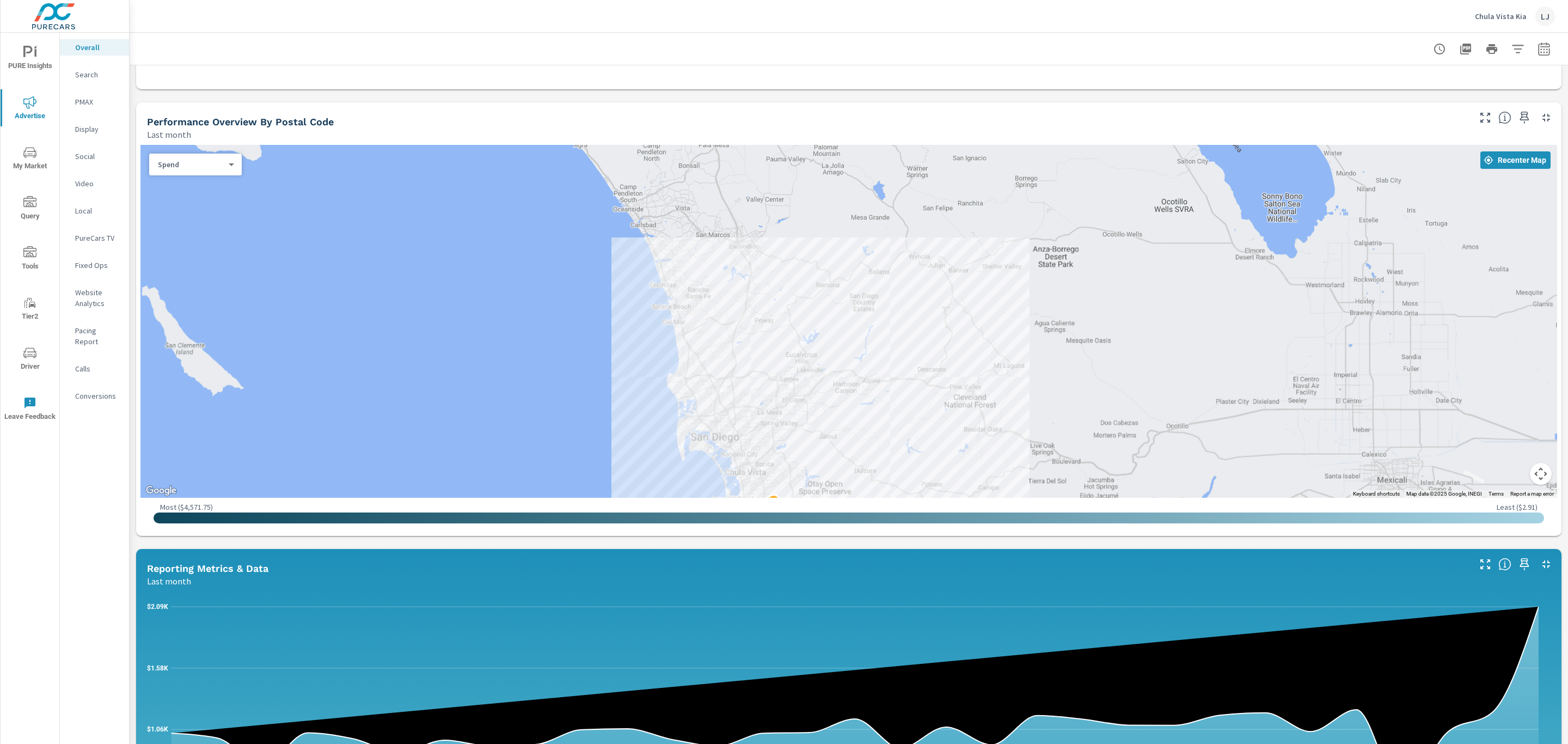
drag, startPoint x: 541, startPoint y: 238, endPoint x: 457, endPoint y: 415, distance: 195.9
click at [457, 415] on div at bounding box center [848, 321] width 1417 height 353
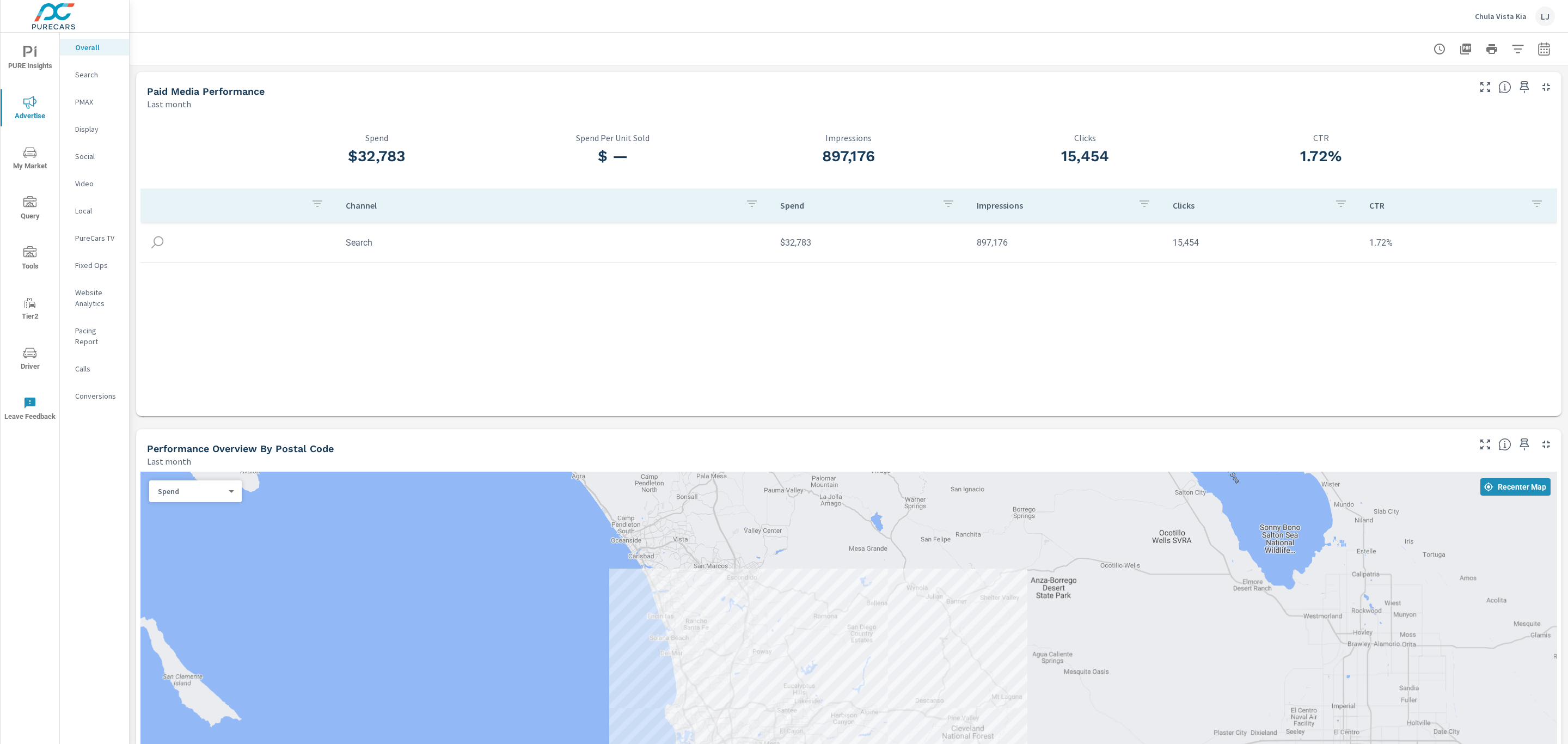
click at [27, 62] on span "PURE Insights" at bounding box center [30, 59] width 52 height 27
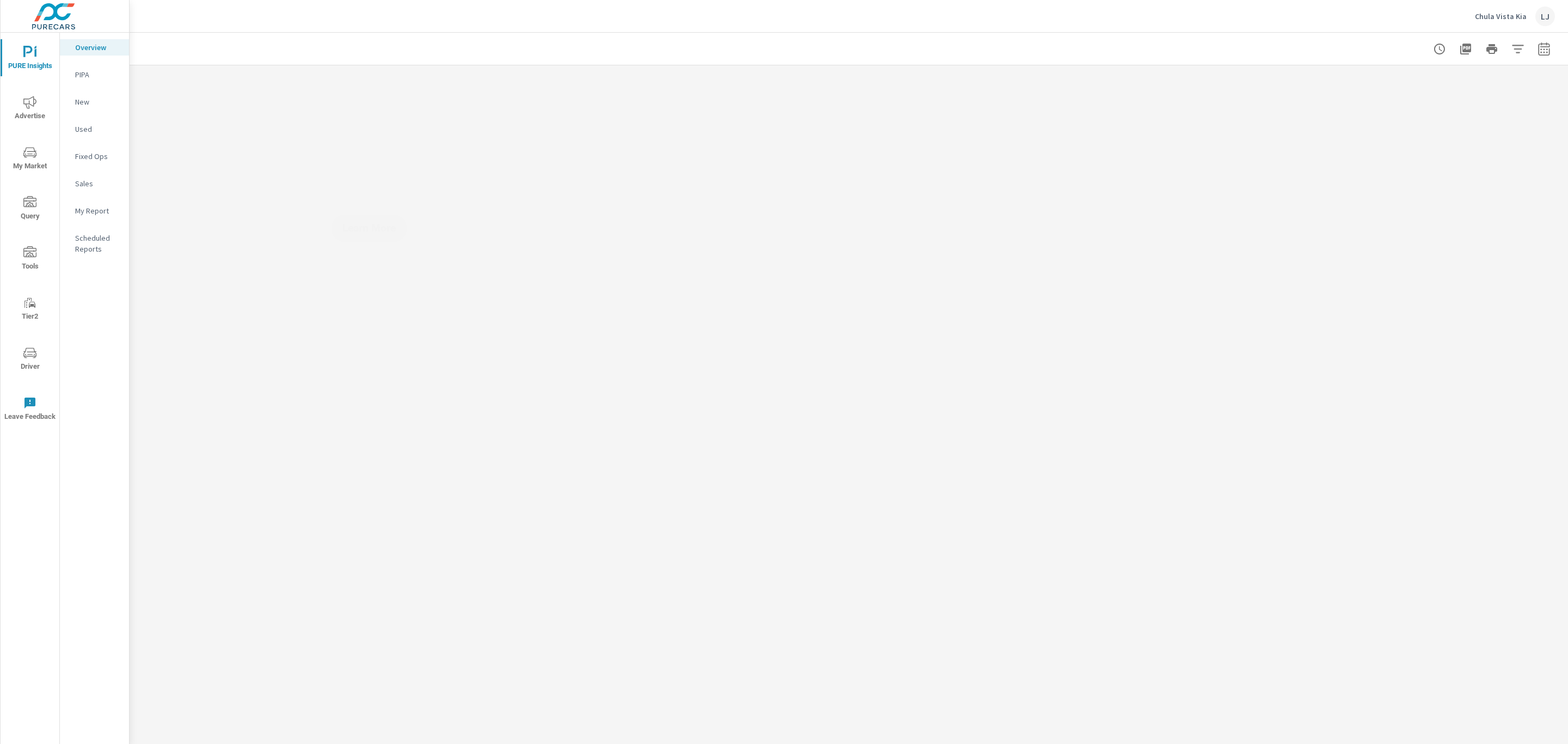
click at [78, 203] on div "My Report" at bounding box center [94, 211] width 69 height 16
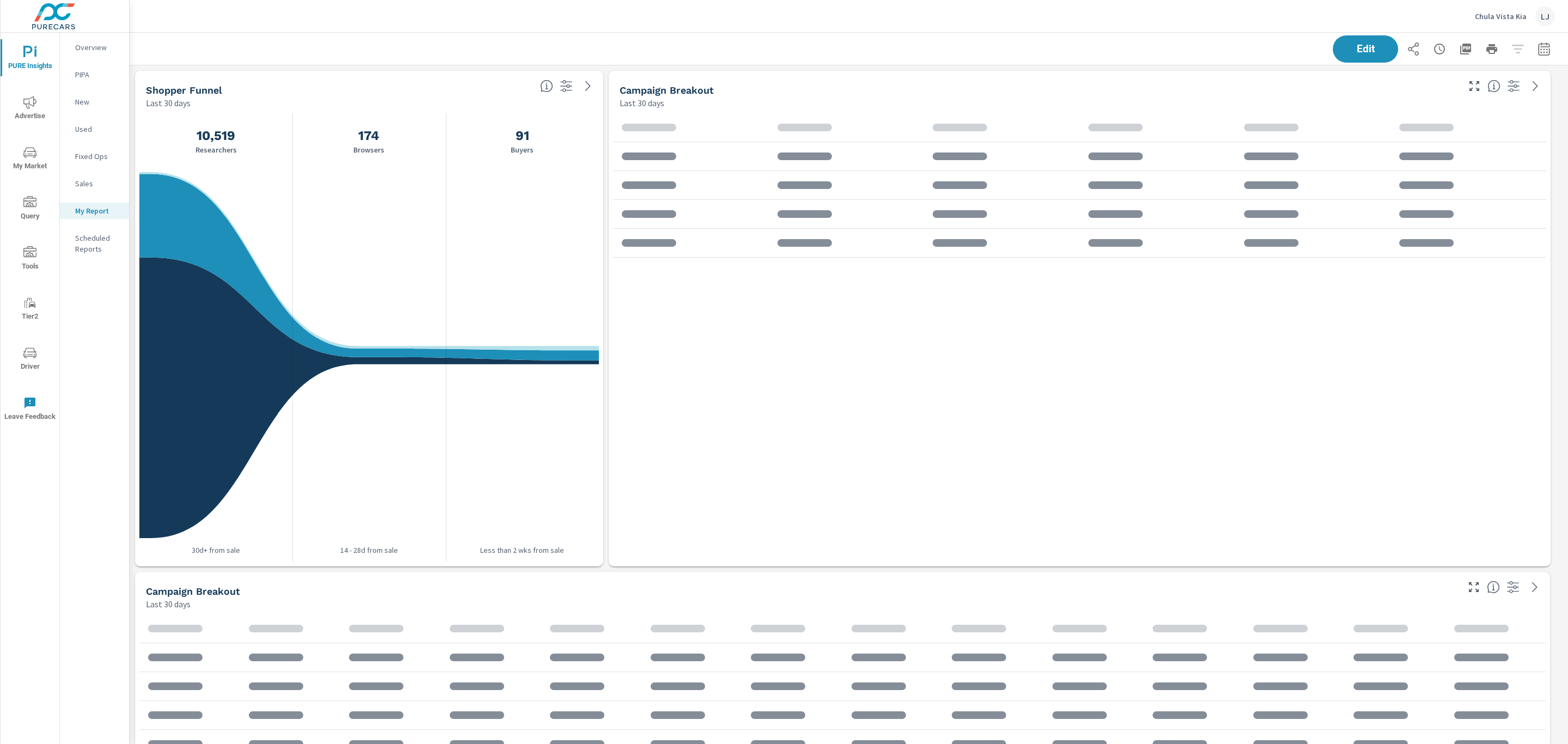
scroll to position [1032, 1451]
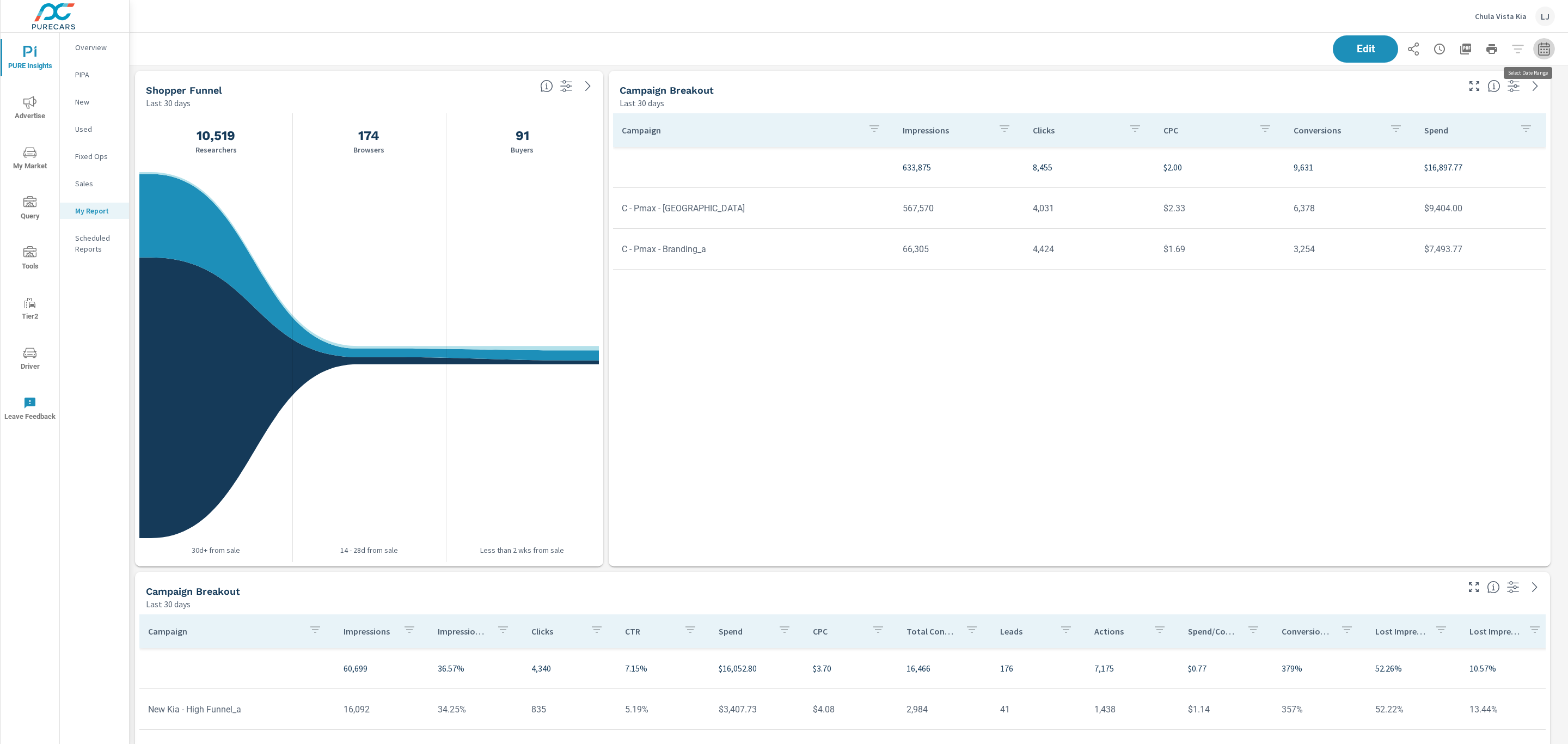
click at [1537, 46] on icon "button" at bounding box center [1543, 49] width 13 height 13
select select "Last 30 days"
click at [1443, 121] on p "+ Add comparison" at bounding box center [1455, 122] width 140 height 13
select select "Previous period"
click at [1425, 187] on span "Apply" at bounding box center [1420, 184] width 45 height 10
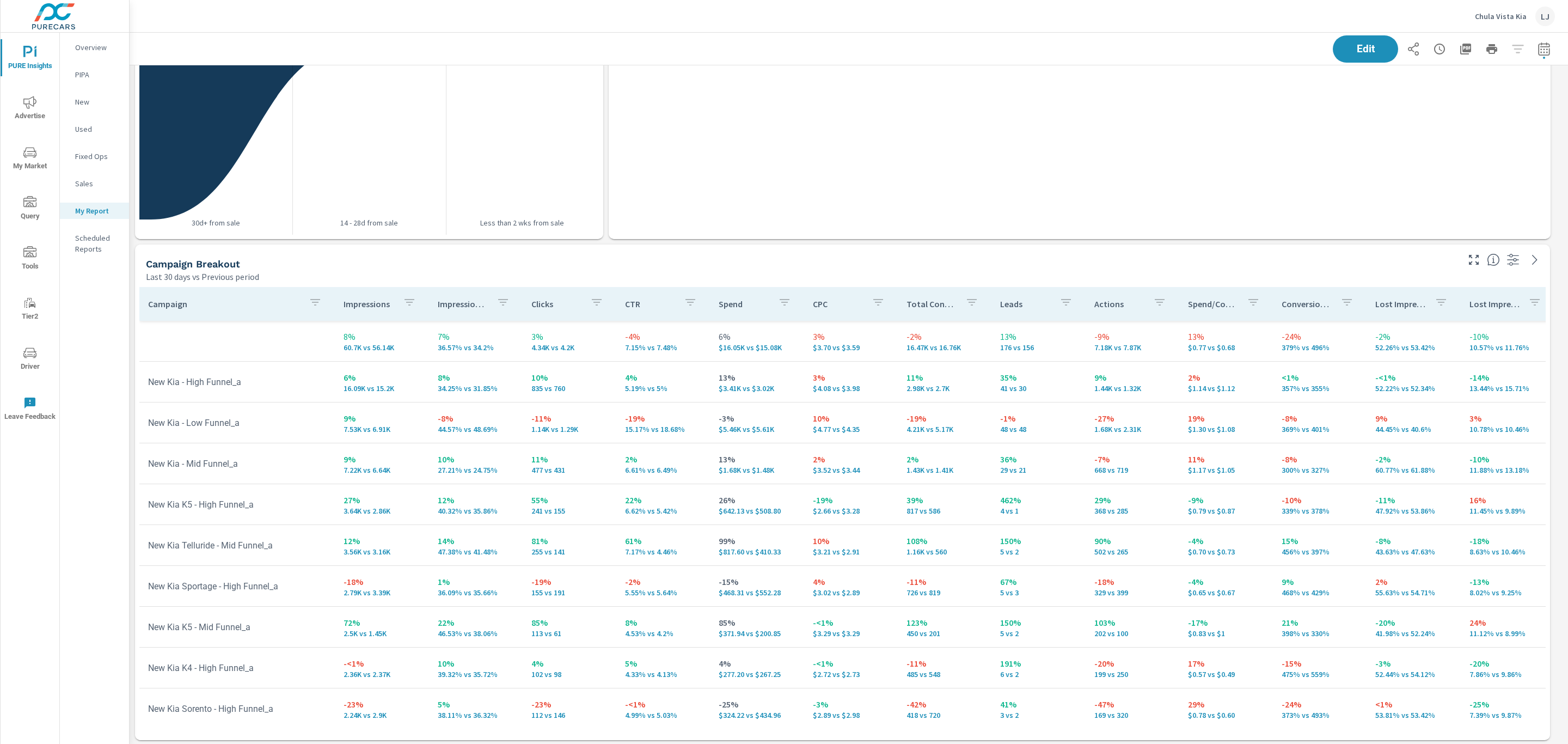
scroll to position [328, 0]
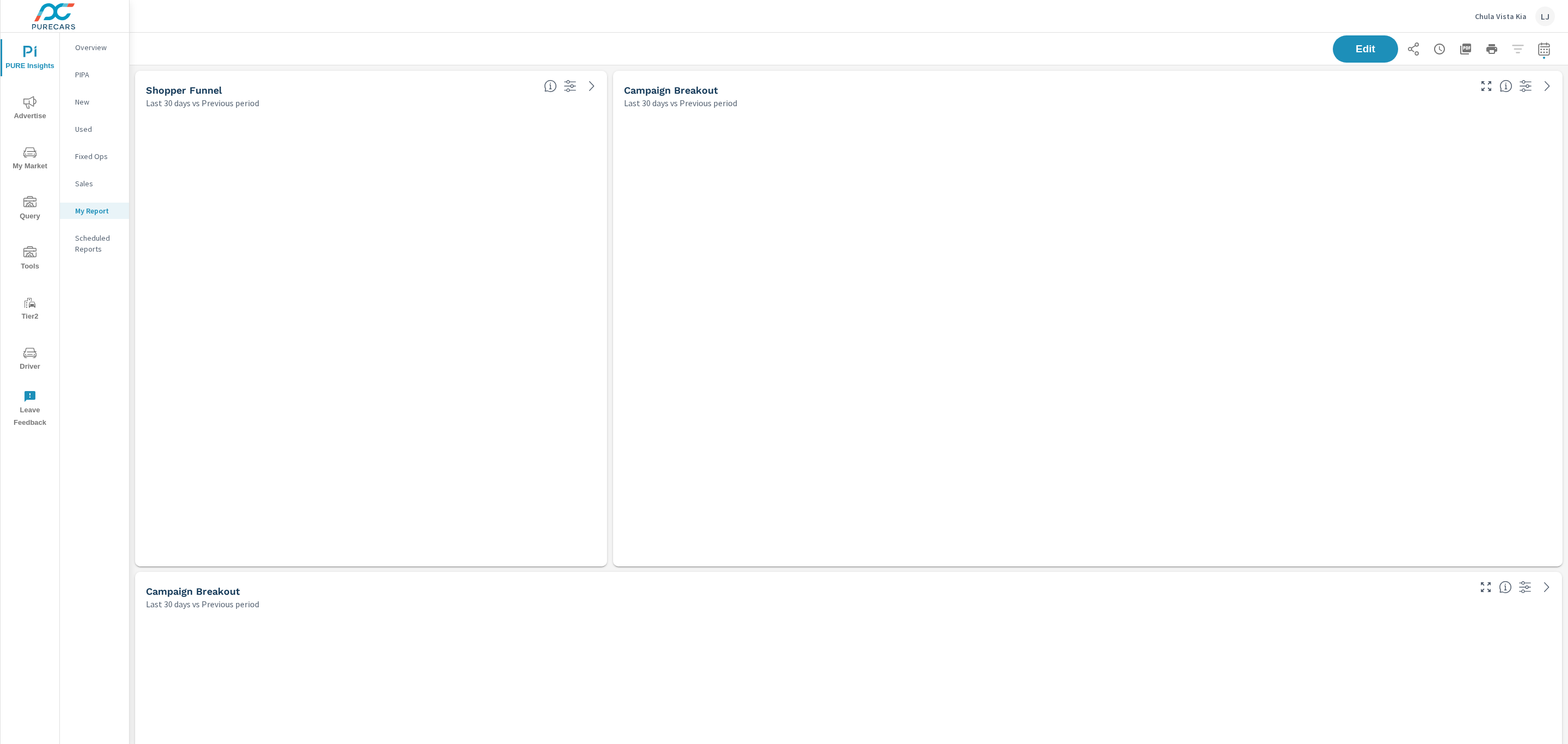
scroll to position [1032, 1451]
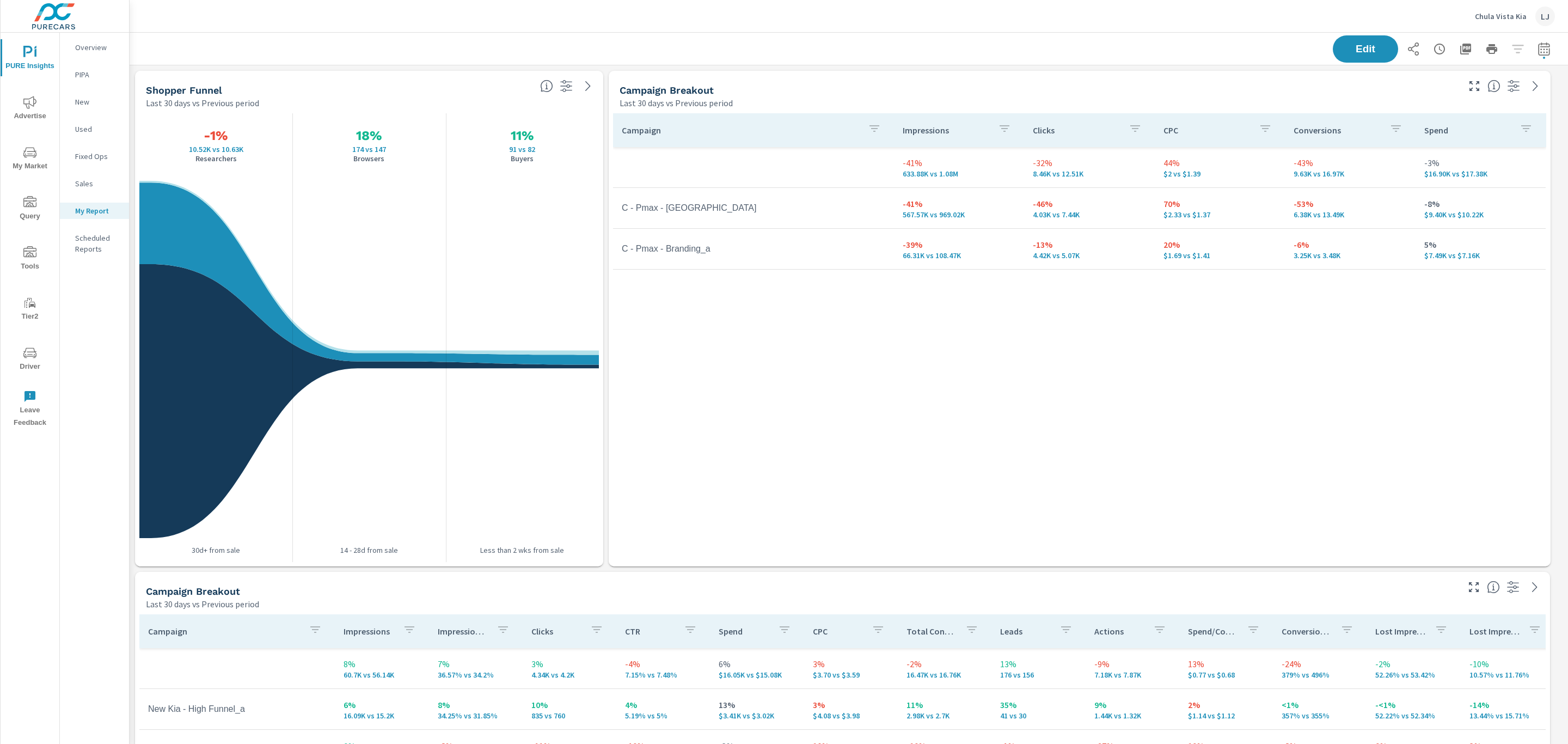
click at [22, 157] on span "My Market" at bounding box center [30, 159] width 52 height 27
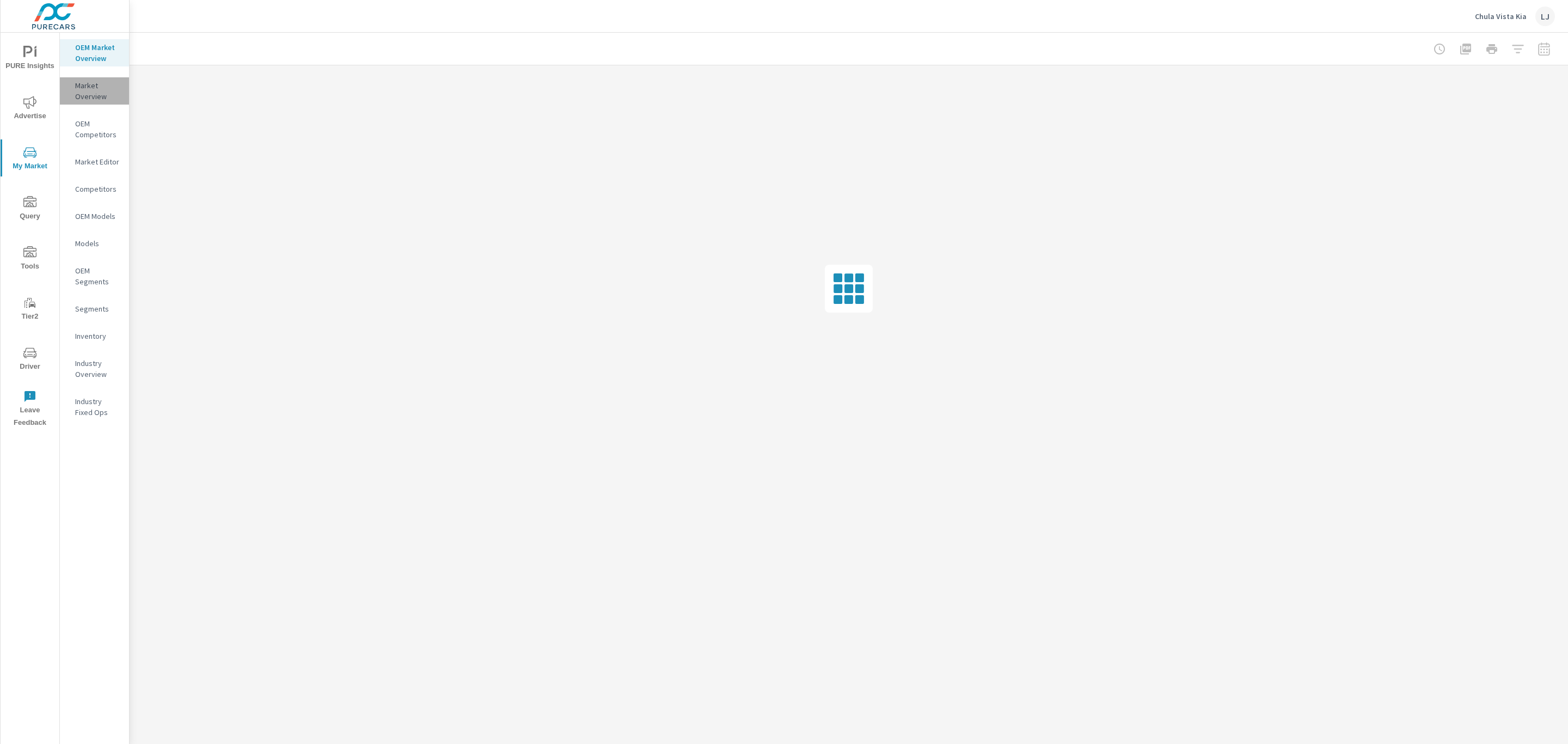
click at [92, 85] on p "Market Overview" at bounding box center [98, 91] width 45 height 22
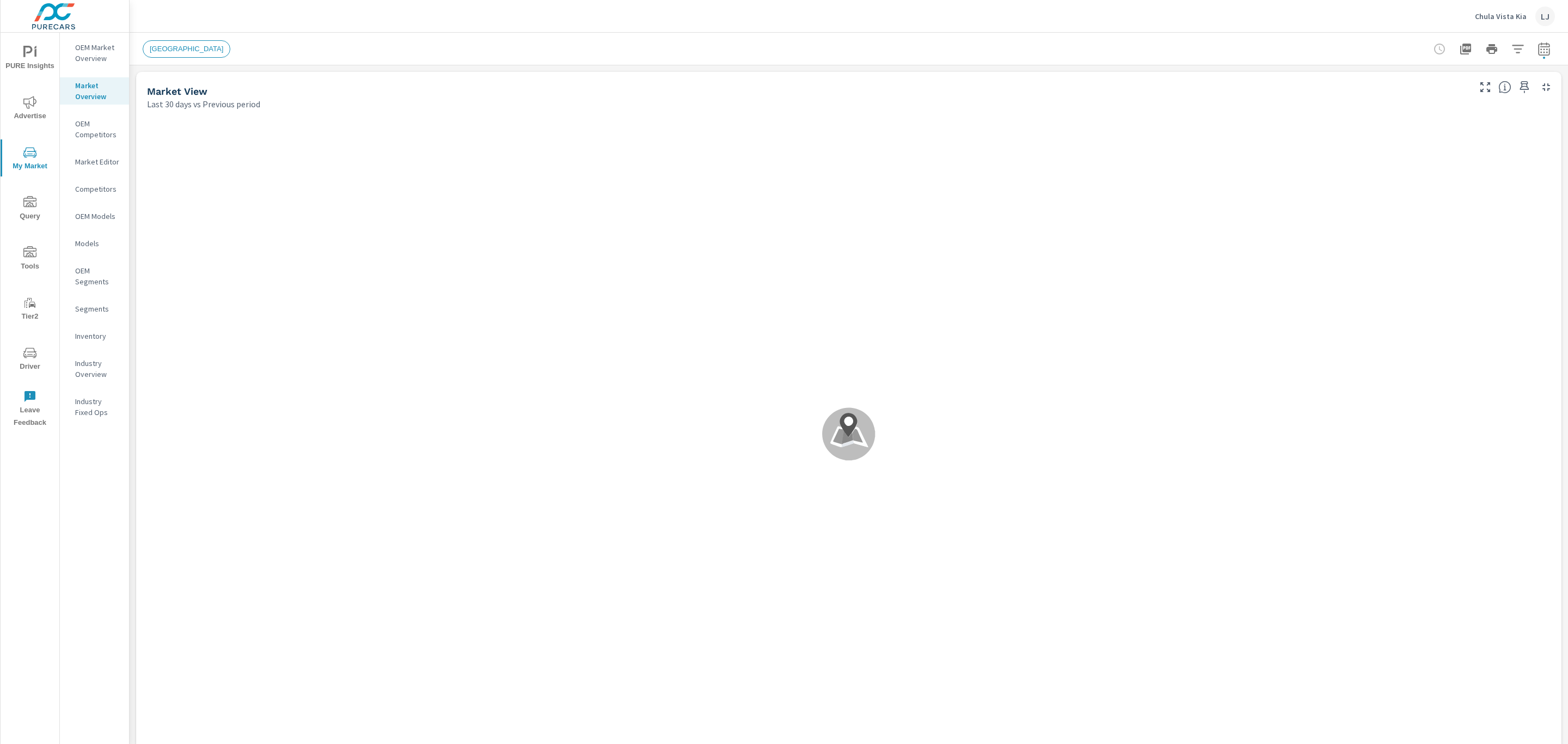
click at [105, 42] on p "OEM Market Overview" at bounding box center [98, 53] width 45 height 22
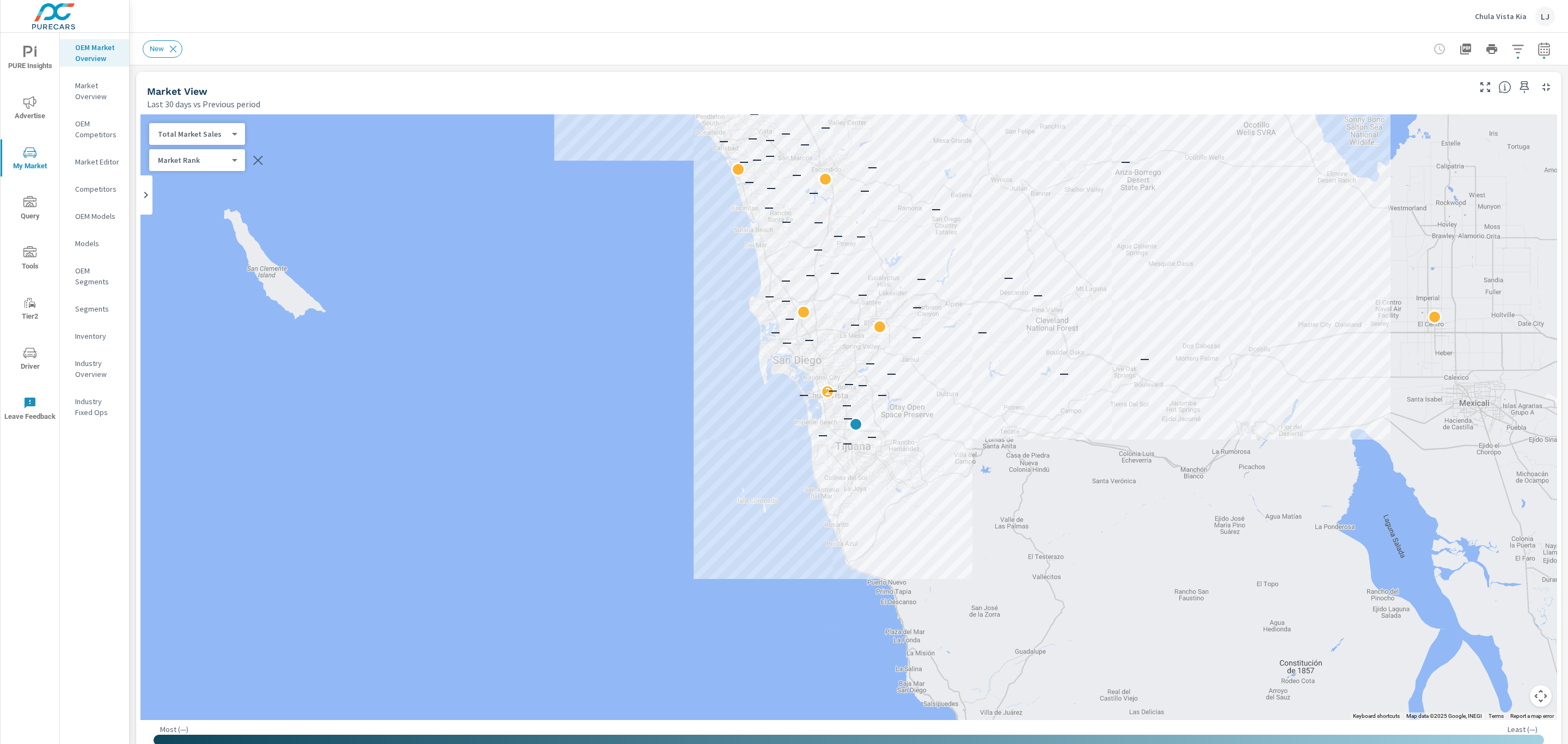
scroll to position [1, 0]
click at [92, 103] on div "Market Overview" at bounding box center [94, 91] width 69 height 27
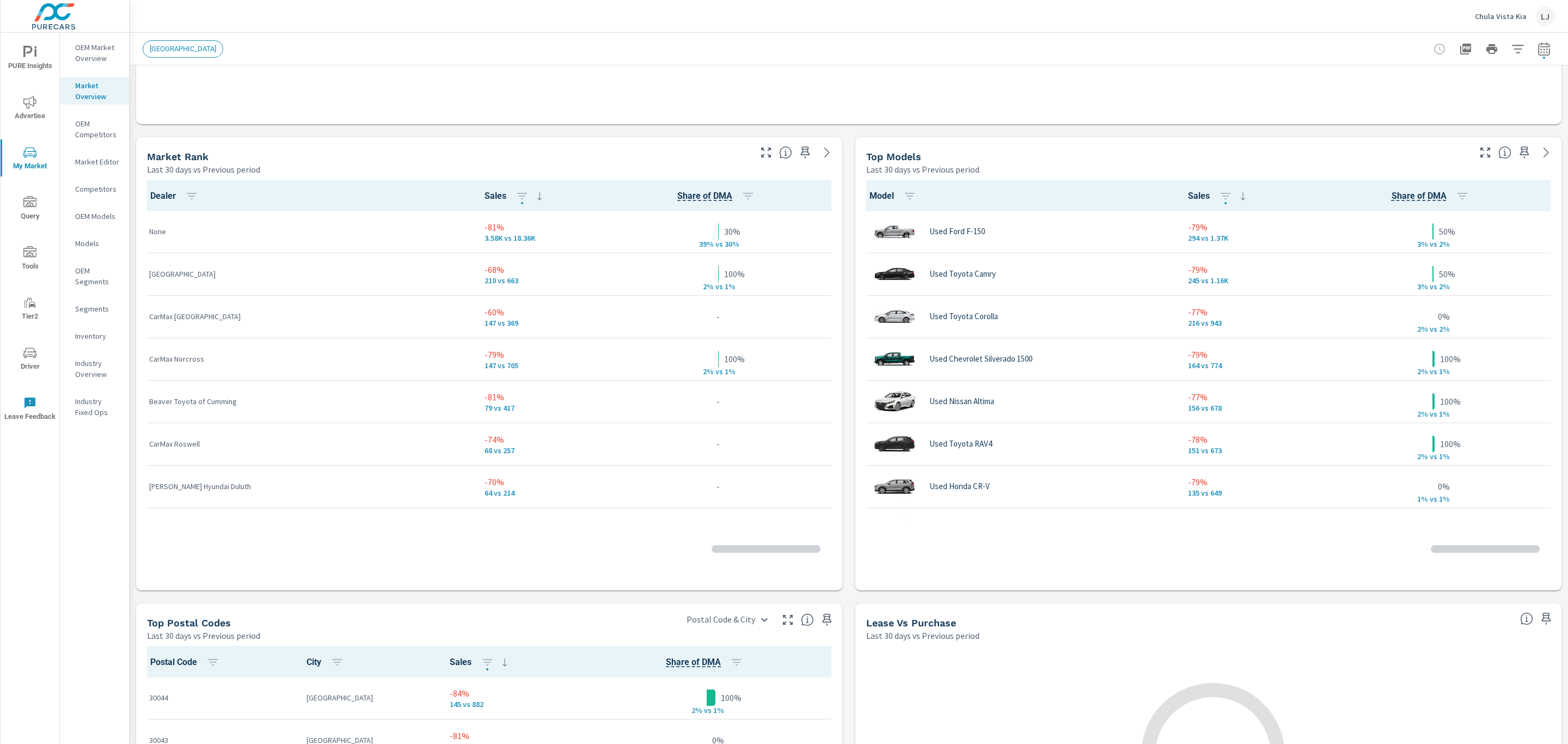
scroll to position [651, 0]
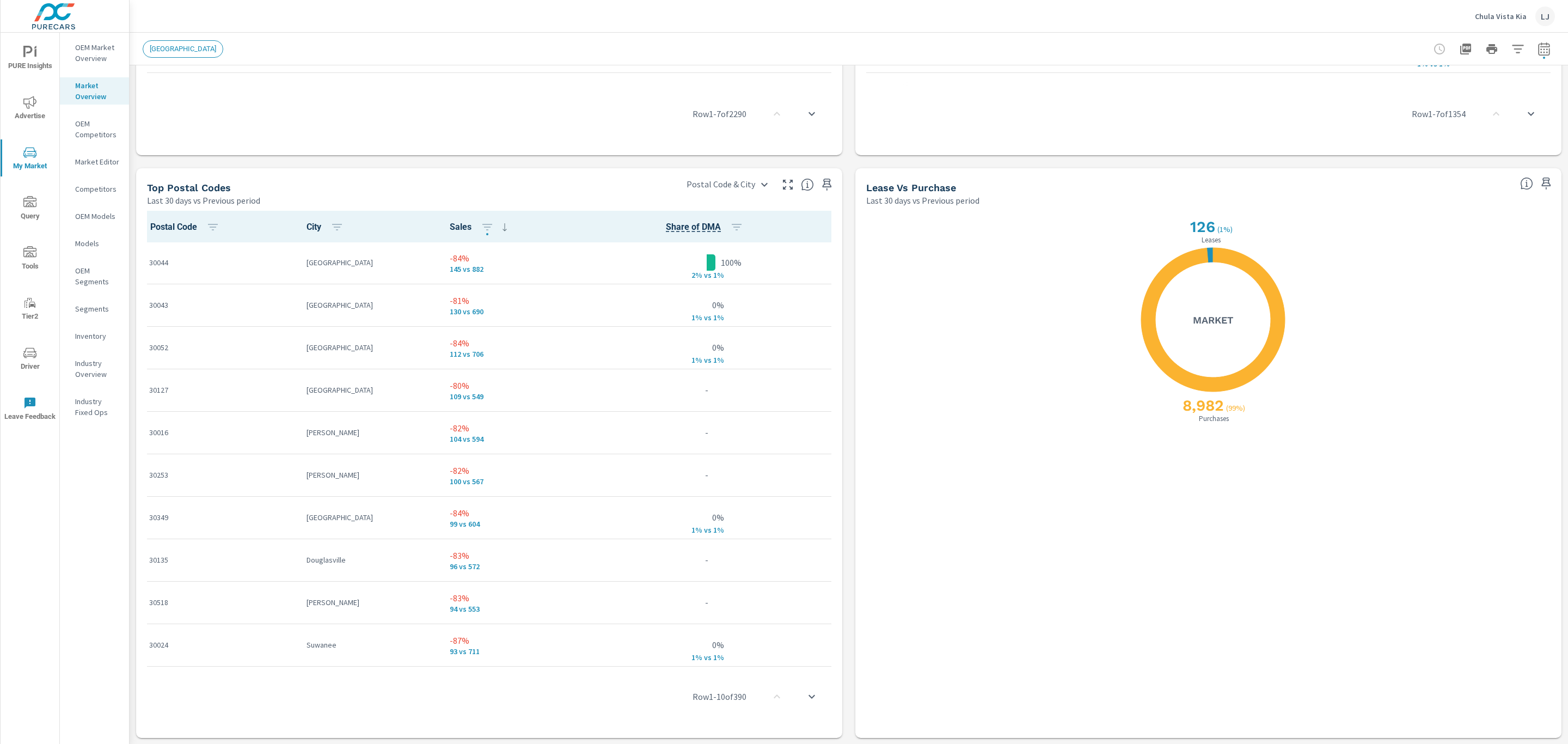
scroll to position [514, 0]
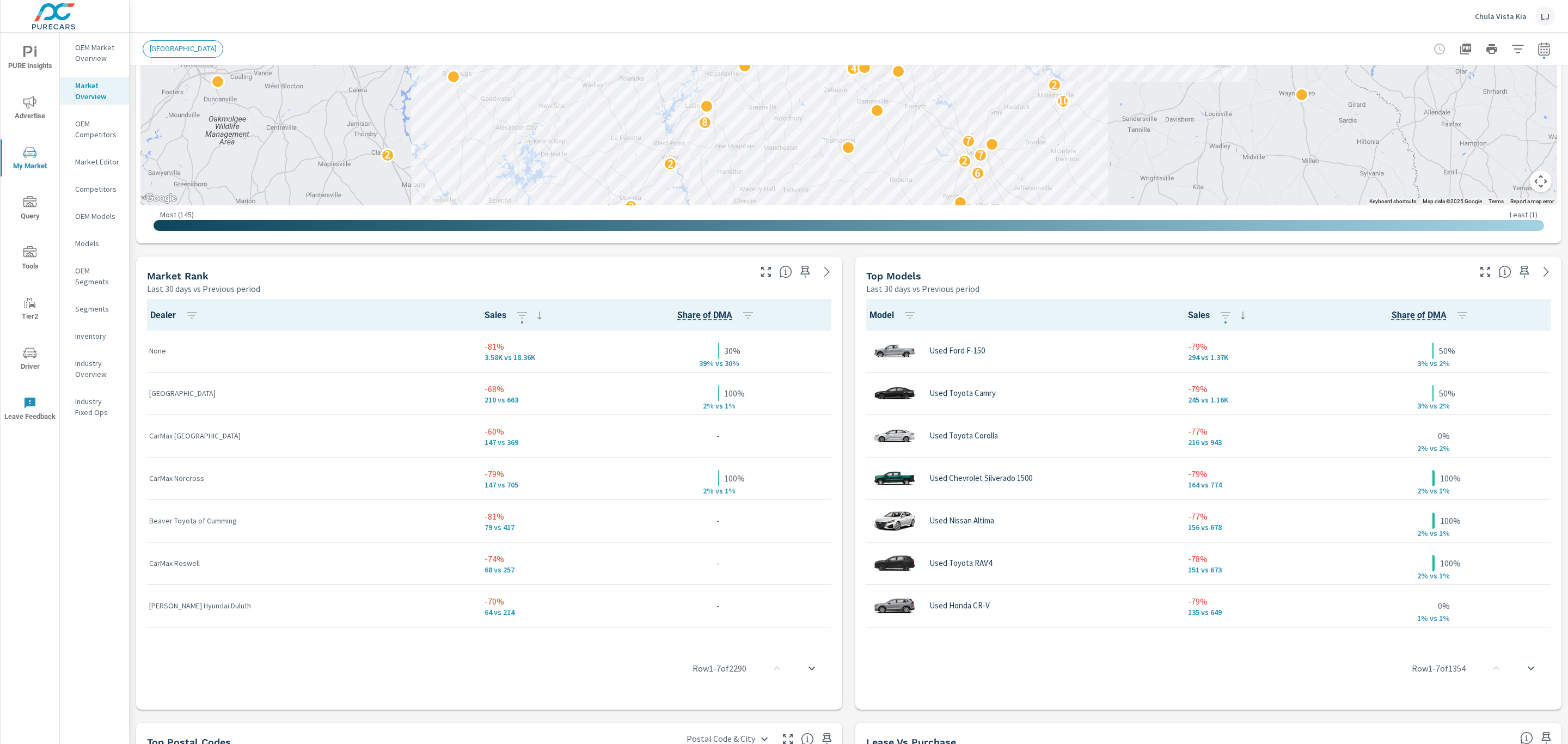
click at [1476, 269] on button "button" at bounding box center [1484, 271] width 17 height 17
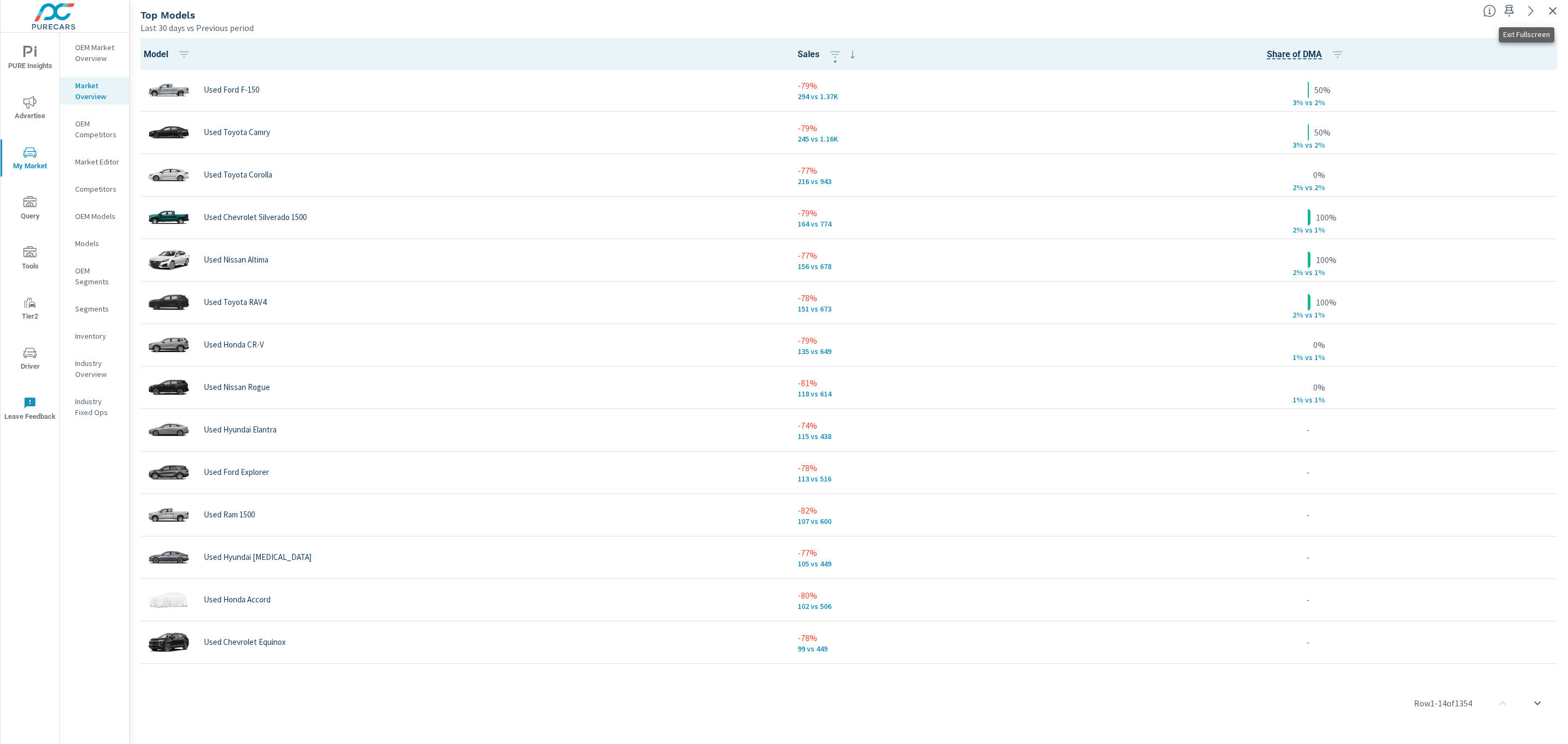
click at [1554, 14] on icon "button" at bounding box center [1552, 10] width 13 height 13
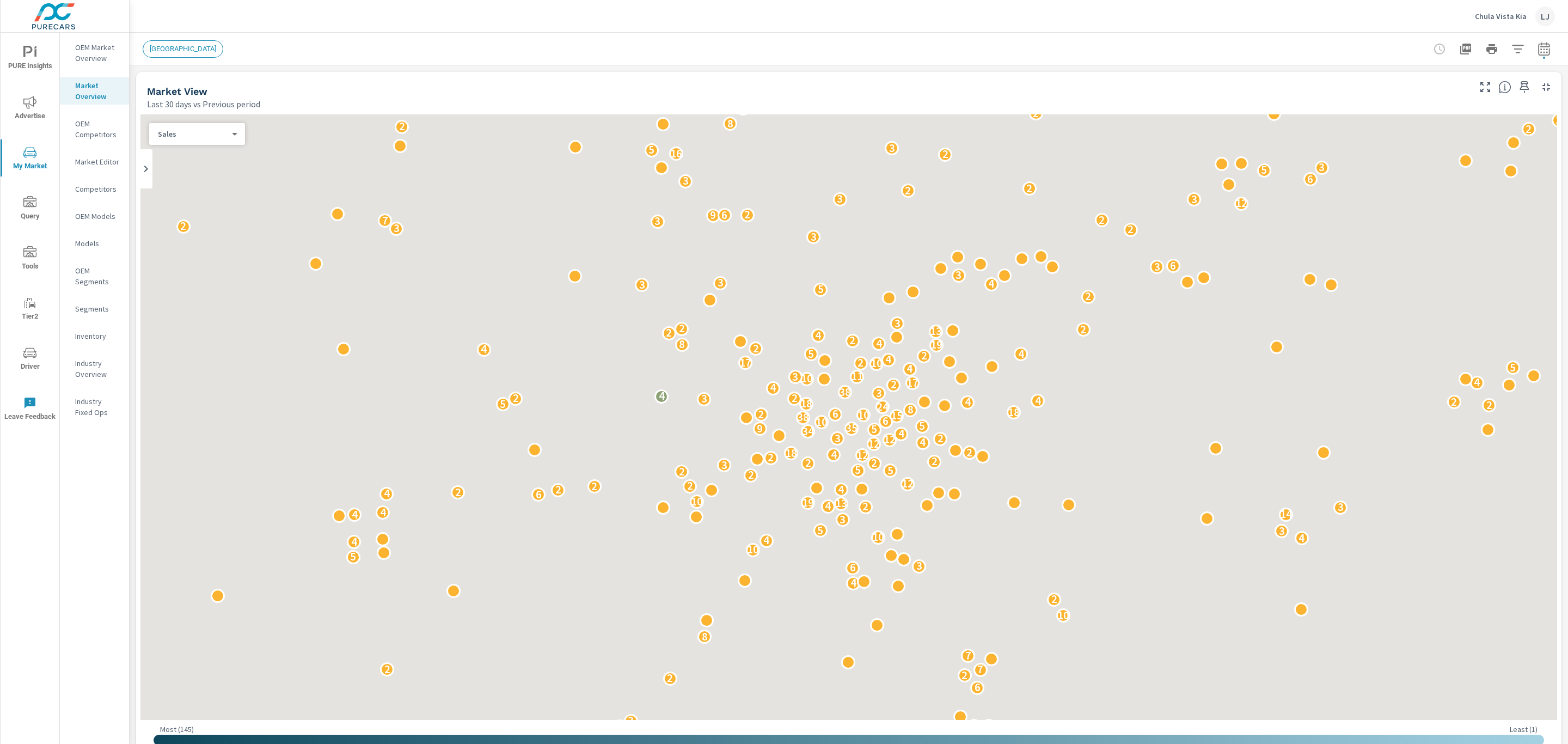
scroll to position [1, 0]
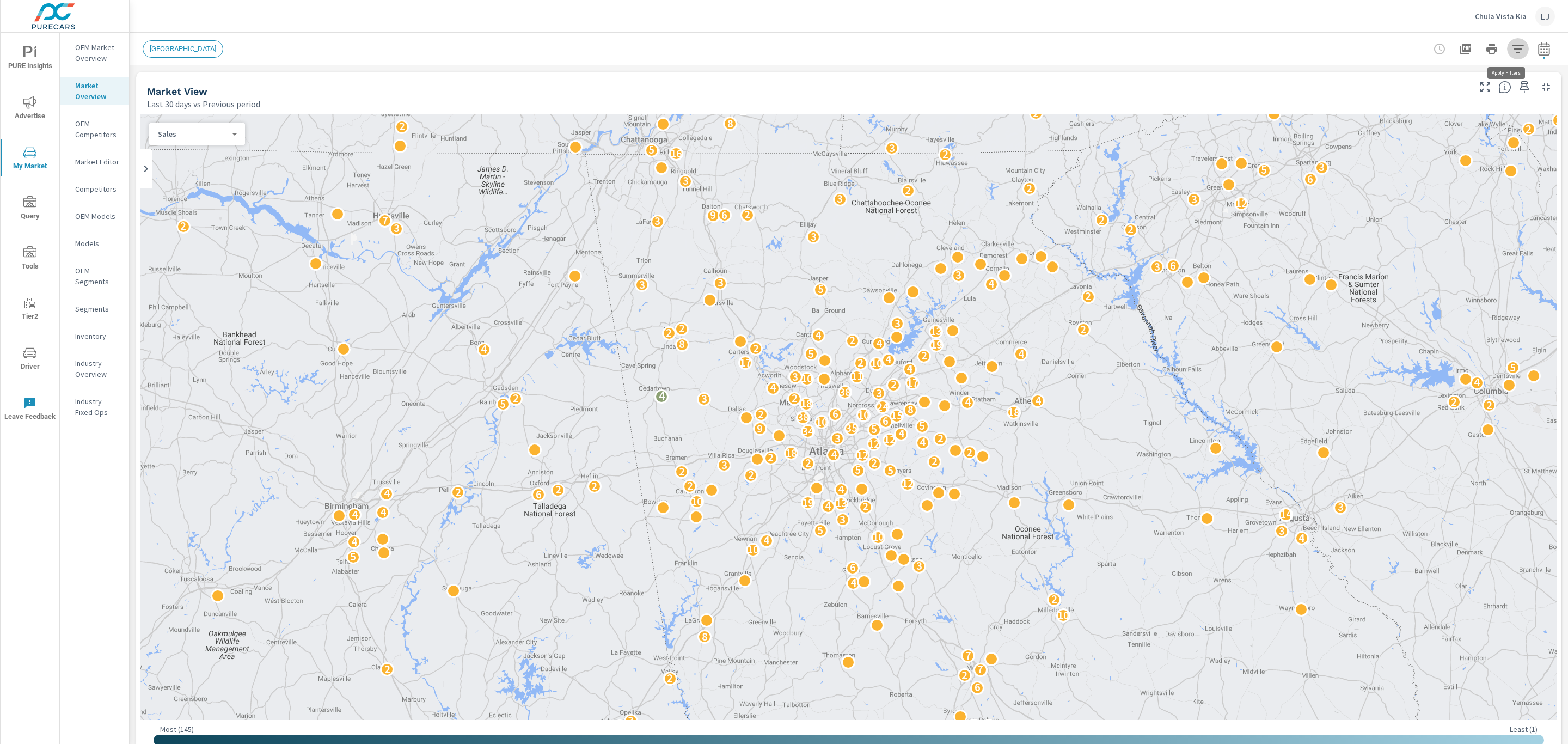
click at [1511, 54] on icon "button" at bounding box center [1517, 49] width 13 height 13
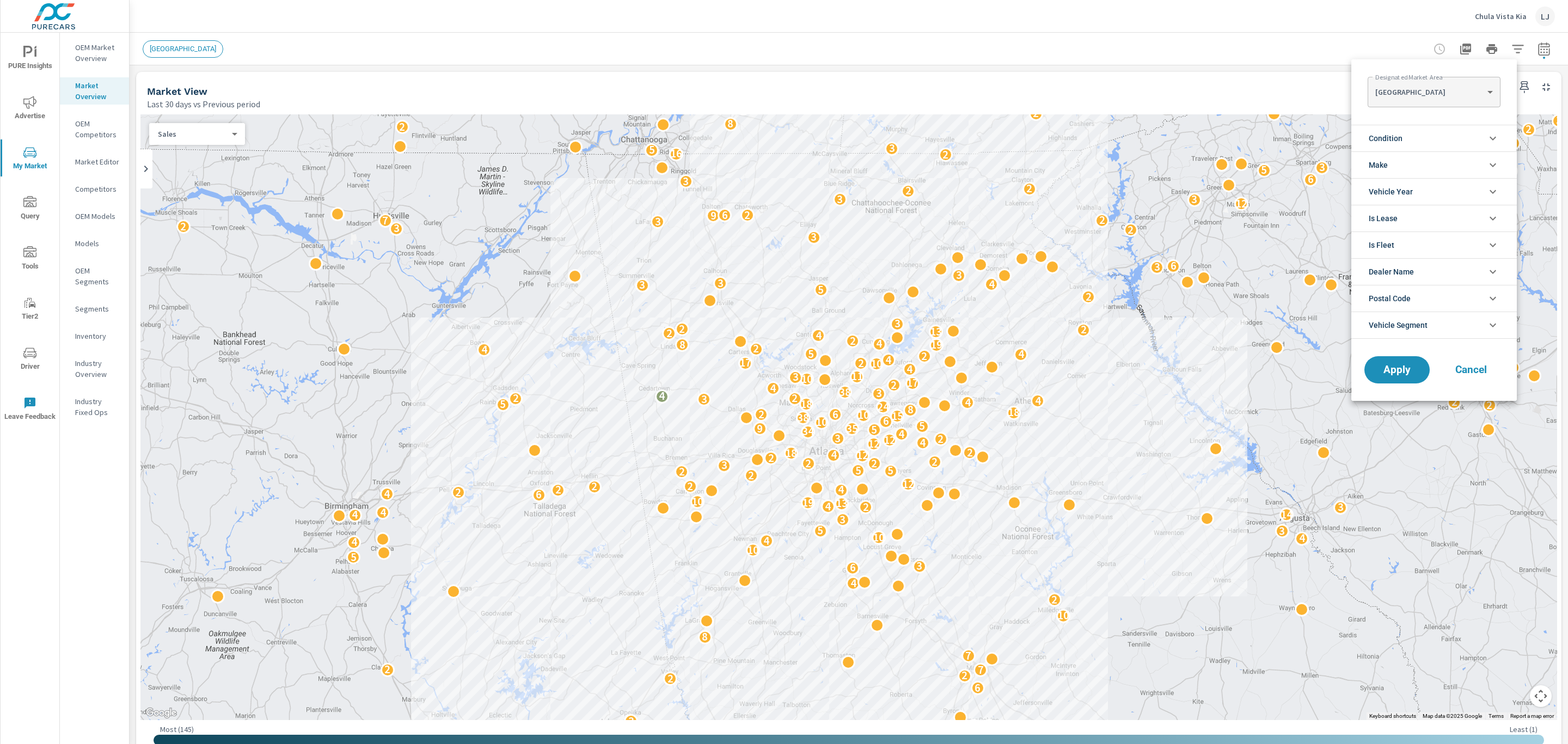
click at [1469, 132] on li "Condition" at bounding box center [1434, 138] width 166 height 27
click at [82, 36] on div at bounding box center [784, 372] width 1568 height 744
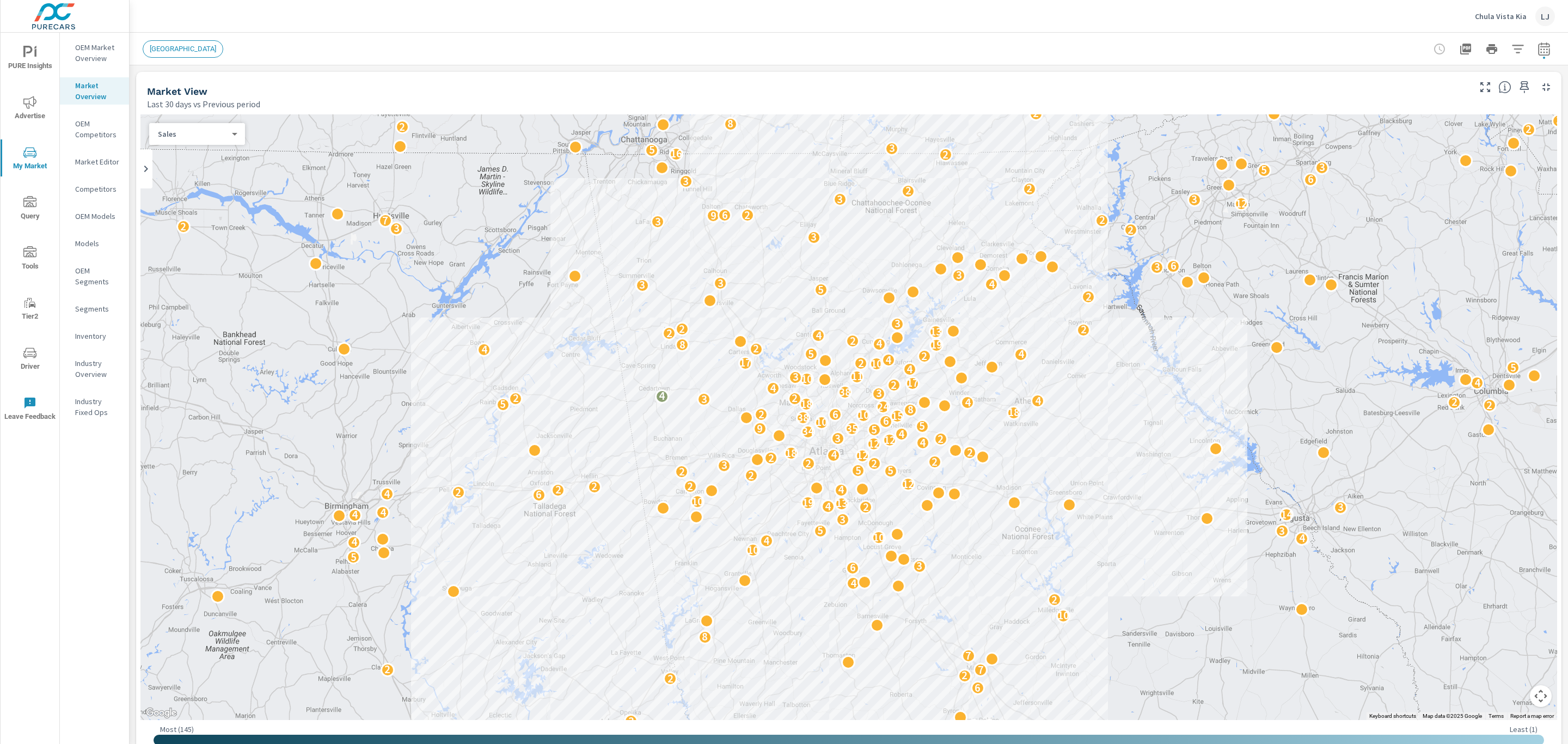
click at [78, 43] on div "Designated Market Area ATLANTA ATLANTA ​ Condition Used Make Toyota Ford Honda …" at bounding box center [784, 372] width 1568 height 744
click at [90, 56] on p "OEM Market Overview" at bounding box center [98, 53] width 45 height 22
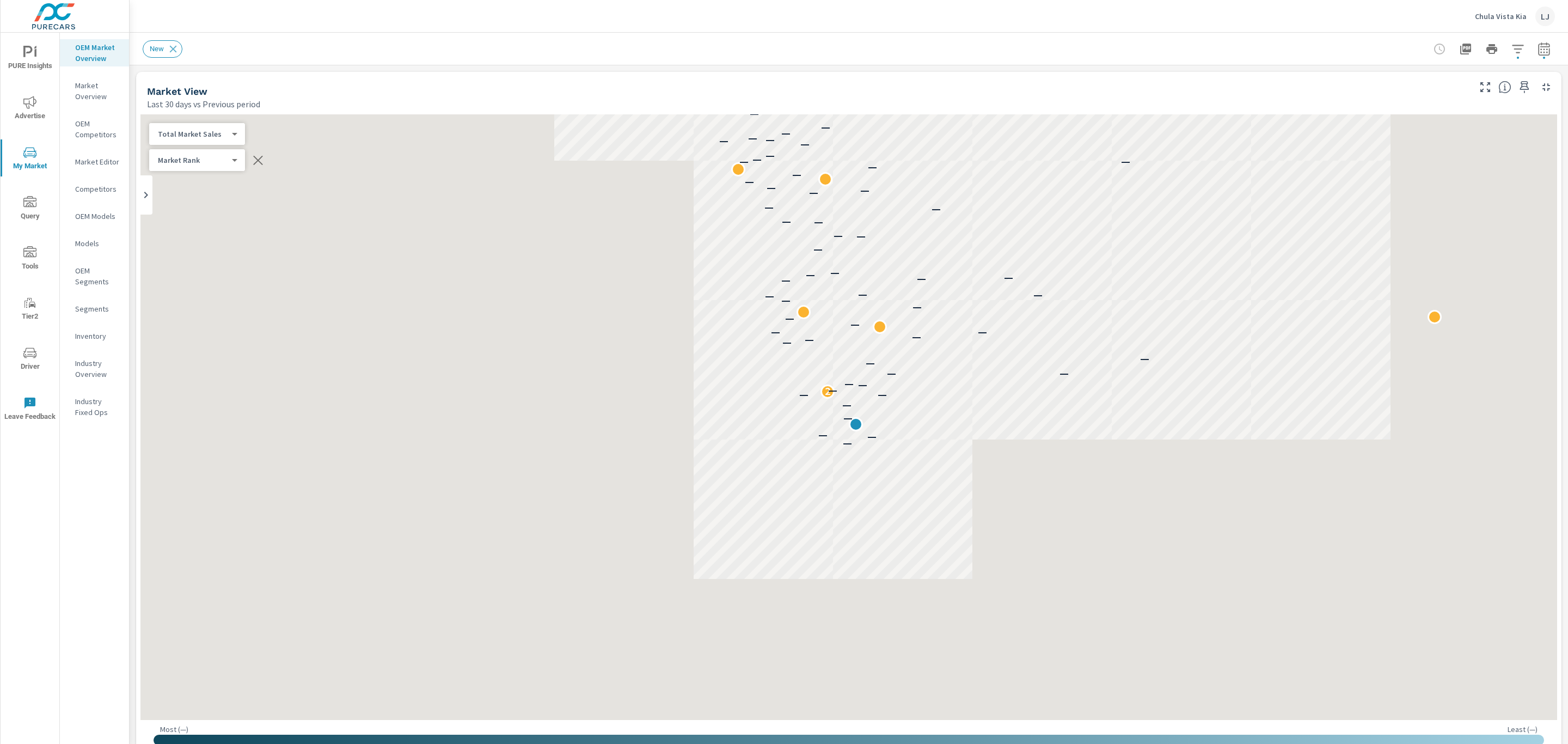
scroll to position [1, 0]
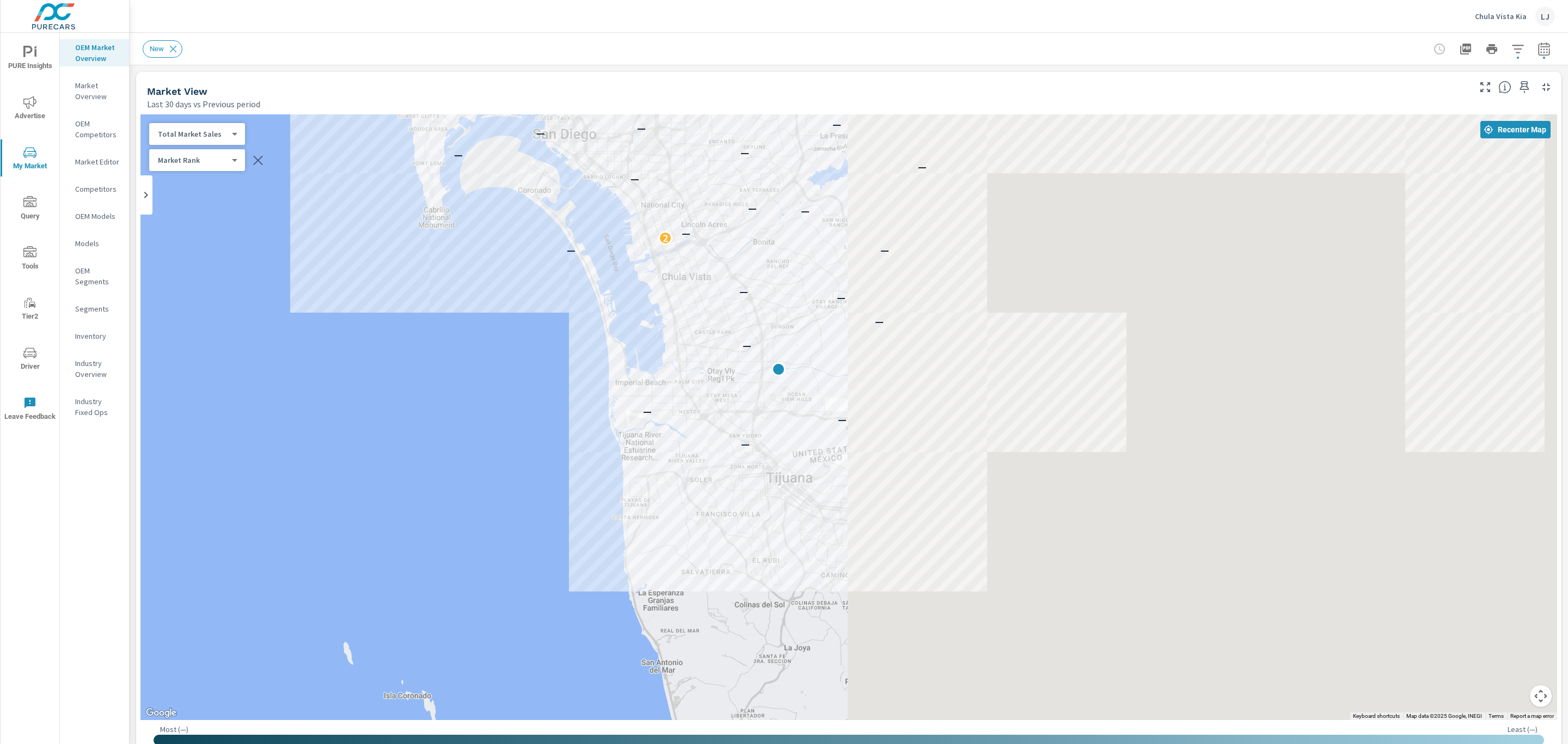
drag, startPoint x: 905, startPoint y: 467, endPoint x: 266, endPoint y: 365, distance: 647.1
click at [260, 364] on div "— — — — — — — — — 2 — — — — — — — — — — — — — — — — — — — — — — — — — — — — — —…" at bounding box center [662, 606] width 1045 height 588
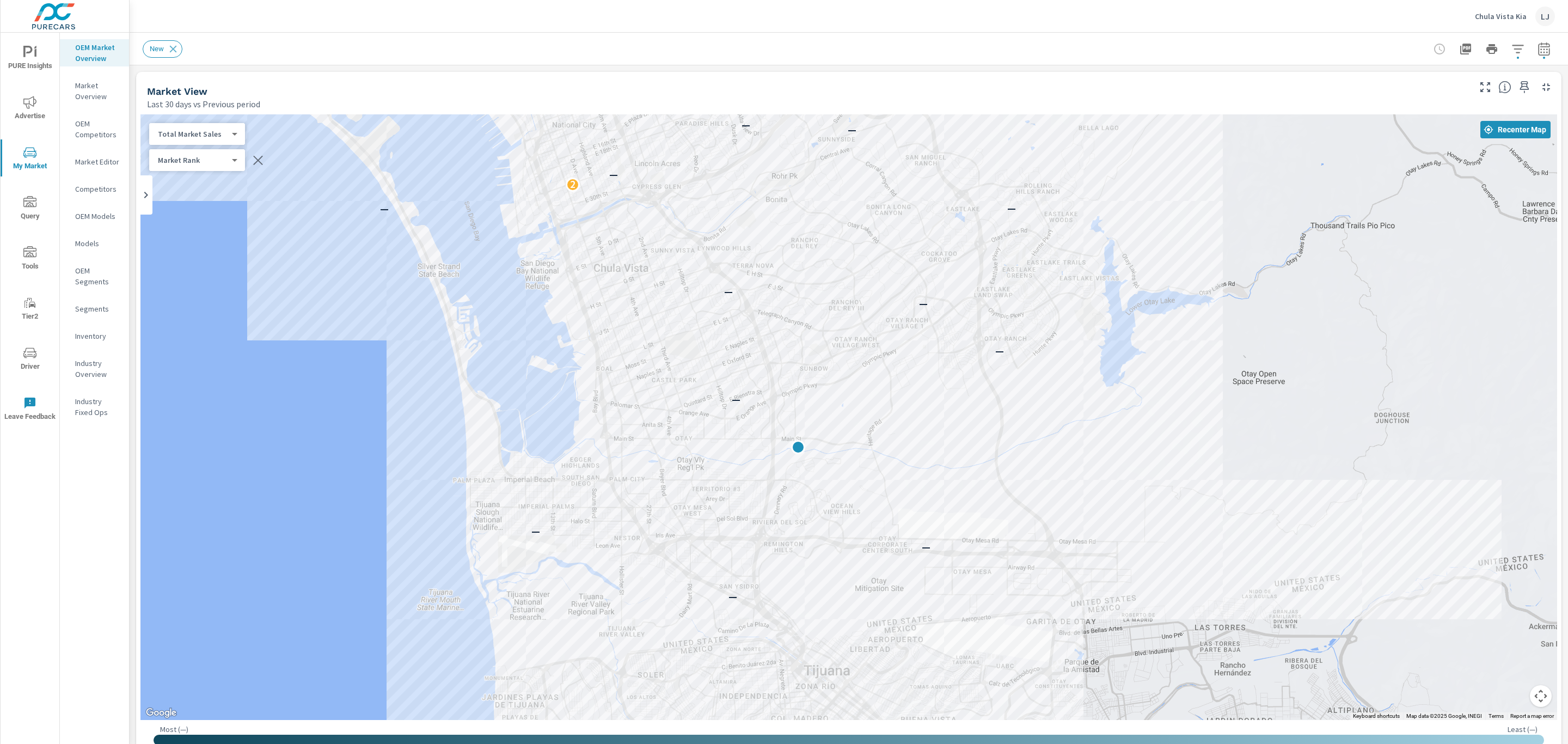
drag, startPoint x: 433, startPoint y: 315, endPoint x: 60, endPoint y: 393, distance: 381.1
click at [41, 392] on div "PURE Insights Advertise My Market Query Tools Tier2 Driver Leave Feedback OEM M…" at bounding box center [784, 372] width 1568 height 744
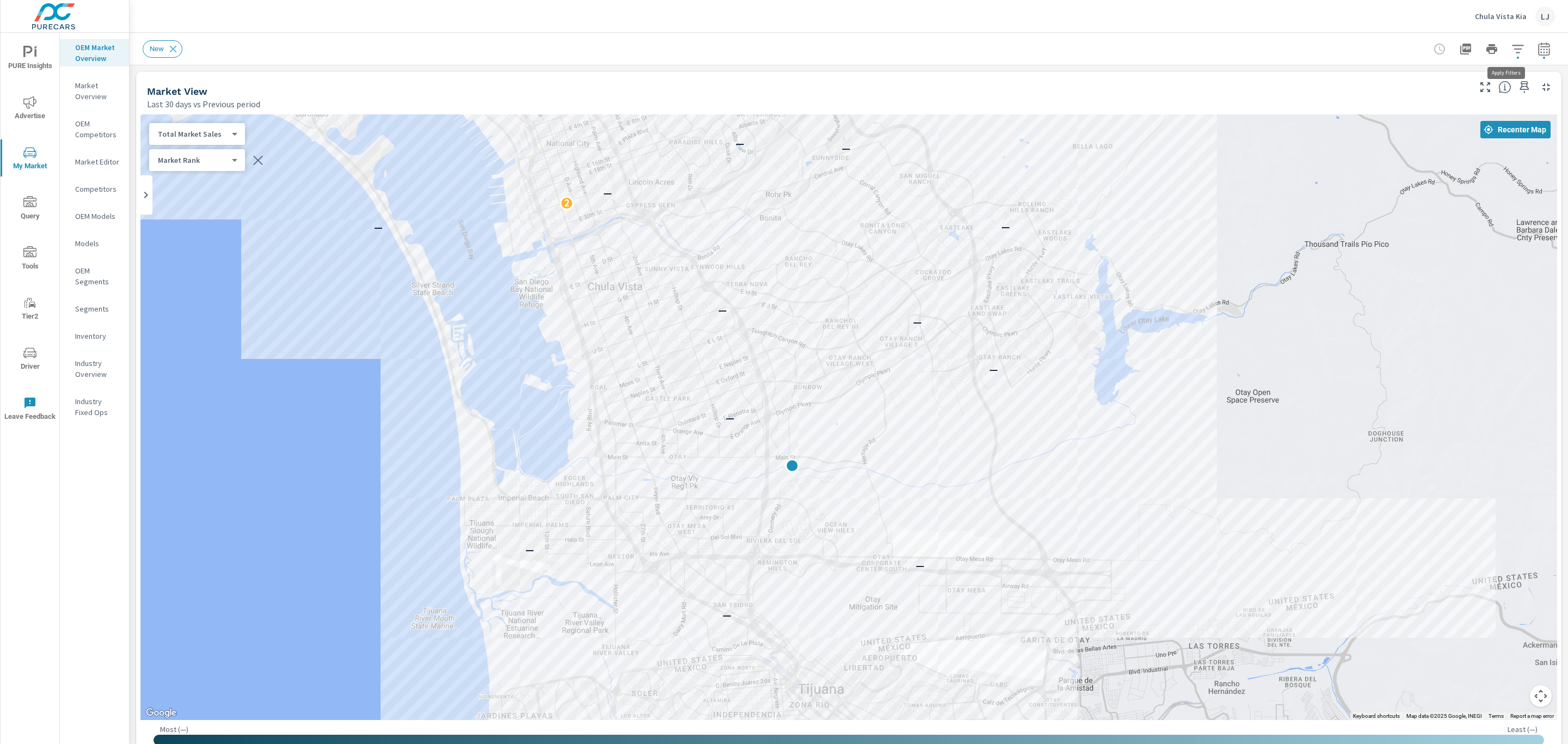
click at [1511, 49] on icon "button" at bounding box center [1517, 49] width 13 height 13
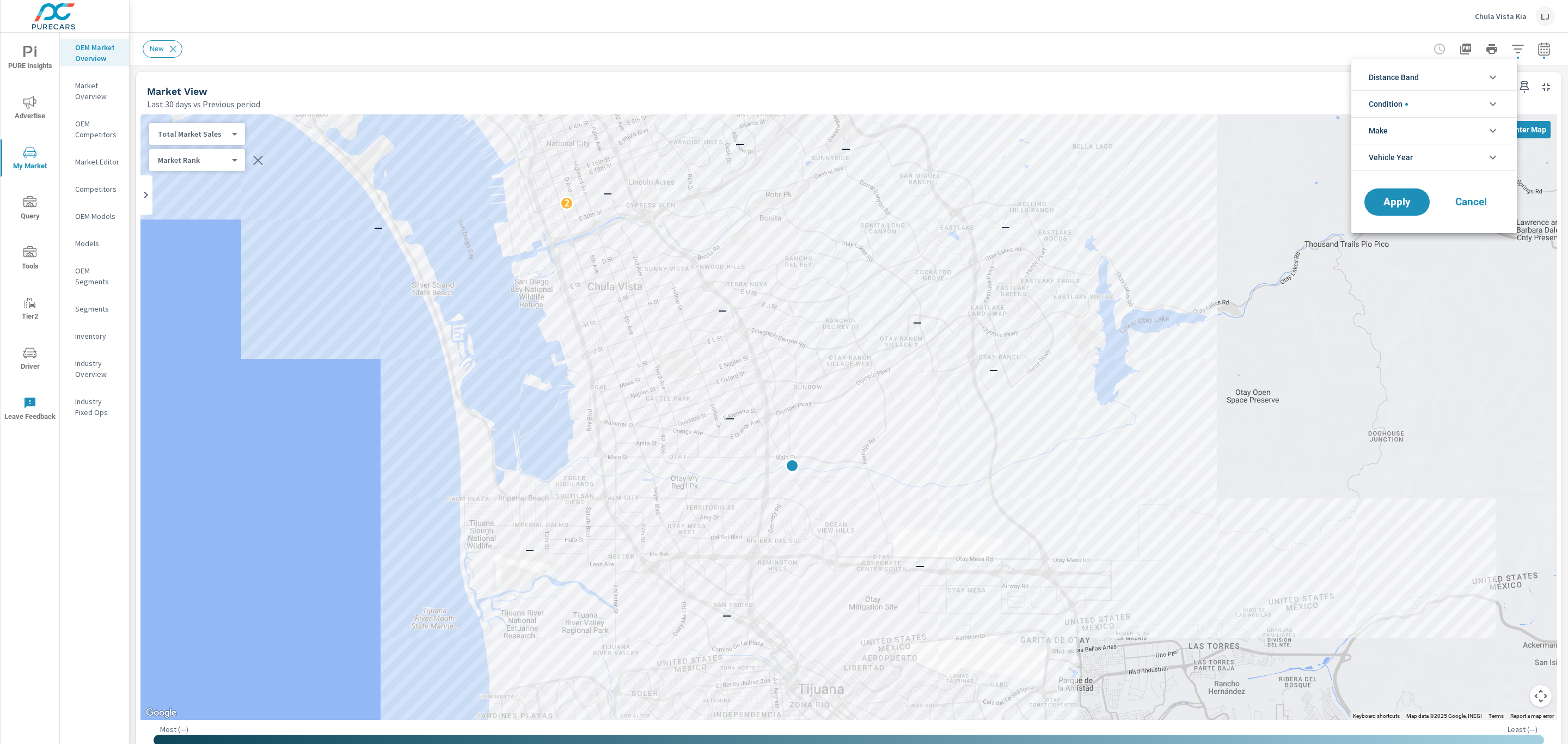
click at [1456, 99] on li "Condition" at bounding box center [1434, 103] width 166 height 27
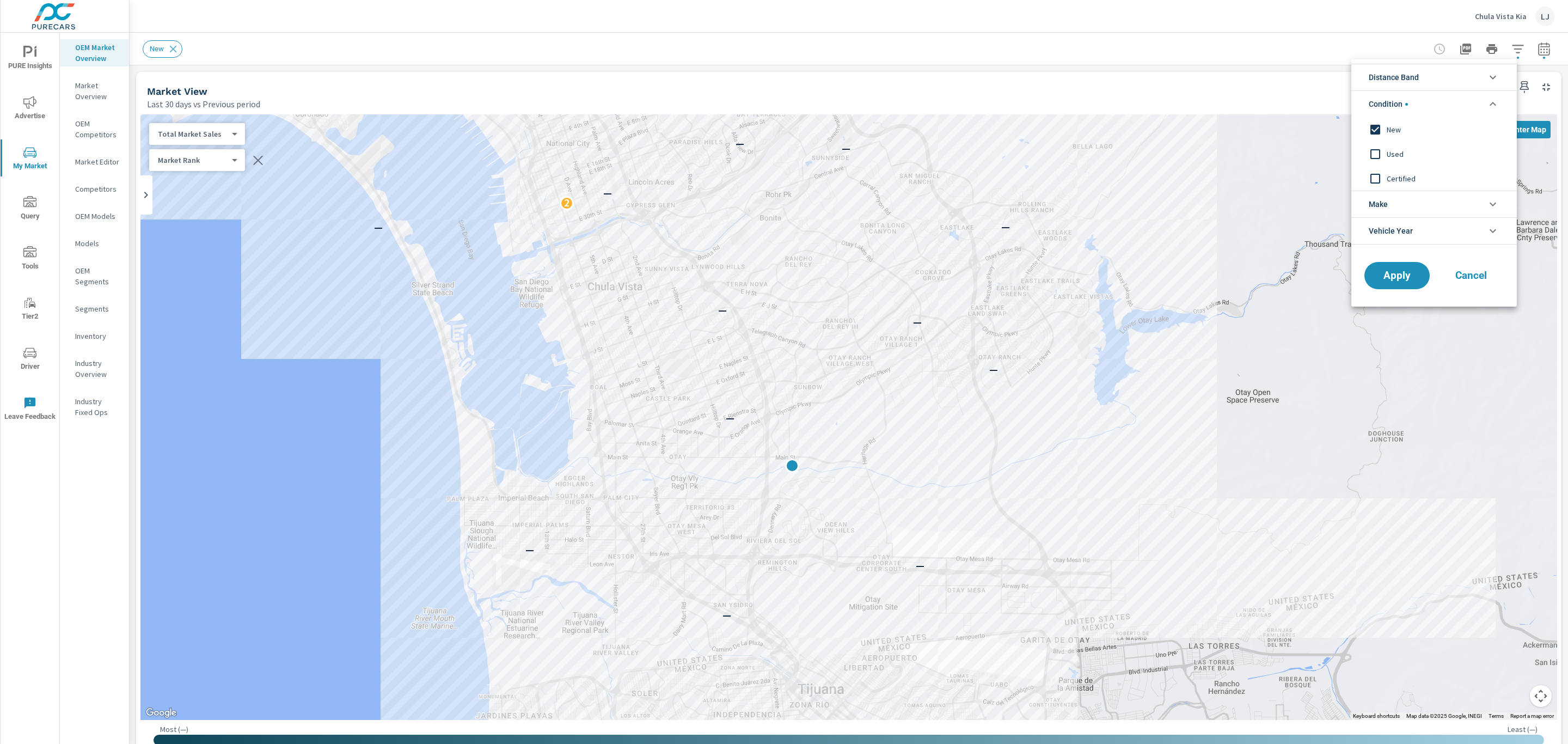
click at [1398, 200] on li "Make" at bounding box center [1434, 203] width 166 height 27
click at [1382, 227] on input "filter options" at bounding box center [1375, 230] width 23 height 23
click at [1401, 306] on span "Apply" at bounding box center [1396, 300] width 45 height 10
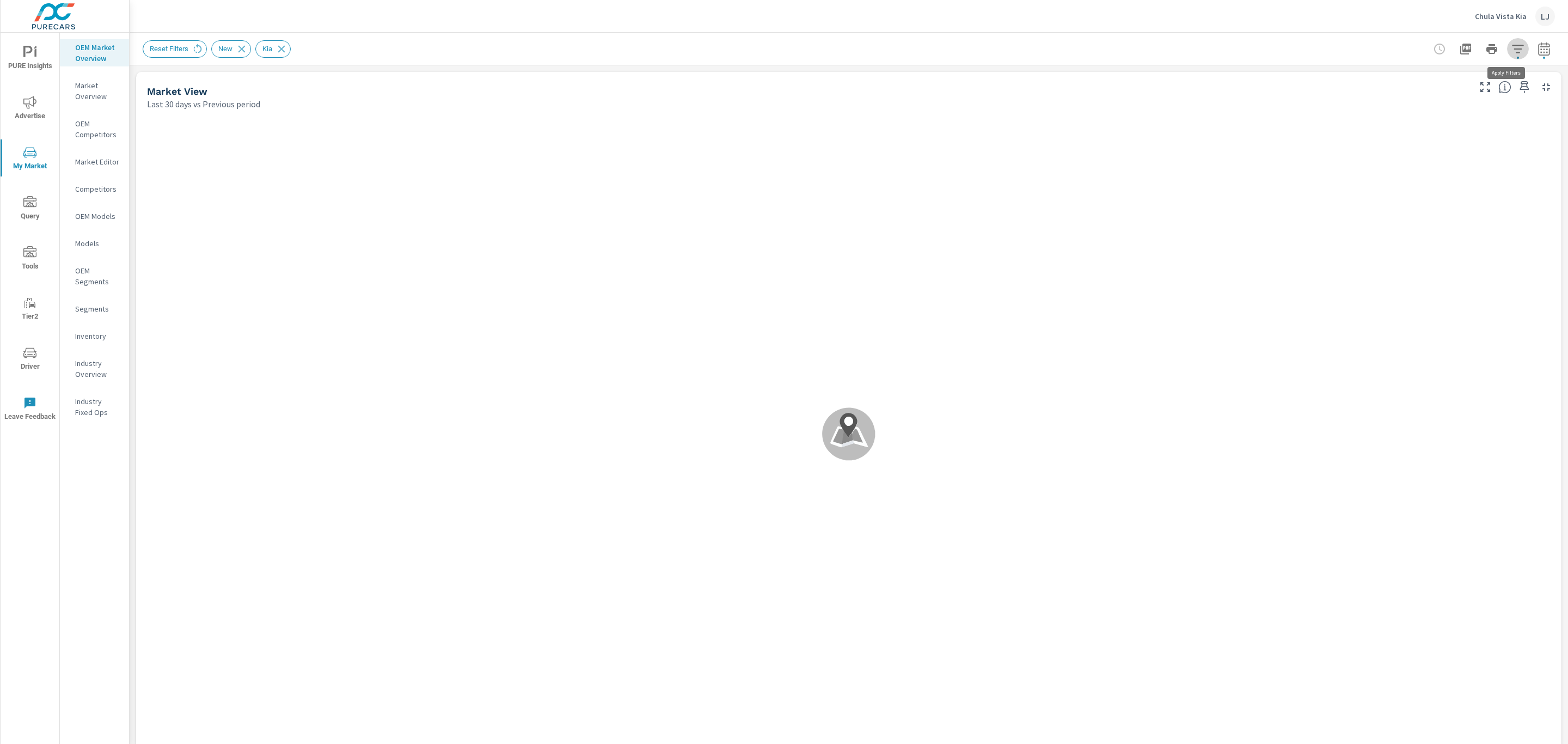
click at [1511, 51] on icon "button" at bounding box center [1517, 49] width 13 height 13
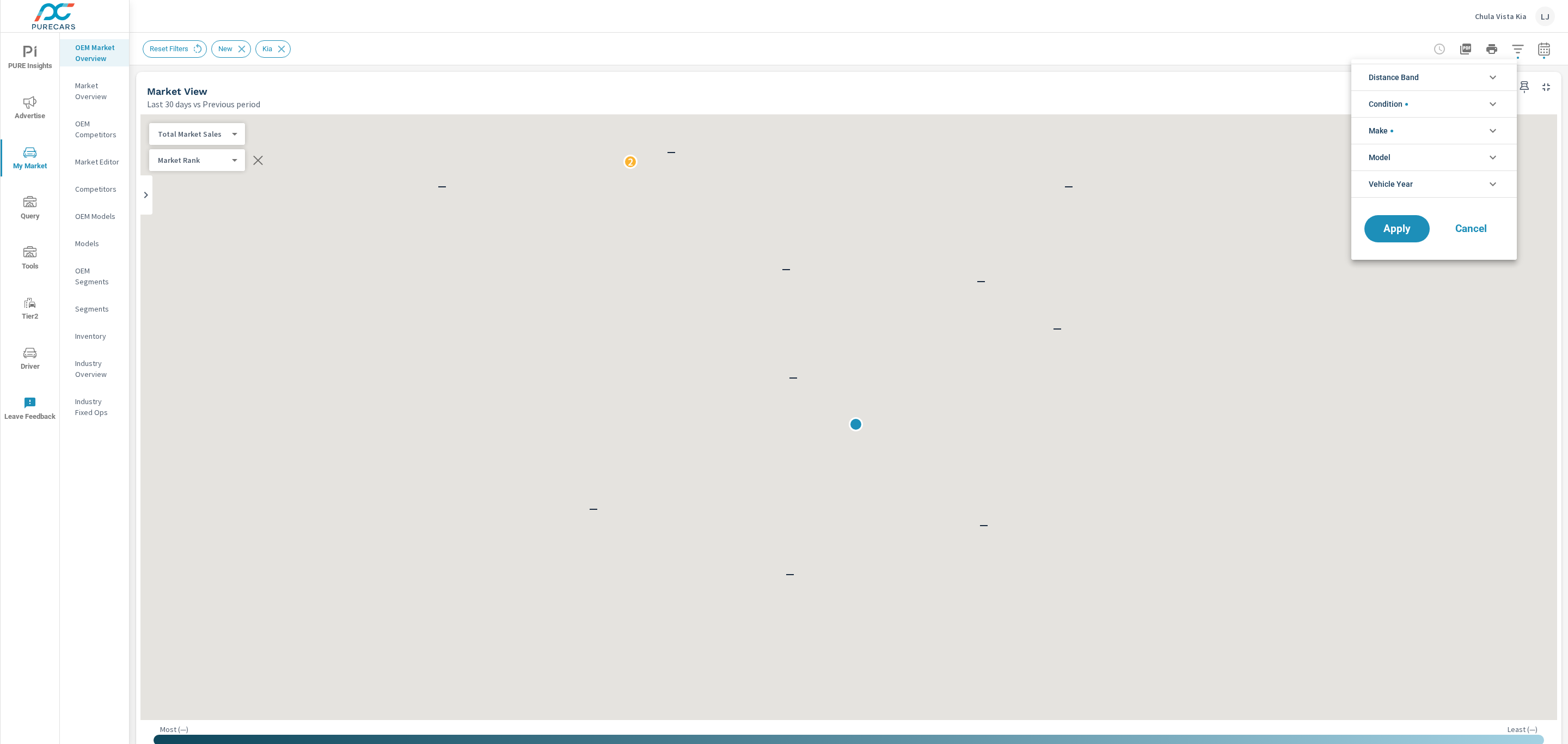
scroll to position [1, 0]
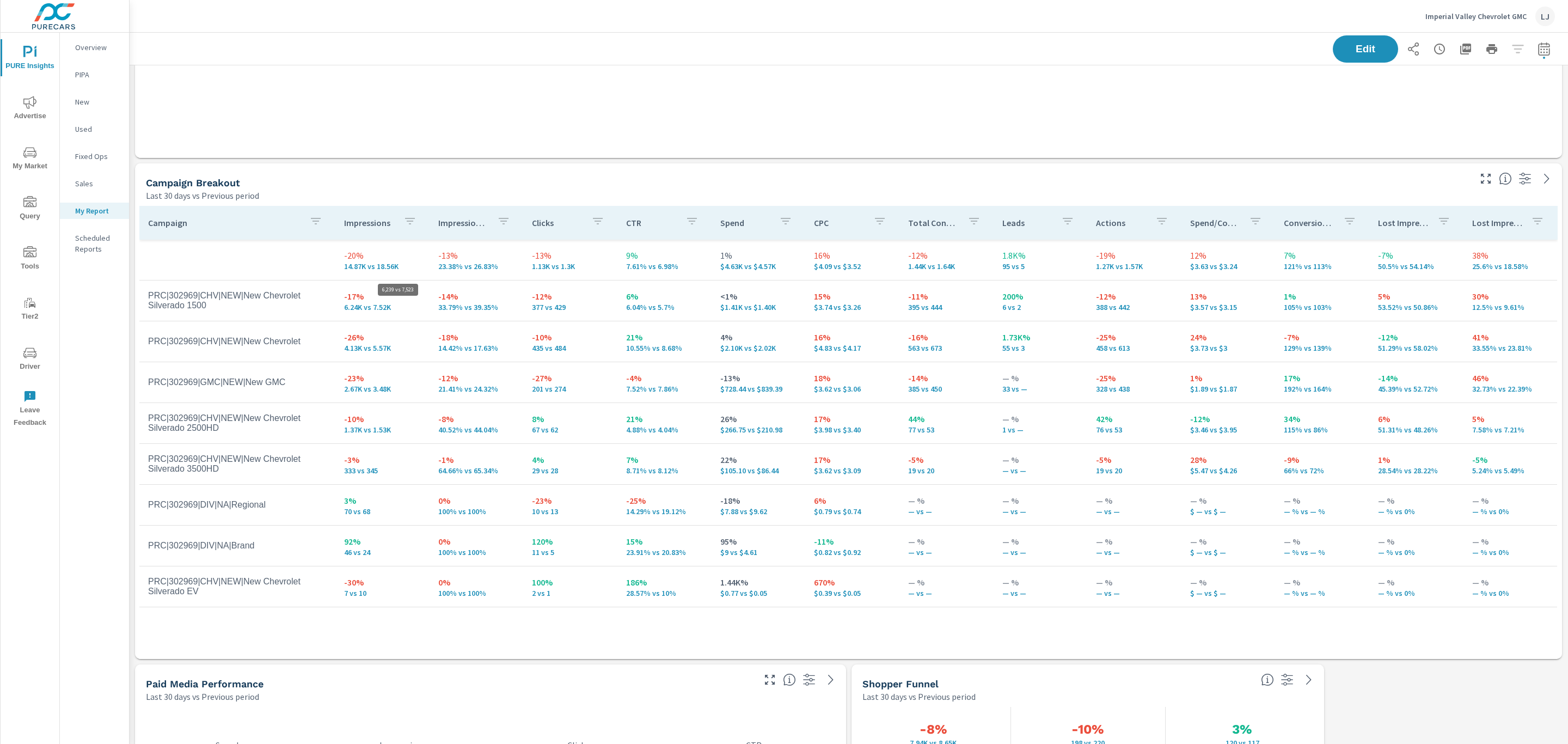
scroll to position [1535, 1451]
click at [30, 343] on button "Driver" at bounding box center [30, 358] width 59 height 37
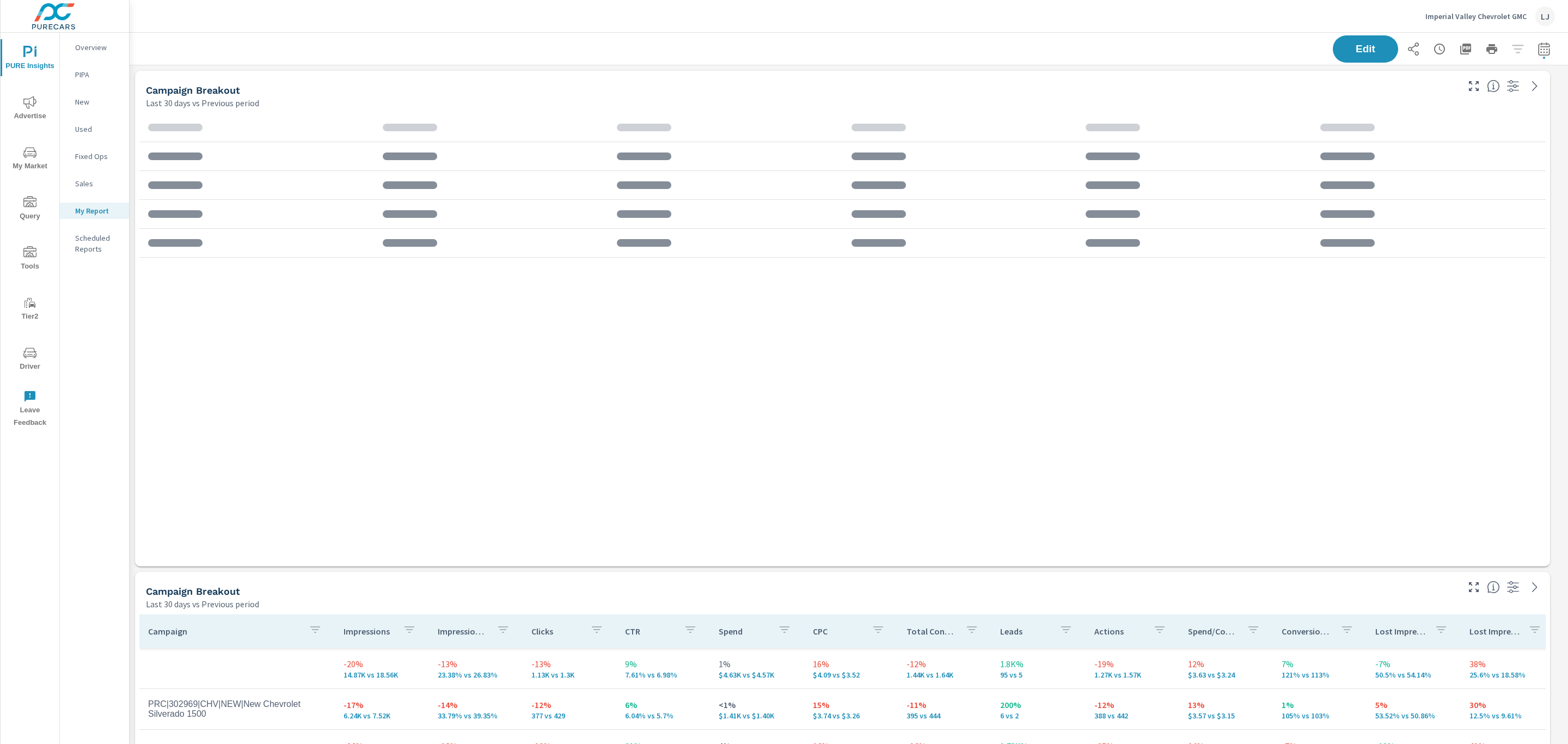
scroll to position [1535, 1451]
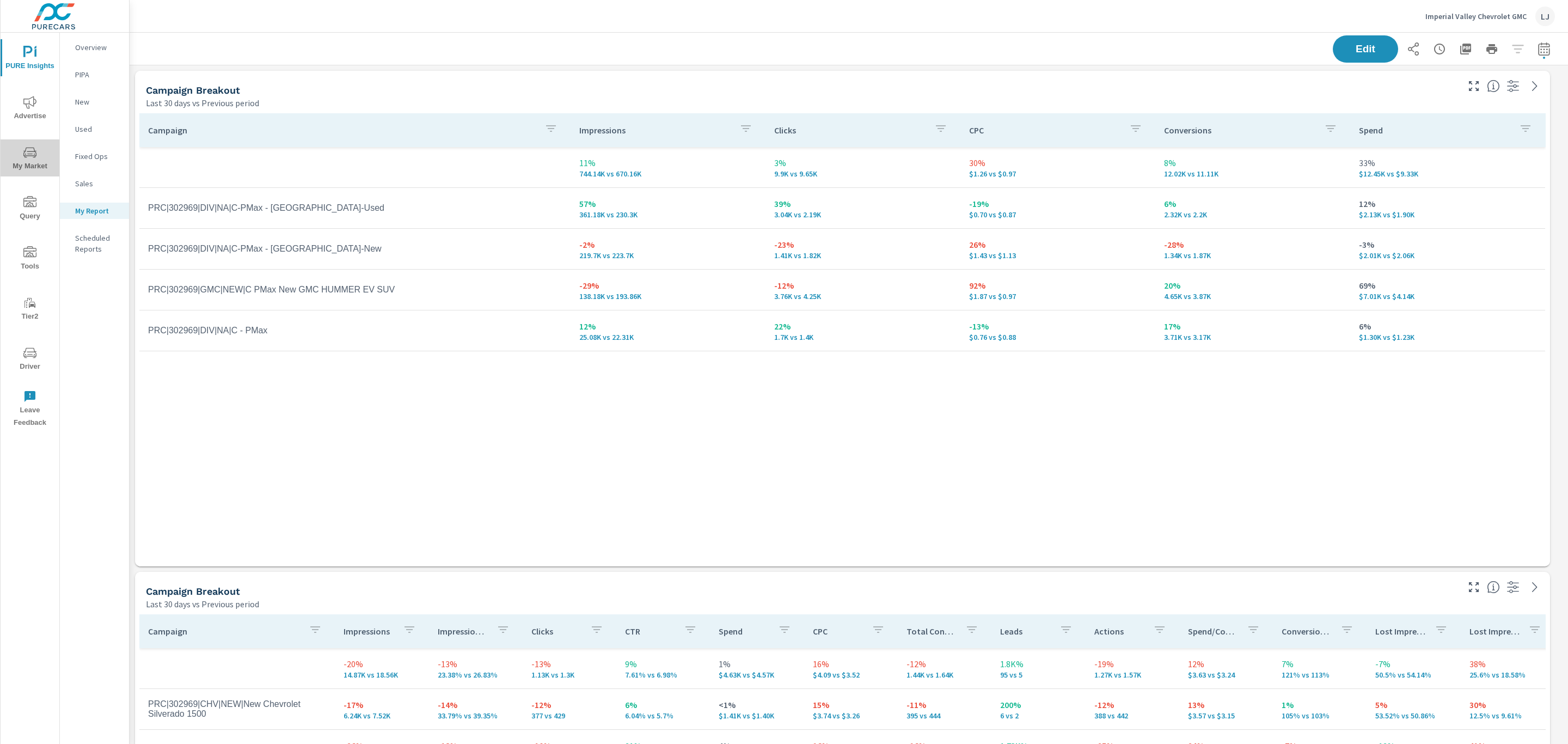
click at [34, 164] on span "My Market" at bounding box center [30, 159] width 52 height 27
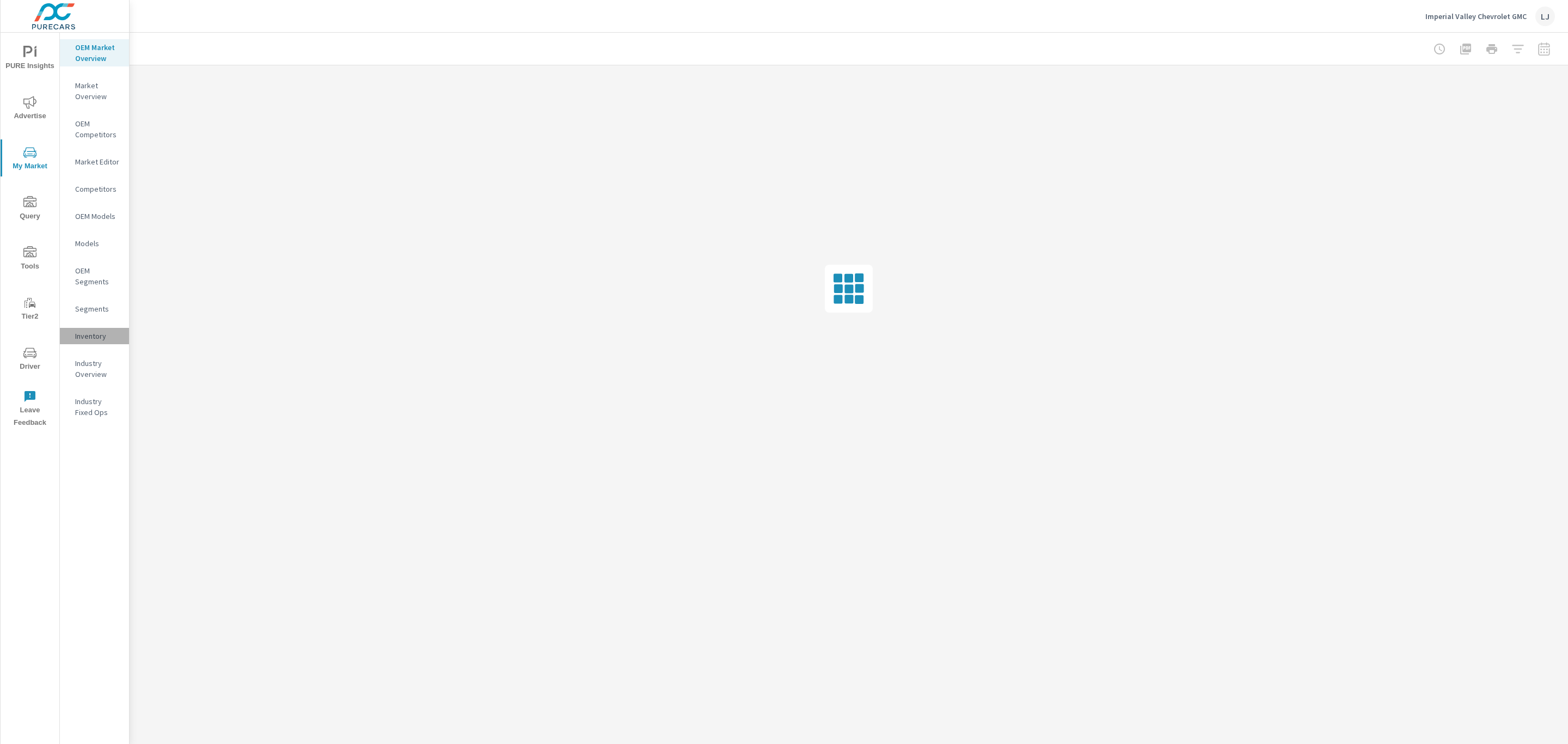
click at [97, 331] on p "Inventory" at bounding box center [98, 336] width 45 height 11
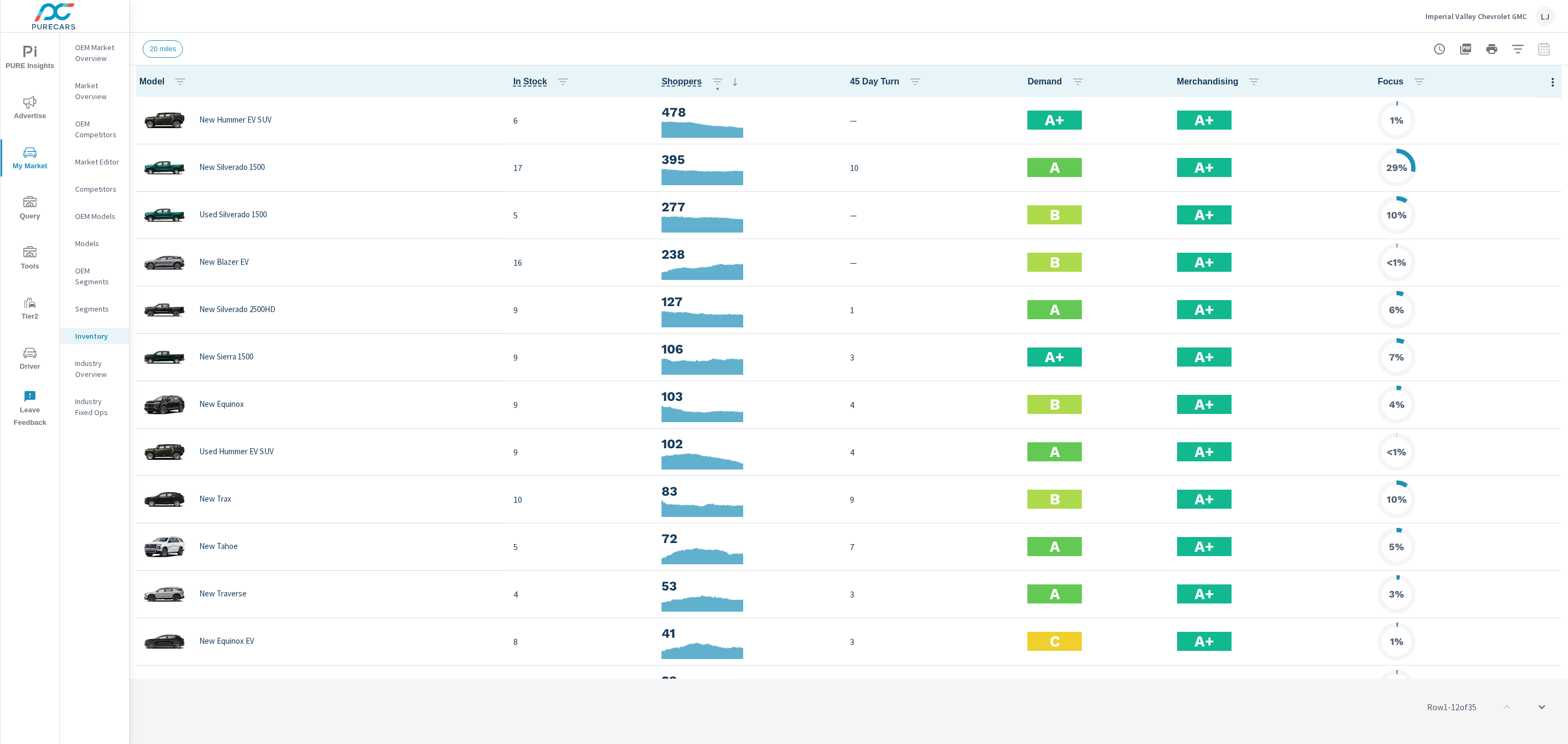
scroll to position [1, 0]
click at [1517, 123] on span "Engagement" at bounding box center [1517, 126] width 68 height 11
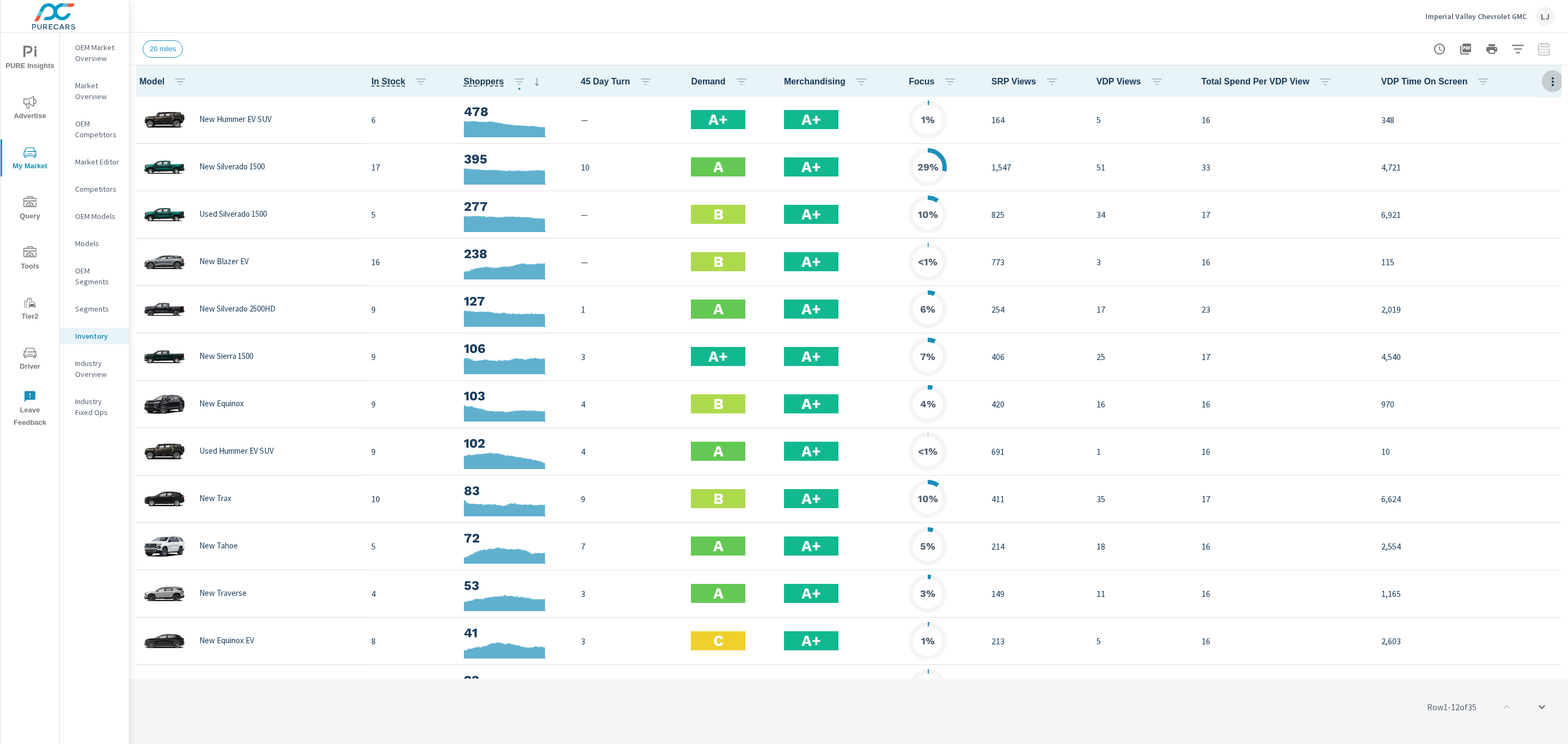
click at [1546, 75] on icon "button" at bounding box center [1552, 82] width 13 height 13
click at [1497, 147] on span "Audience" at bounding box center [1517, 145] width 68 height 11
